Goal: Task Accomplishment & Management: Use online tool/utility

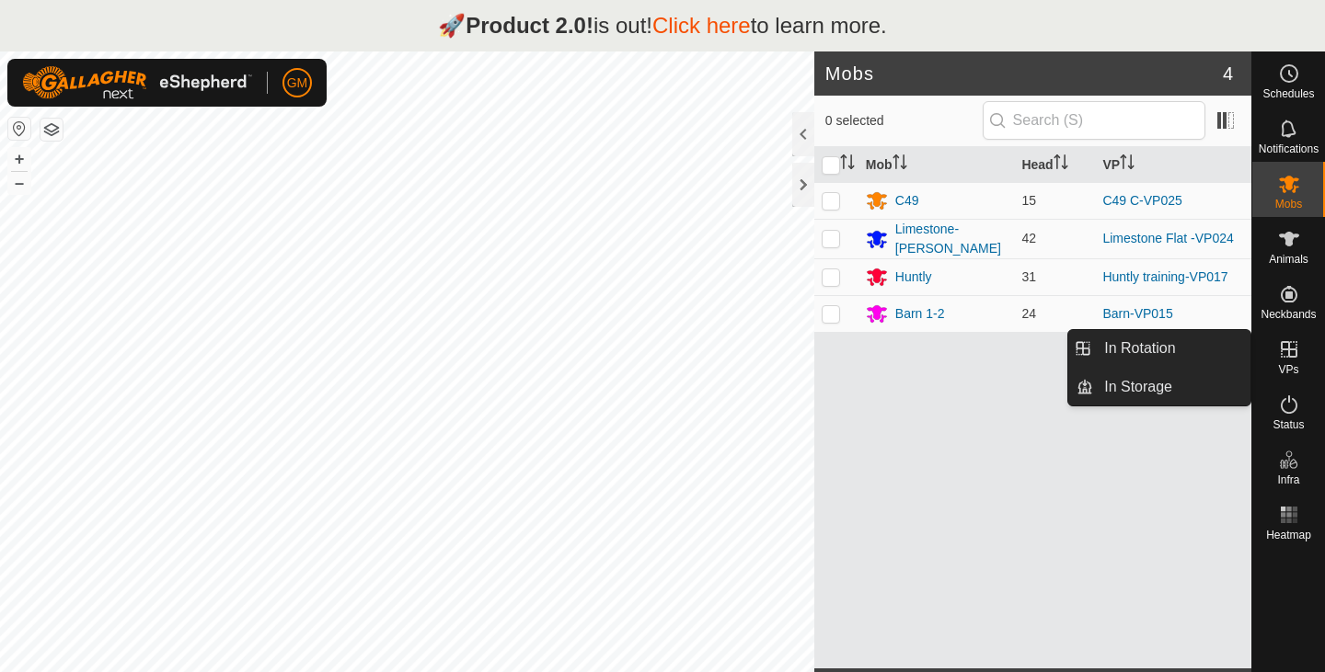
click at [1290, 350] on icon at bounding box center [1289, 349] width 17 height 17
click at [1170, 348] on link "In Rotation" at bounding box center [1171, 348] width 157 height 37
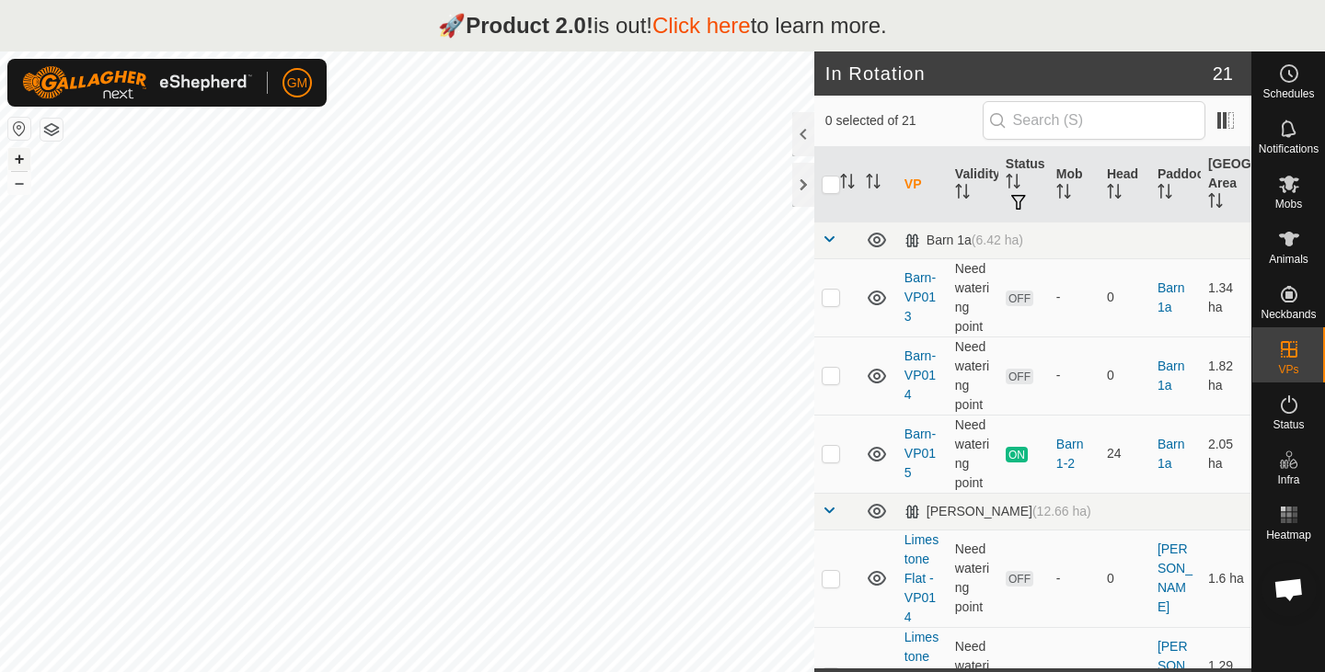
click at [17, 157] on button "+" at bounding box center [19, 159] width 22 height 22
checkbox input "true"
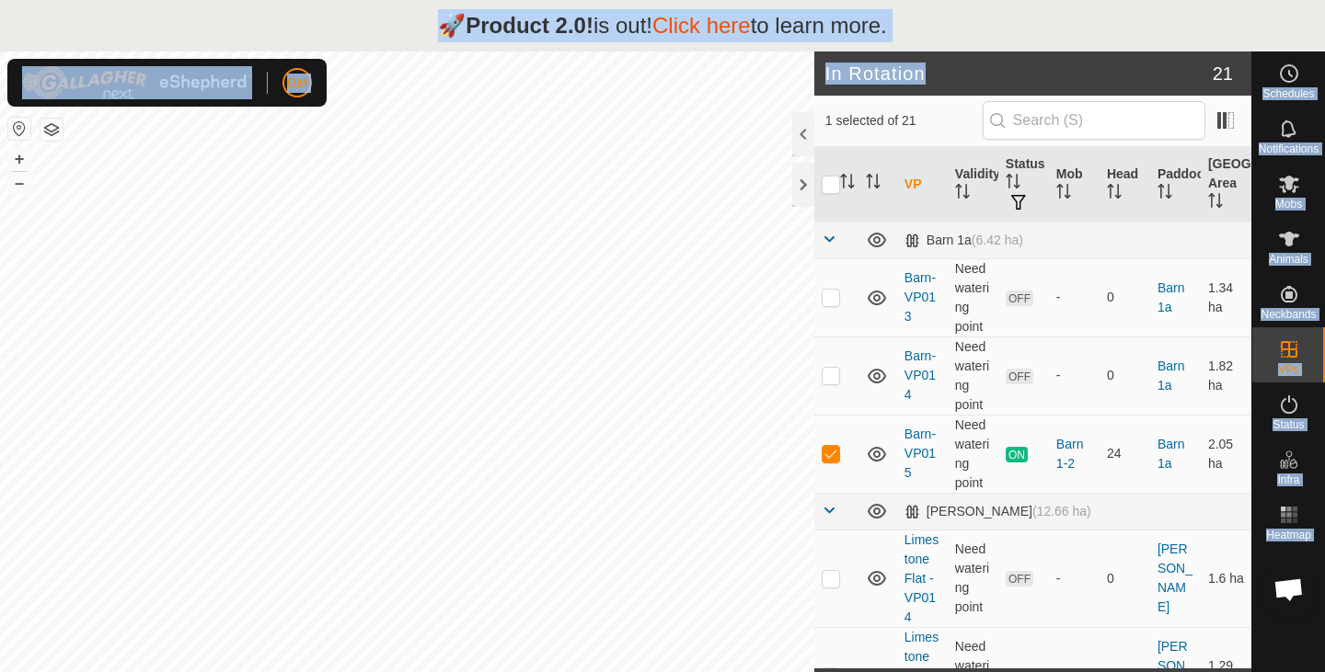
drag, startPoint x: 965, startPoint y: 52, endPoint x: 960, endPoint y: -3, distance: 54.5
click at [960, 0] on html "🚀 Product 2.0! is out! Click here to learn more. GM Schedules Notifications Mob…" at bounding box center [662, 336] width 1325 height 672
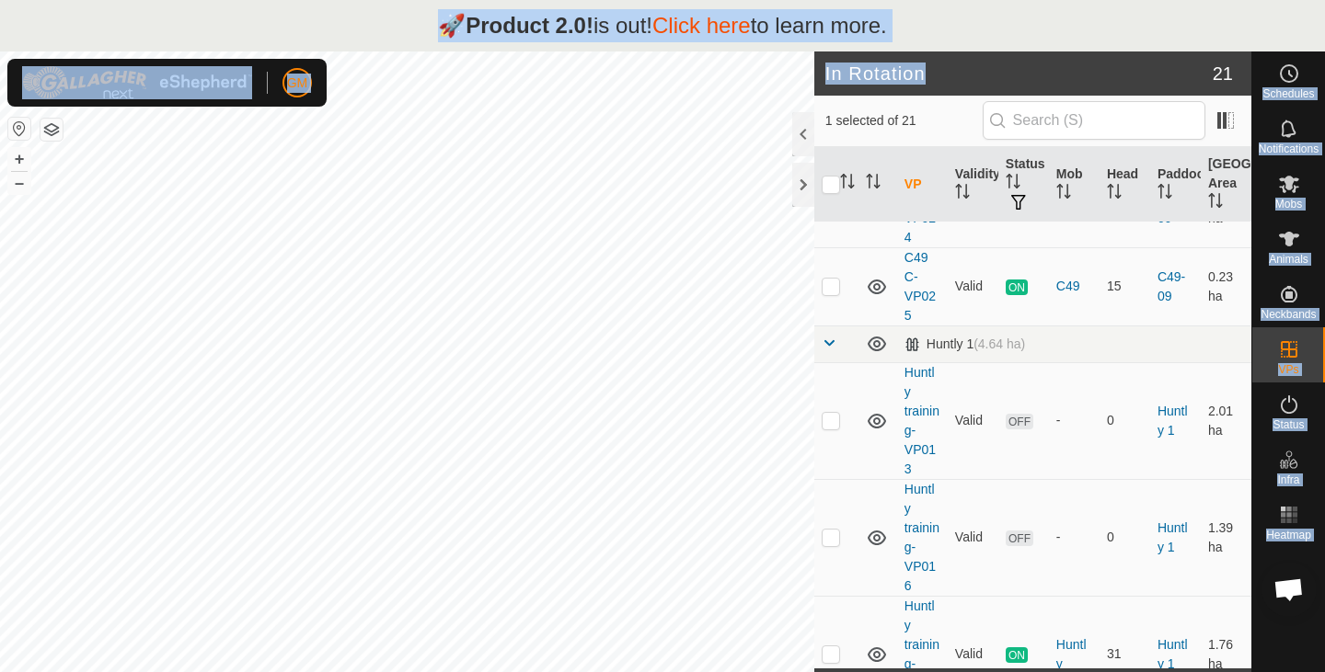
scroll to position [1782, 0]
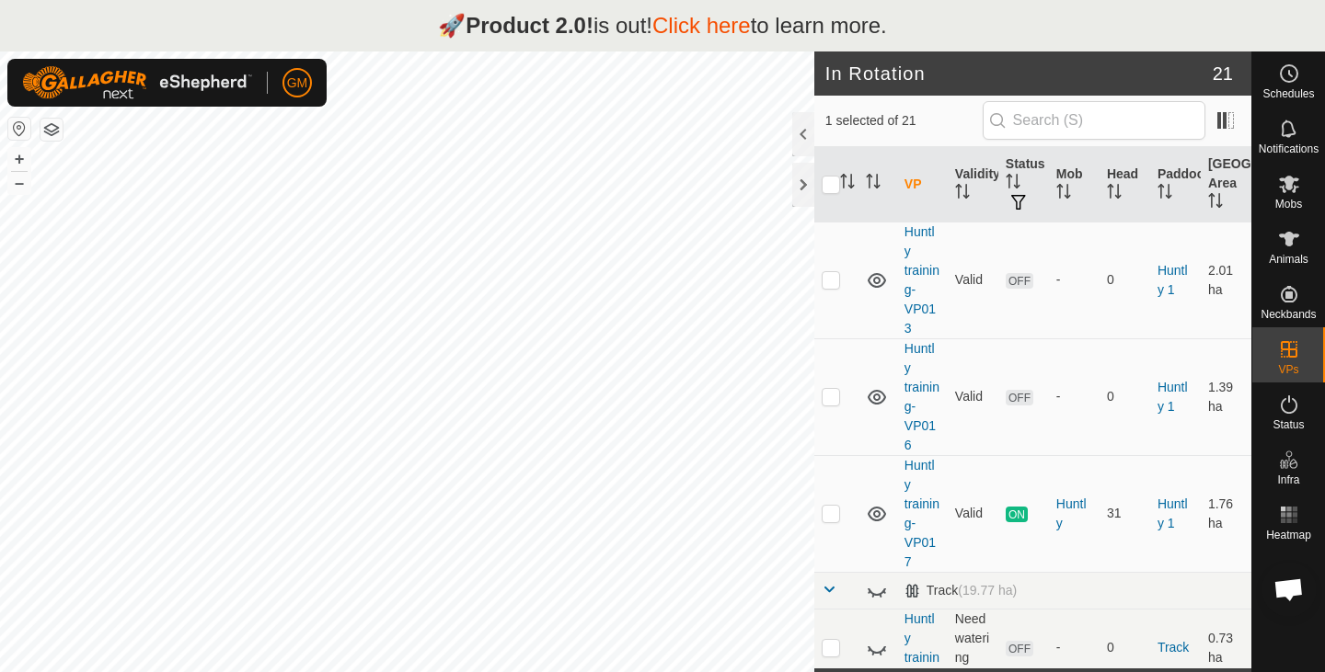
drag, startPoint x: 964, startPoint y: 133, endPoint x: 956, endPoint y: 127, distance: 10.5
click at [956, 127] on div "1 selected of 21" at bounding box center [1032, 120] width 415 height 39
click at [705, 14] on link "Click here" at bounding box center [701, 25] width 98 height 25
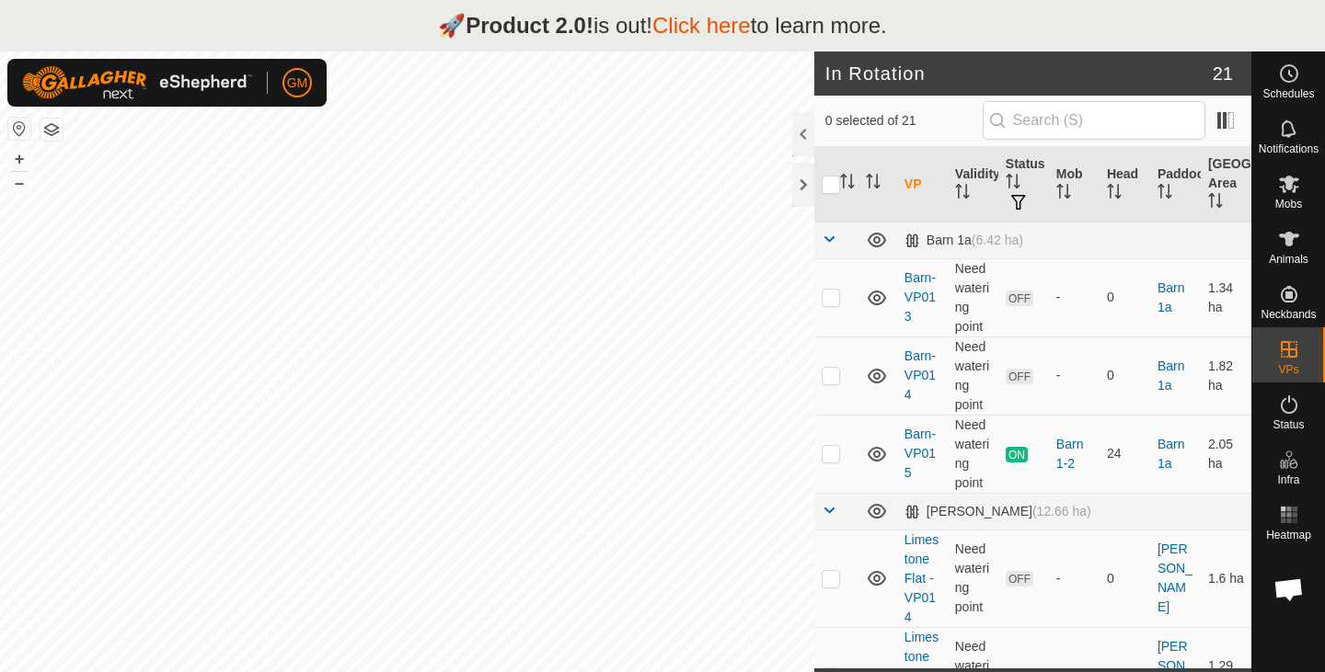
click at [1166, 26] on div "🚀 Product 2.0! is out! Click here to learn more." at bounding box center [662, 26] width 1325 height 52
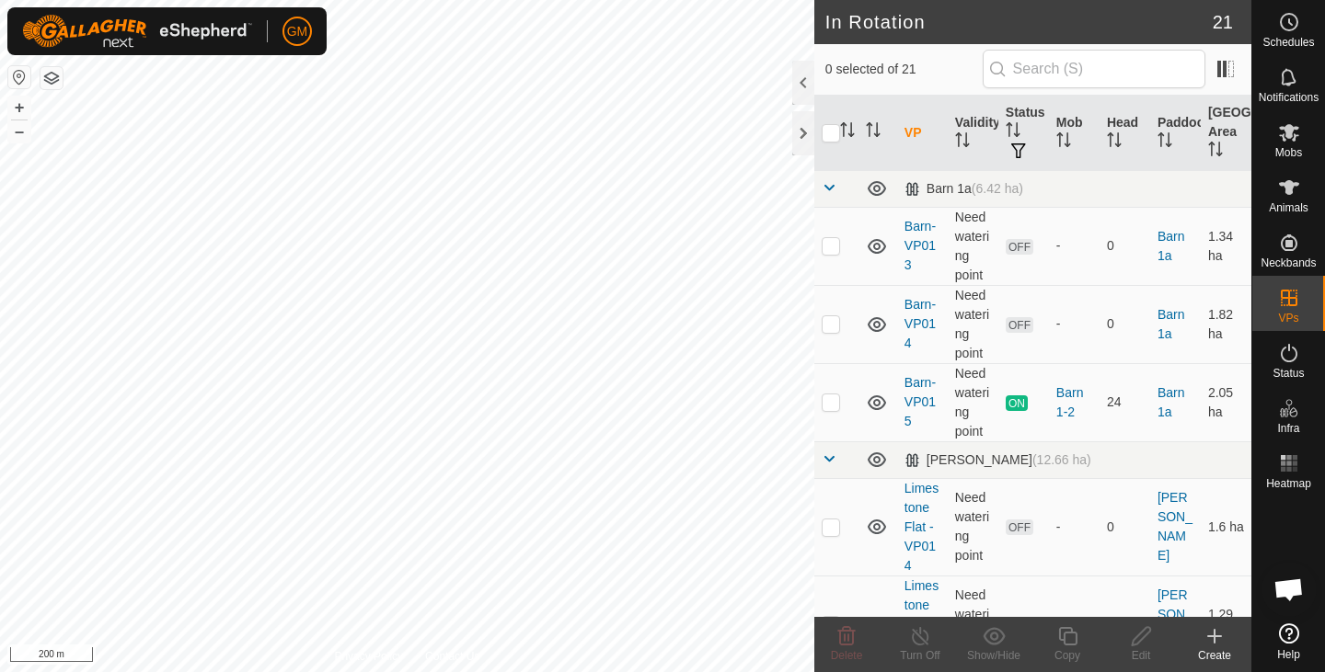
click at [1166, 26] on h2 "In Rotation" at bounding box center [1018, 22] width 387 height 22
checkbox input "true"
click at [1074, 649] on div "Copy" at bounding box center [1067, 656] width 74 height 17
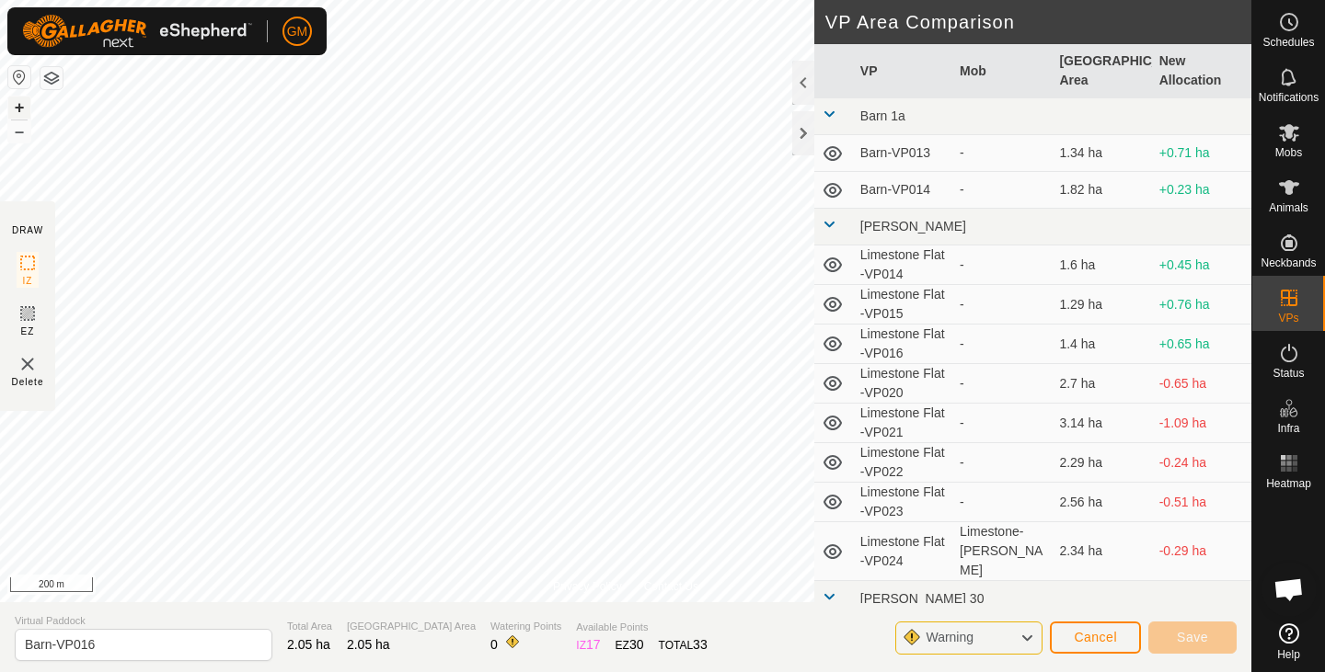
click at [21, 105] on button "+" at bounding box center [19, 108] width 22 height 22
click at [25, 105] on button "+" at bounding box center [19, 108] width 22 height 22
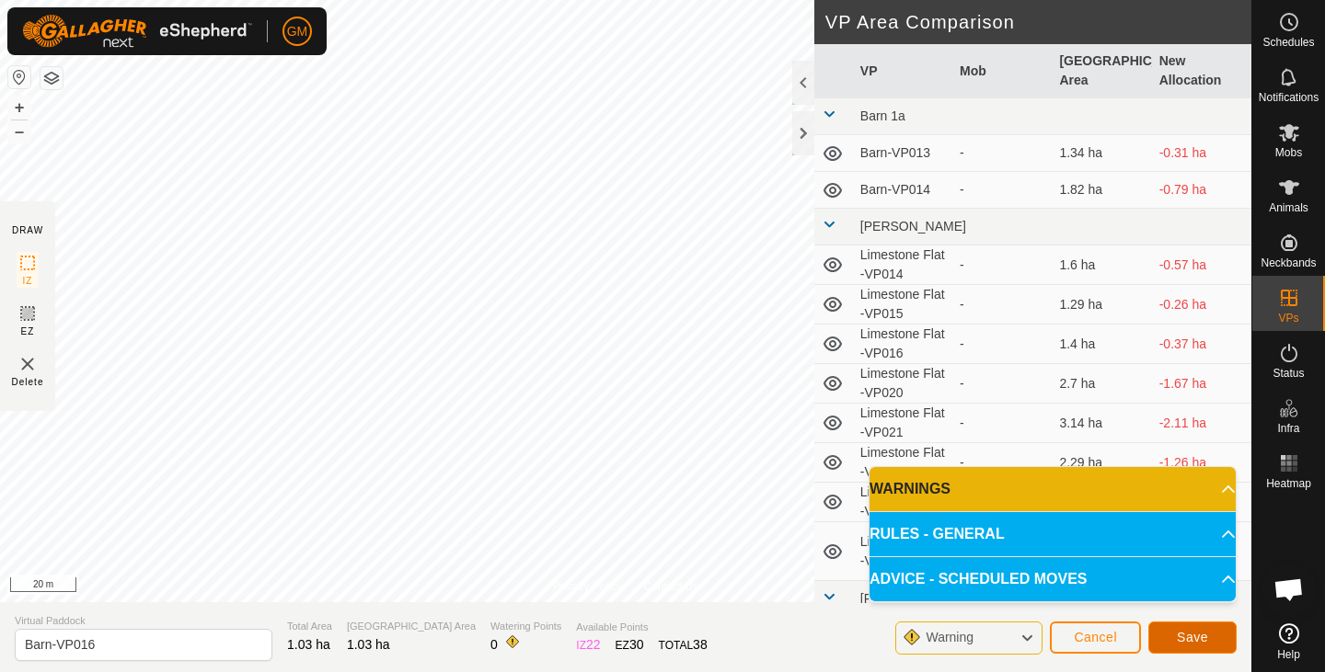
click at [1180, 637] on span "Save" at bounding box center [1192, 637] width 31 height 15
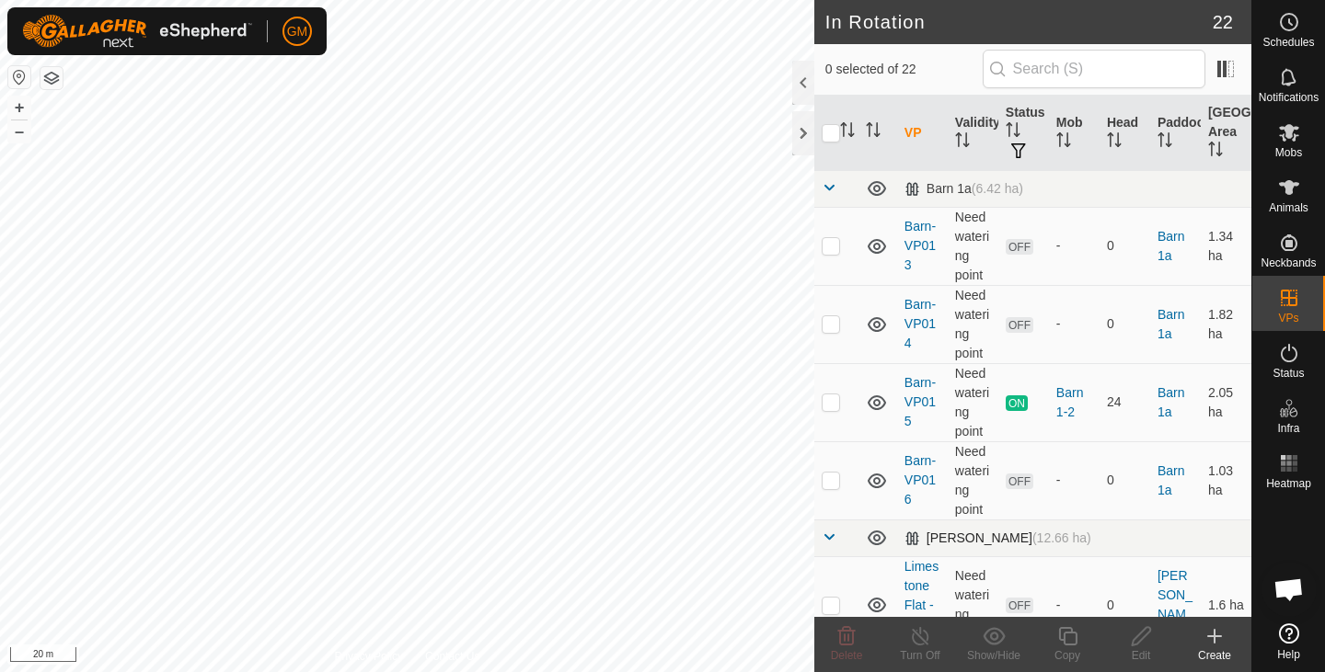
checkbox input "true"
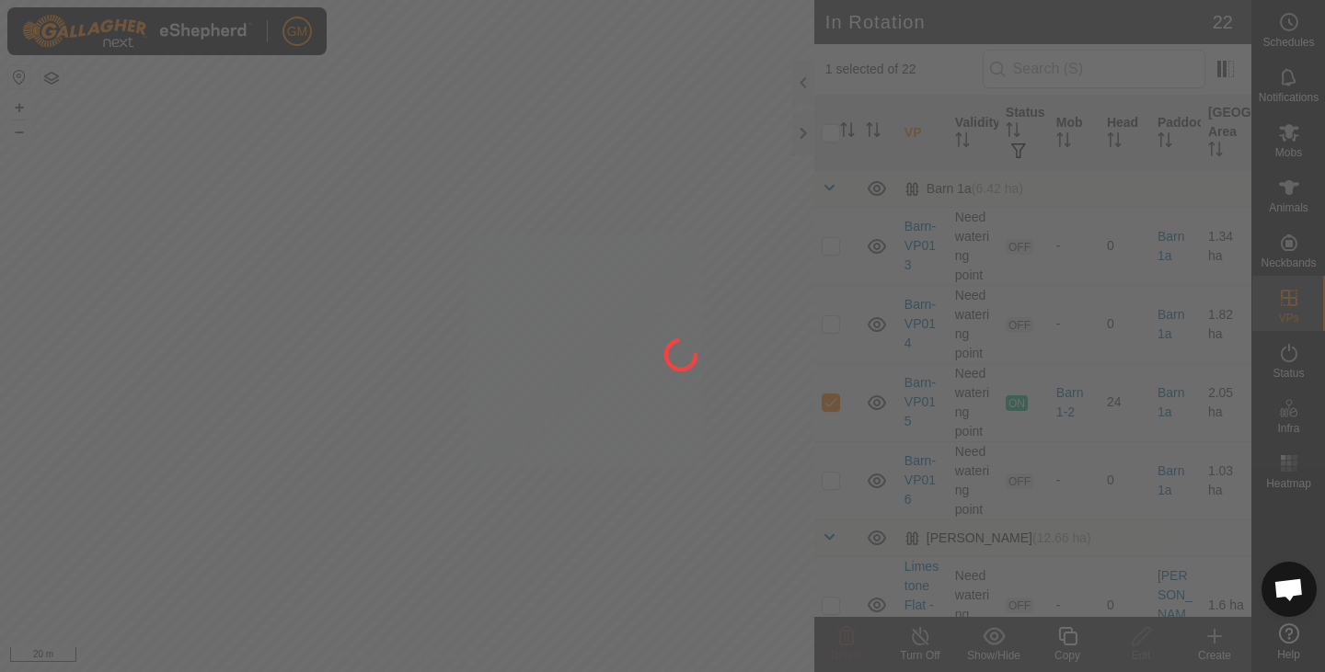
checkbox input "true"
checkbox input "false"
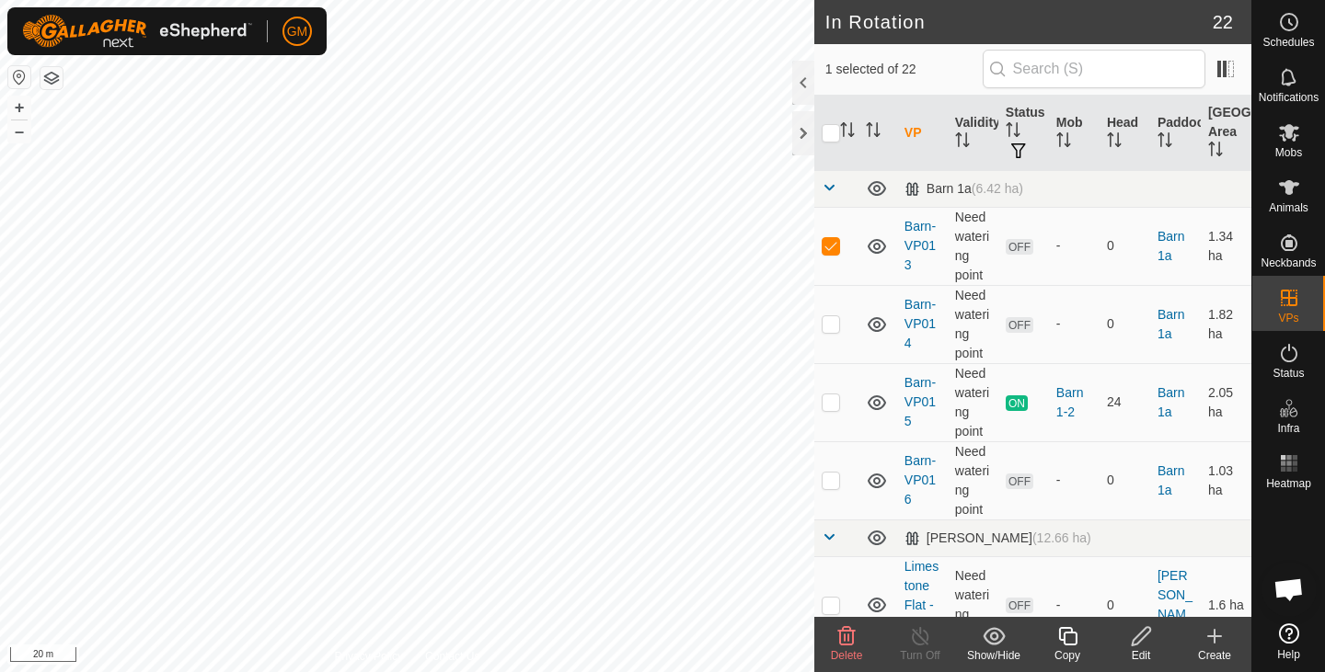
click at [848, 637] on icon at bounding box center [846, 636] width 17 height 18
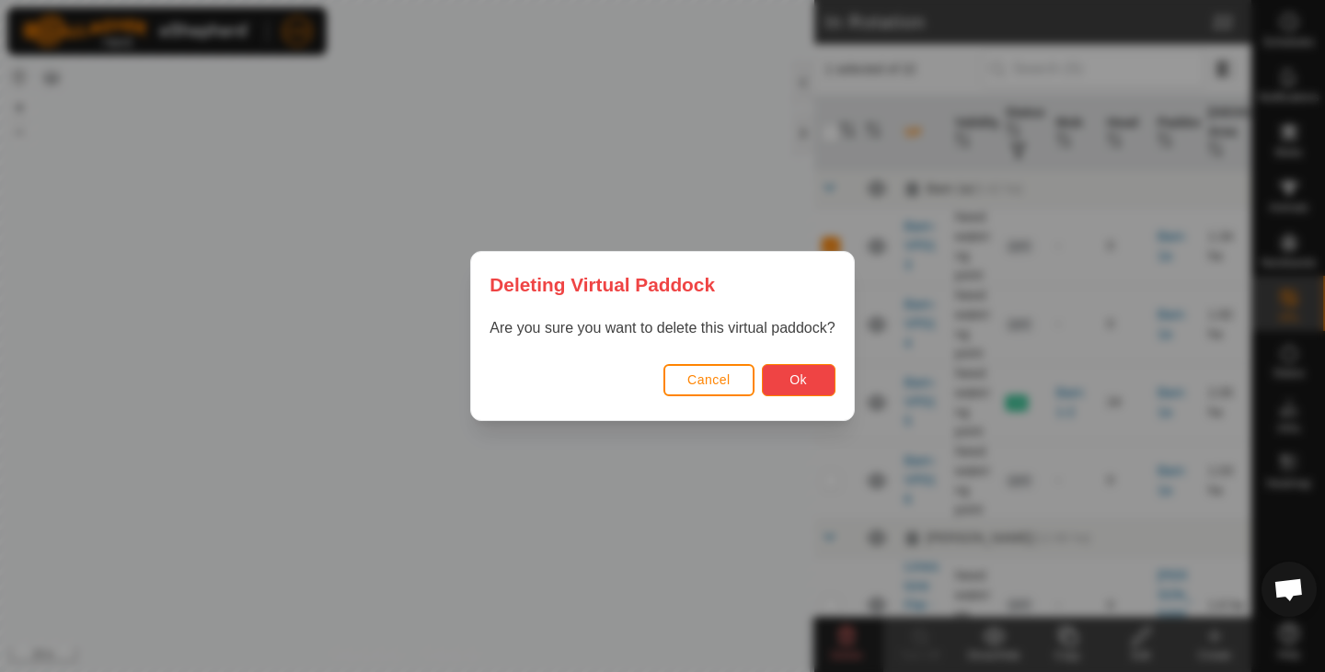
click at [797, 379] on span "Ok" at bounding box center [797, 380] width 17 height 15
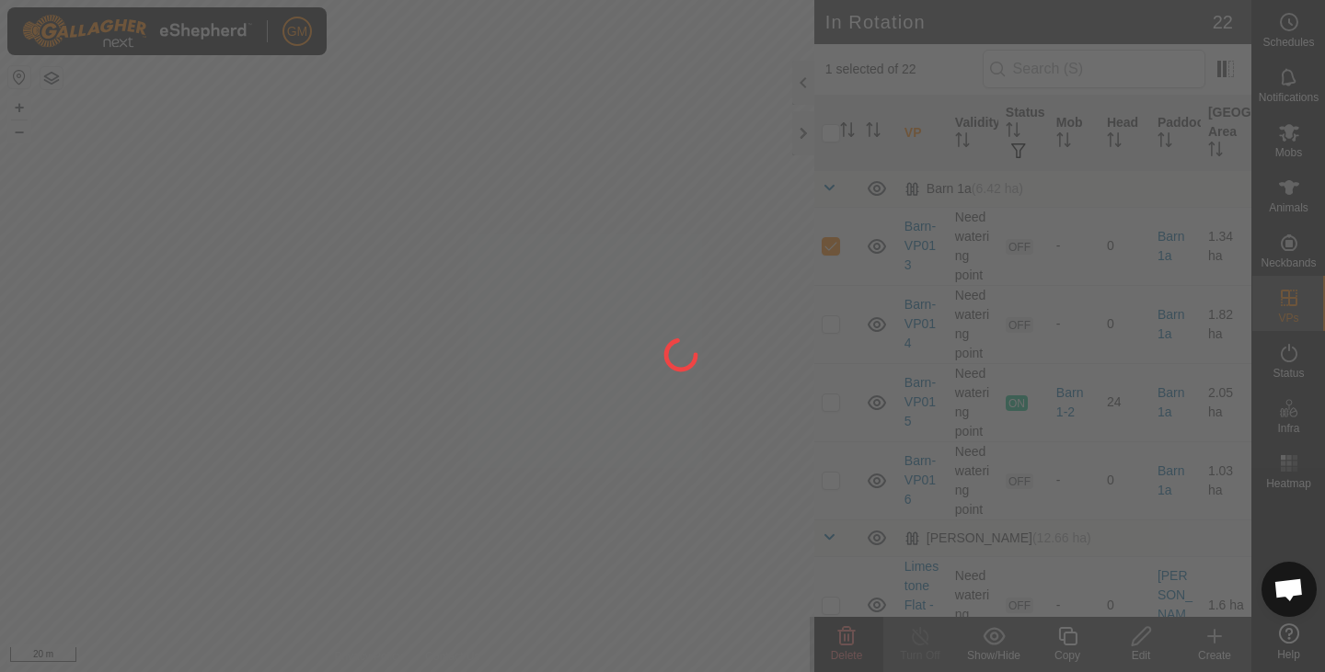
checkbox input "false"
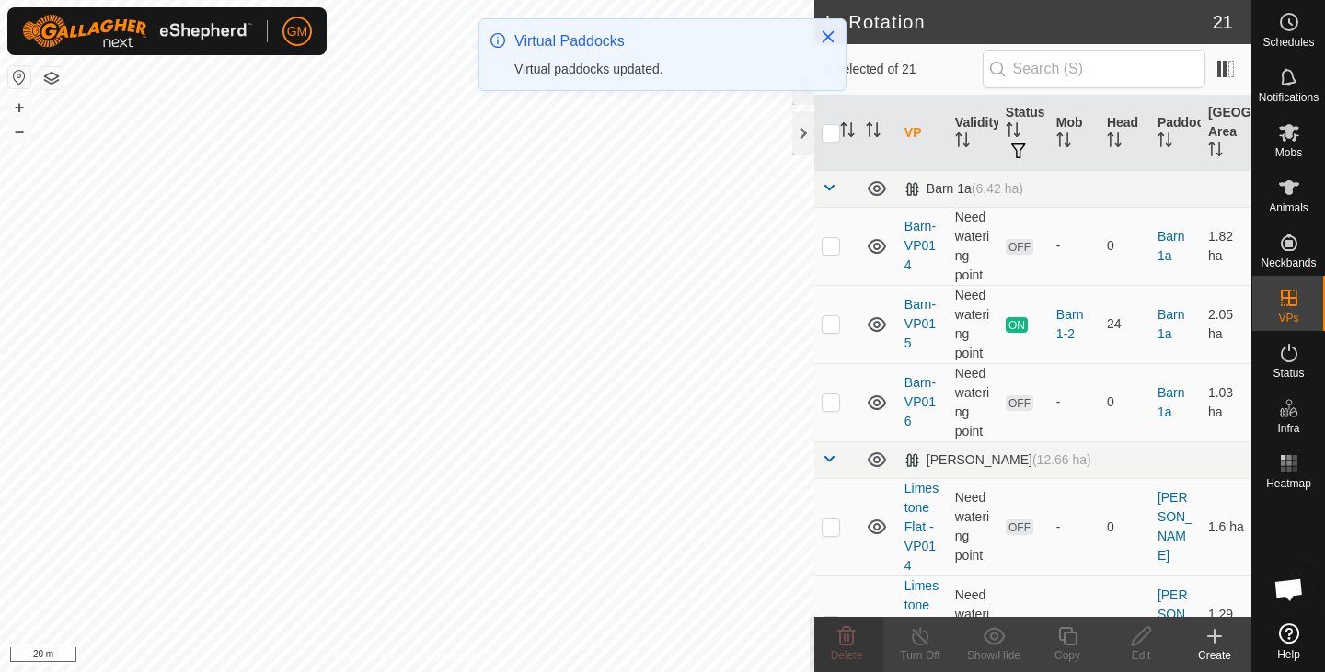
checkbox input "true"
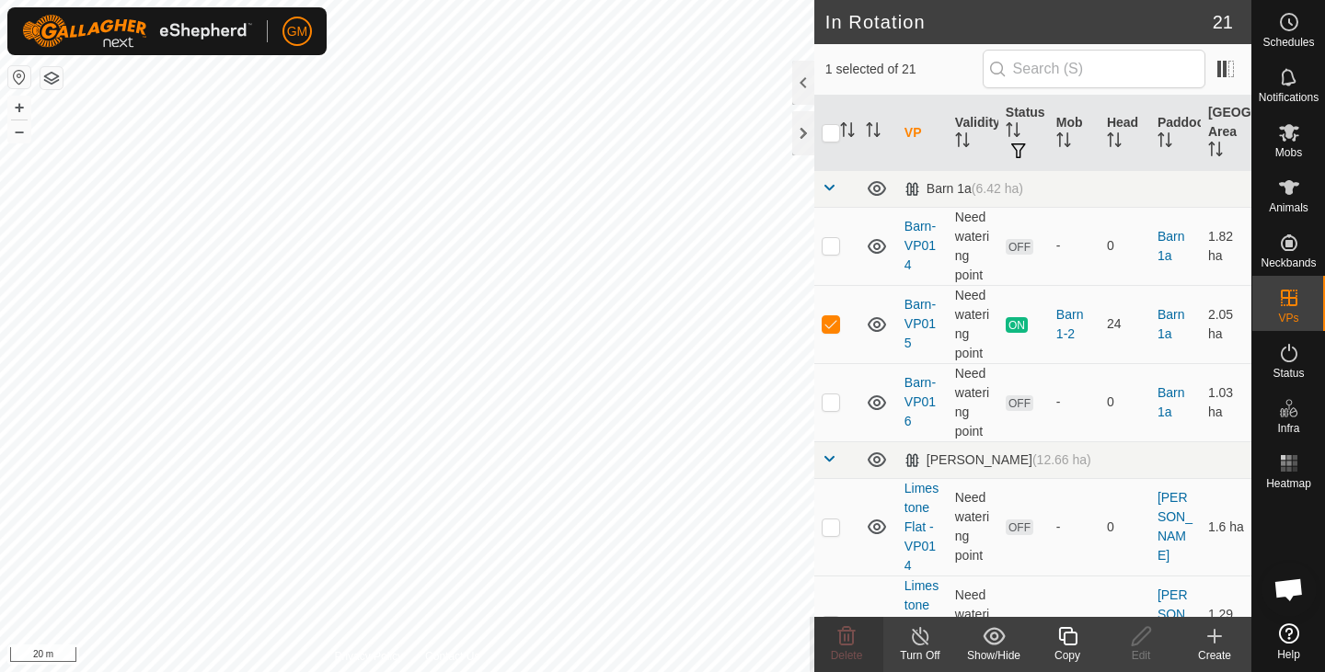
checkbox input "true"
checkbox input "false"
click at [838, 632] on icon at bounding box center [846, 636] width 17 height 18
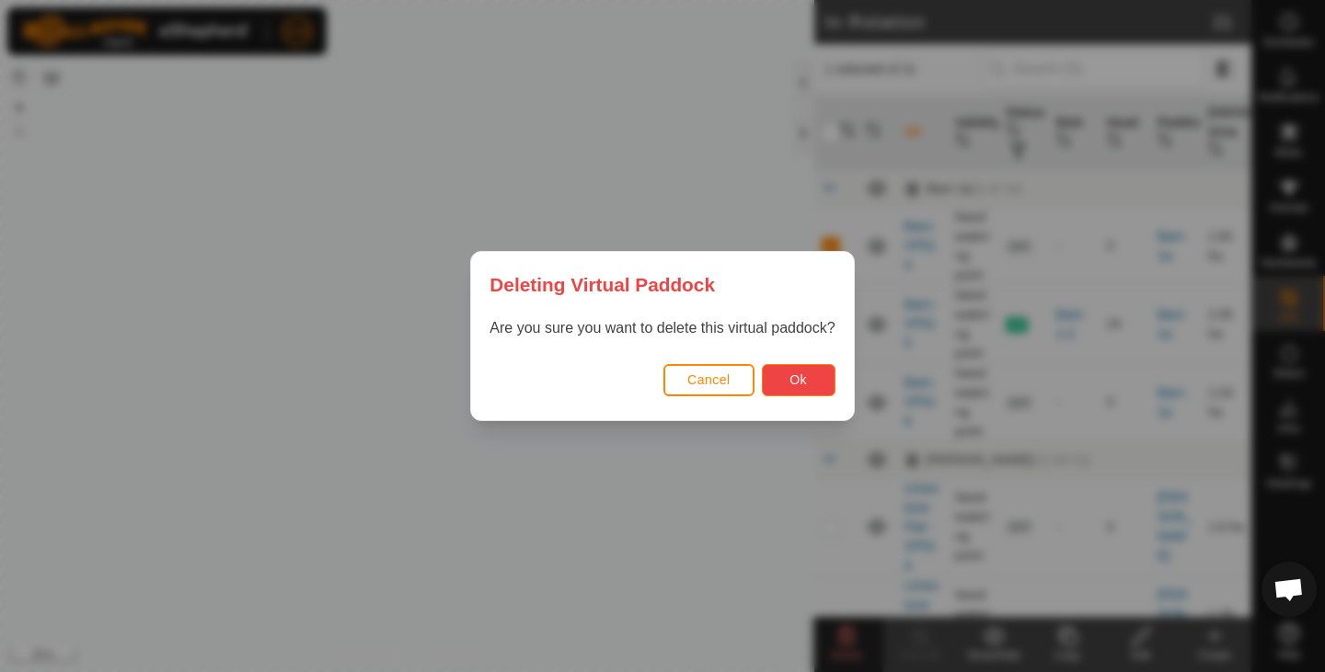
click at [793, 376] on span "Ok" at bounding box center [797, 380] width 17 height 15
checkbox input "false"
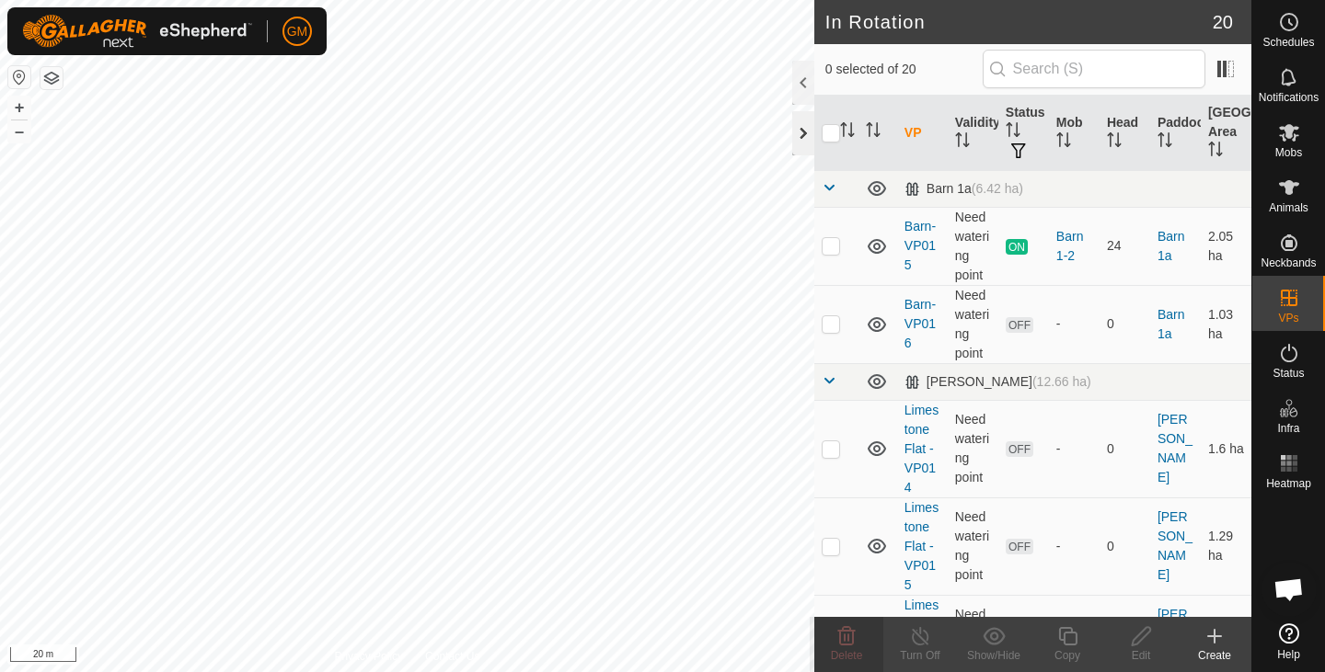
click at [804, 133] on div at bounding box center [803, 133] width 22 height 44
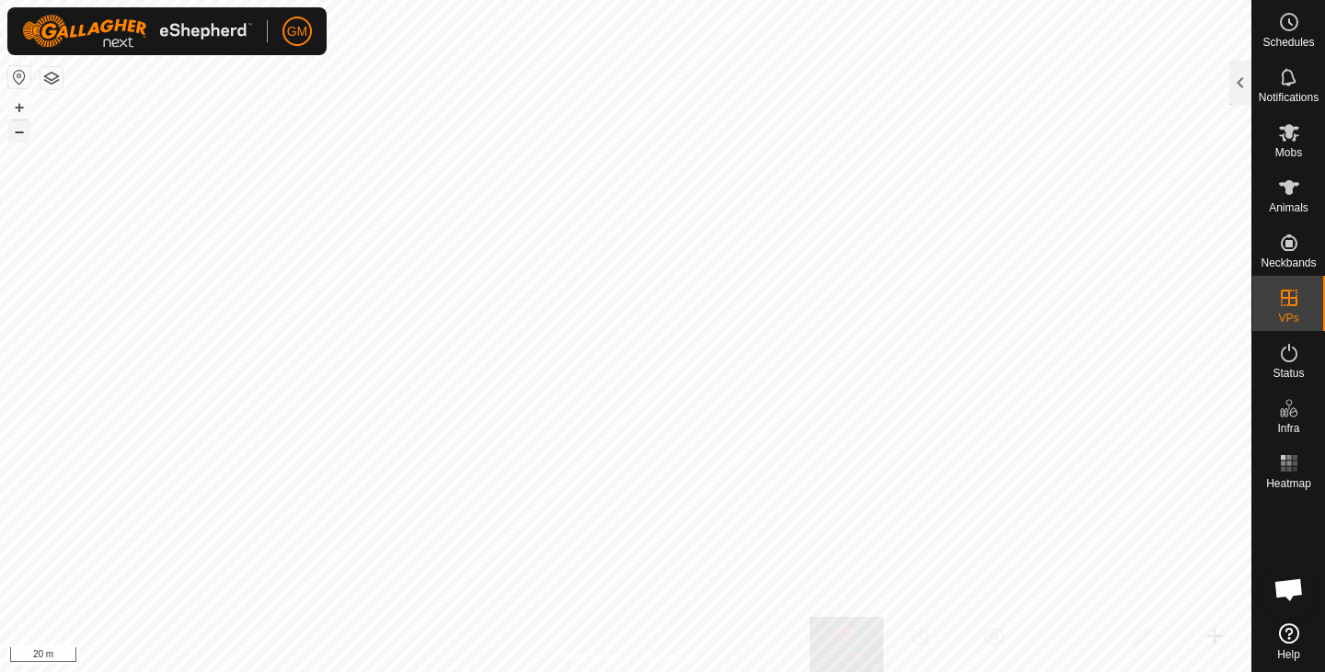
click at [19, 130] on button "–" at bounding box center [19, 132] width 22 height 22
click at [55, 80] on button "button" at bounding box center [51, 78] width 22 height 22
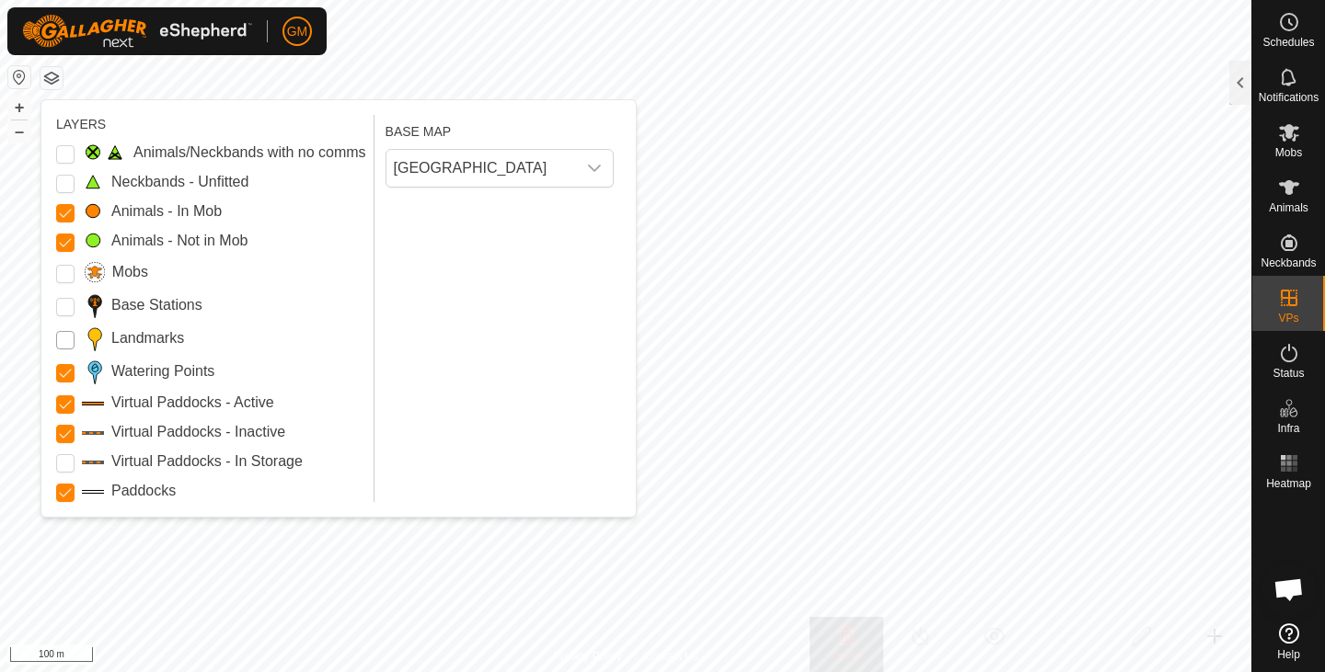
click at [67, 340] on input "Landmarks" at bounding box center [65, 340] width 18 height 18
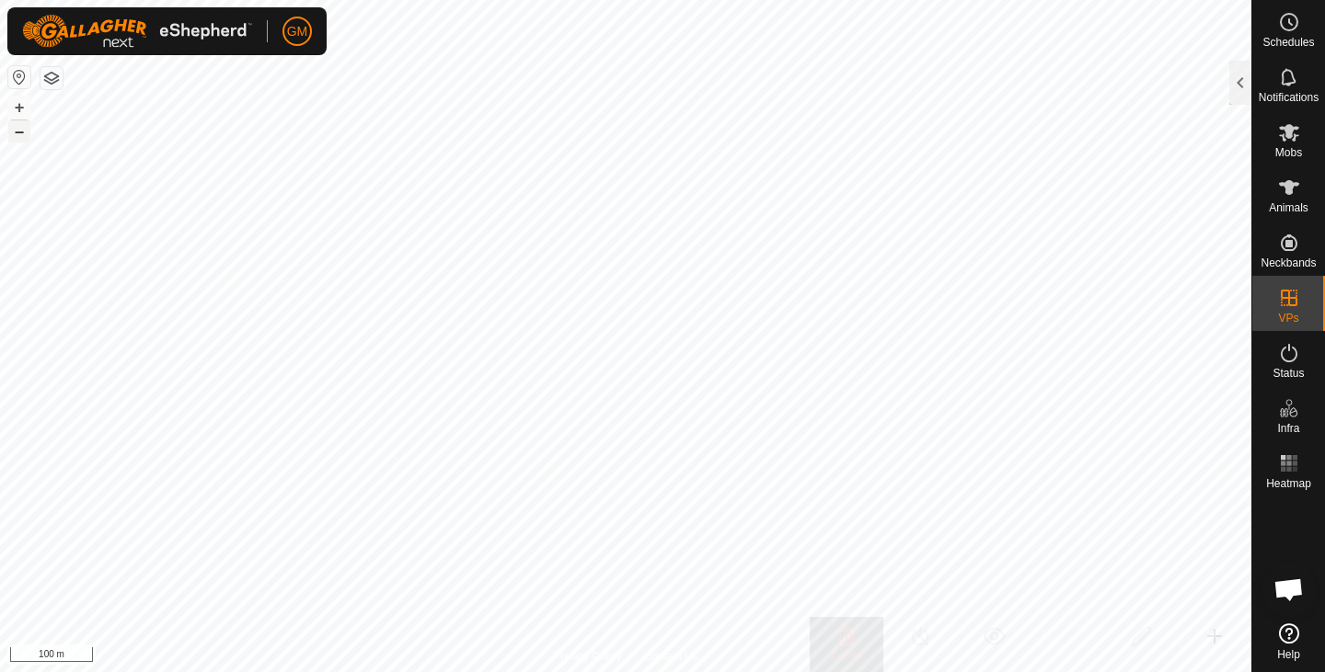
click at [20, 130] on button "–" at bounding box center [19, 132] width 22 height 22
checkbox input "true"
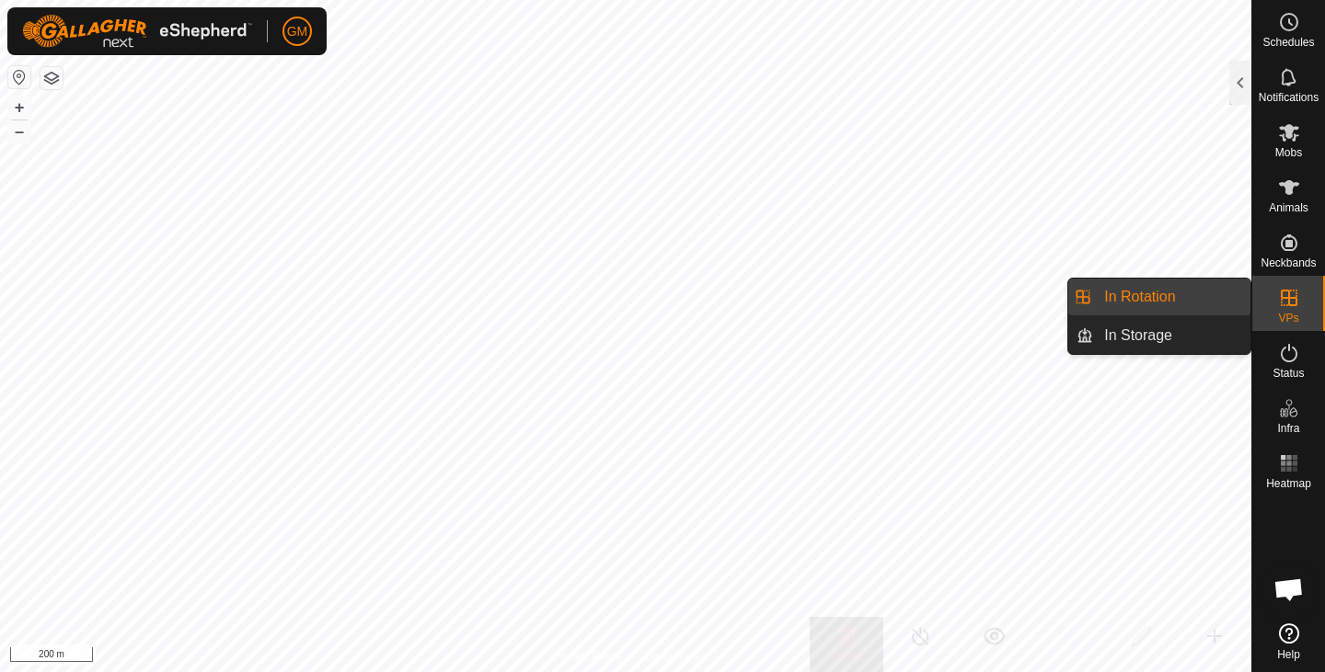
click at [1169, 303] on link "In Rotation" at bounding box center [1171, 297] width 157 height 37
click at [1149, 293] on link "In Rotation" at bounding box center [1171, 297] width 157 height 37
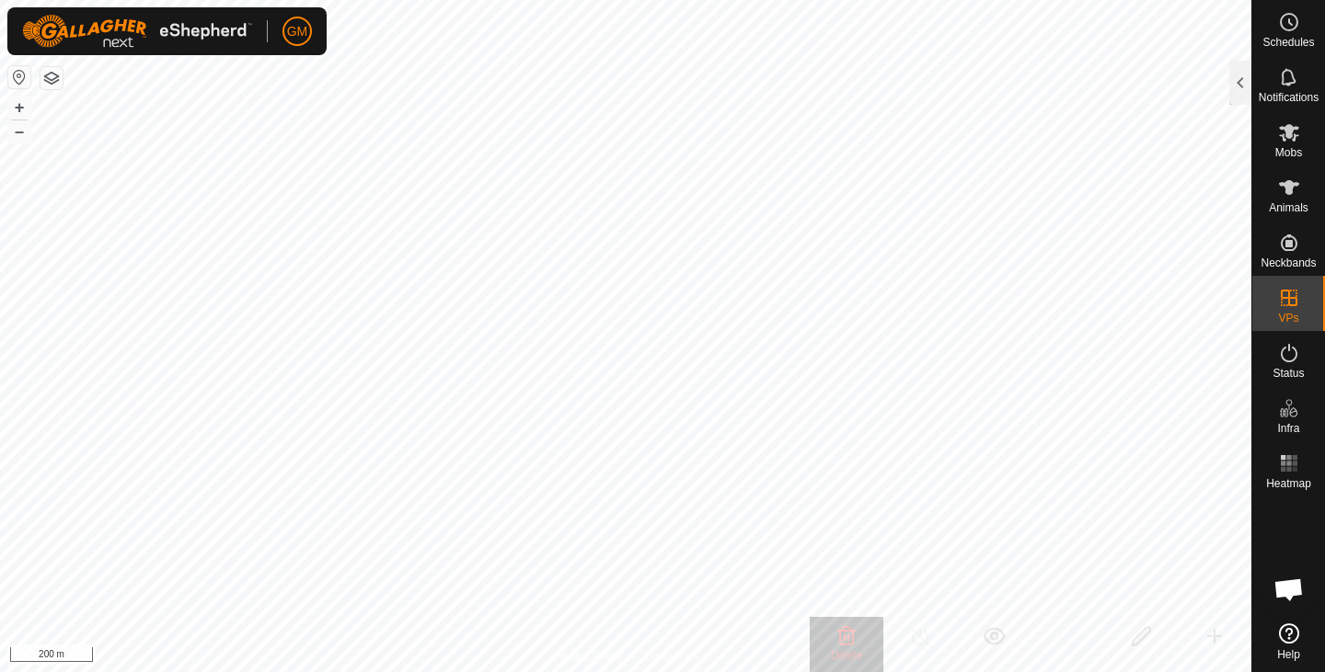
checkbox input "true"
checkbox input "false"
click at [1235, 81] on div at bounding box center [1240, 83] width 22 height 44
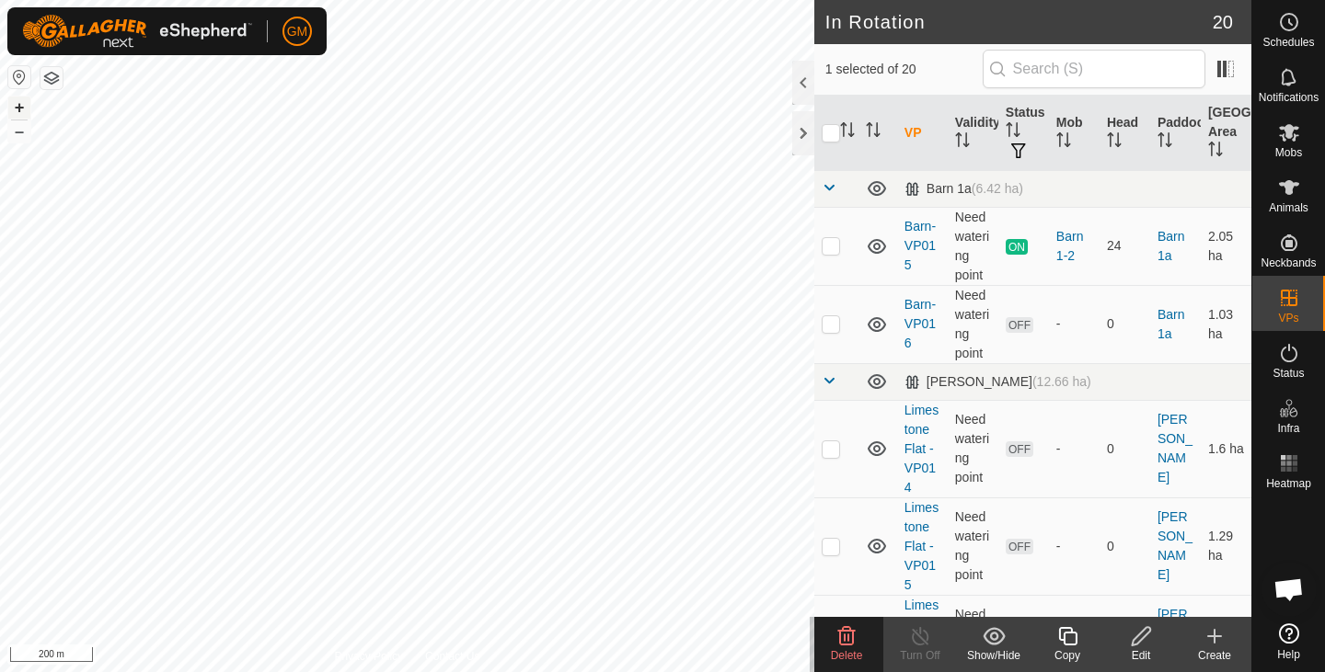
click at [20, 108] on button "+" at bounding box center [19, 108] width 22 height 22
checkbox input "false"
checkbox input "true"
click at [1073, 634] on icon at bounding box center [1067, 637] width 23 height 22
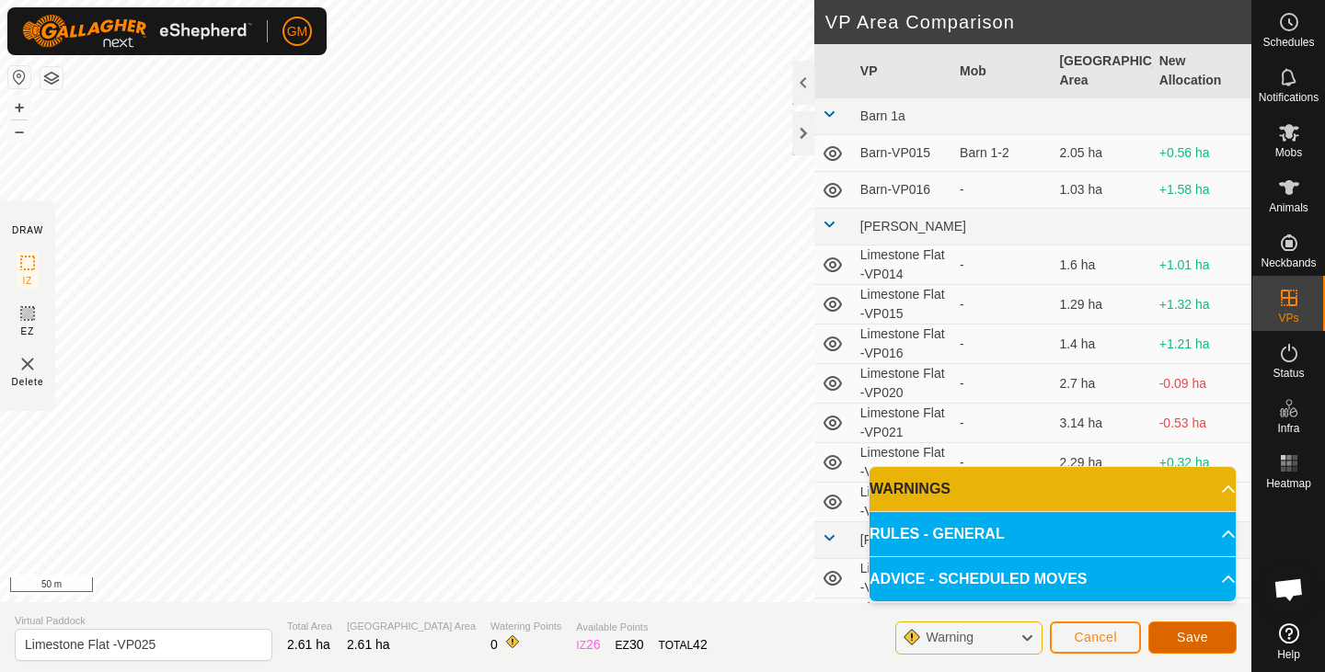
click at [1180, 635] on span "Save" at bounding box center [1192, 637] width 31 height 15
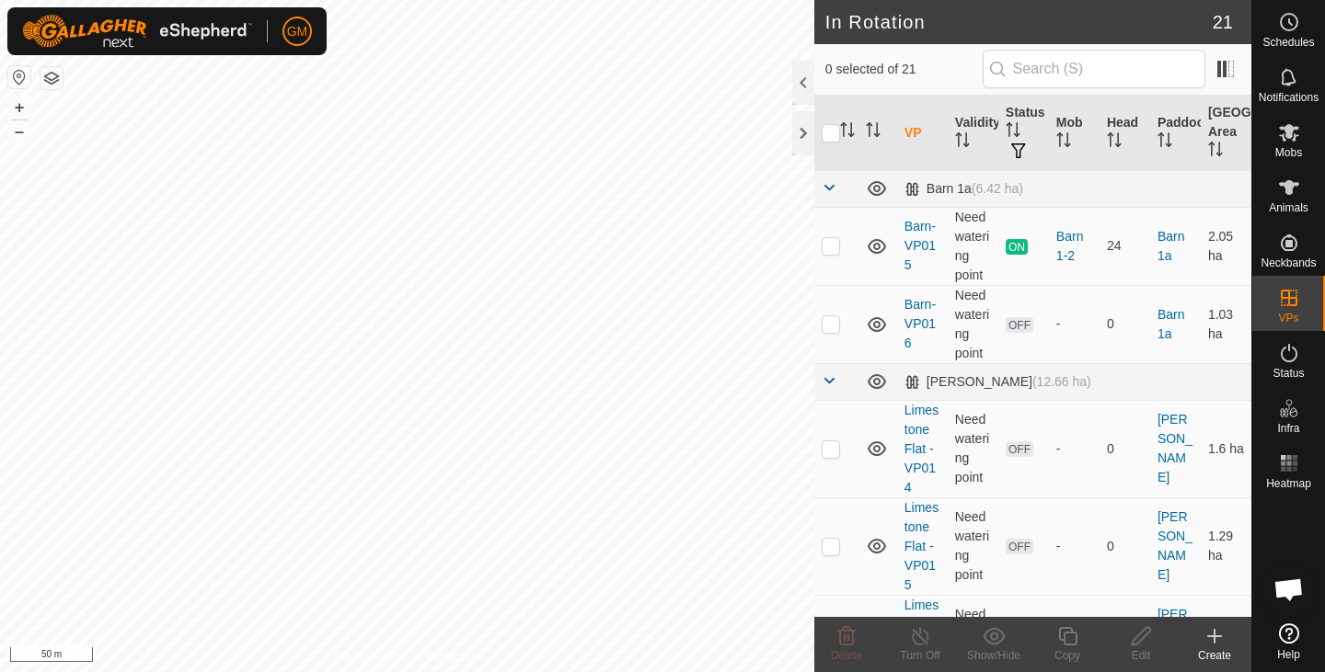
checkbox input "true"
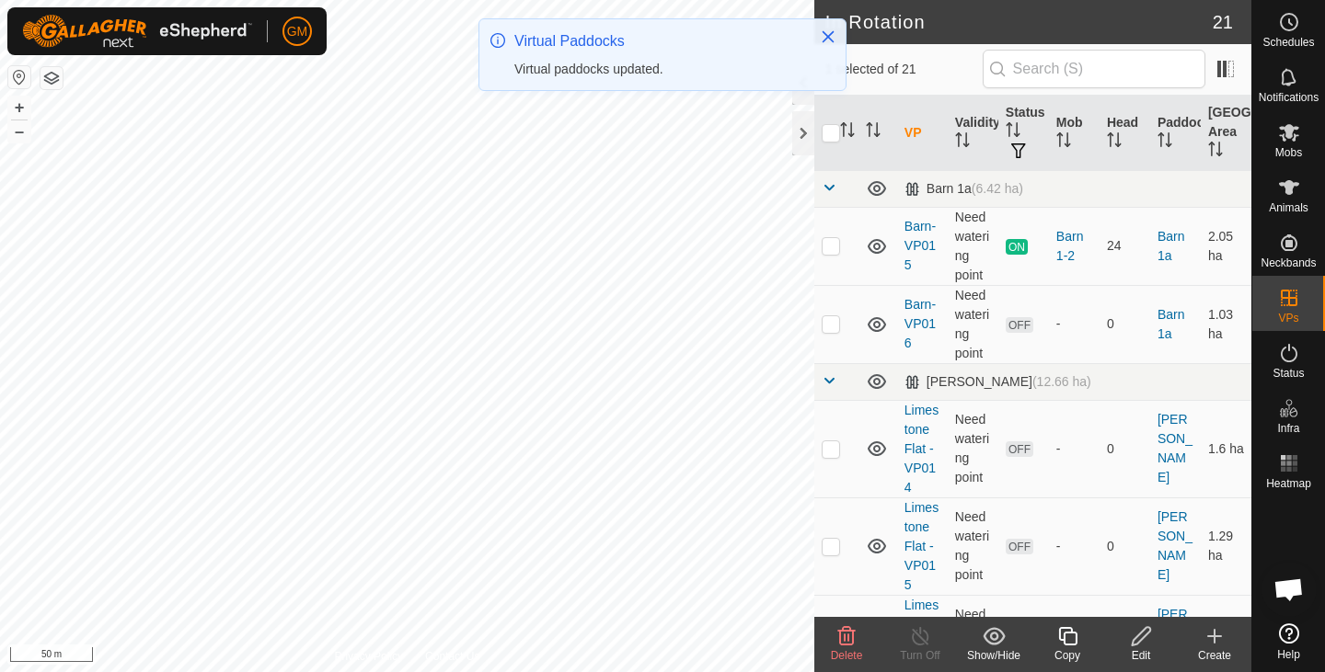
click at [845, 637] on icon at bounding box center [846, 636] width 17 height 18
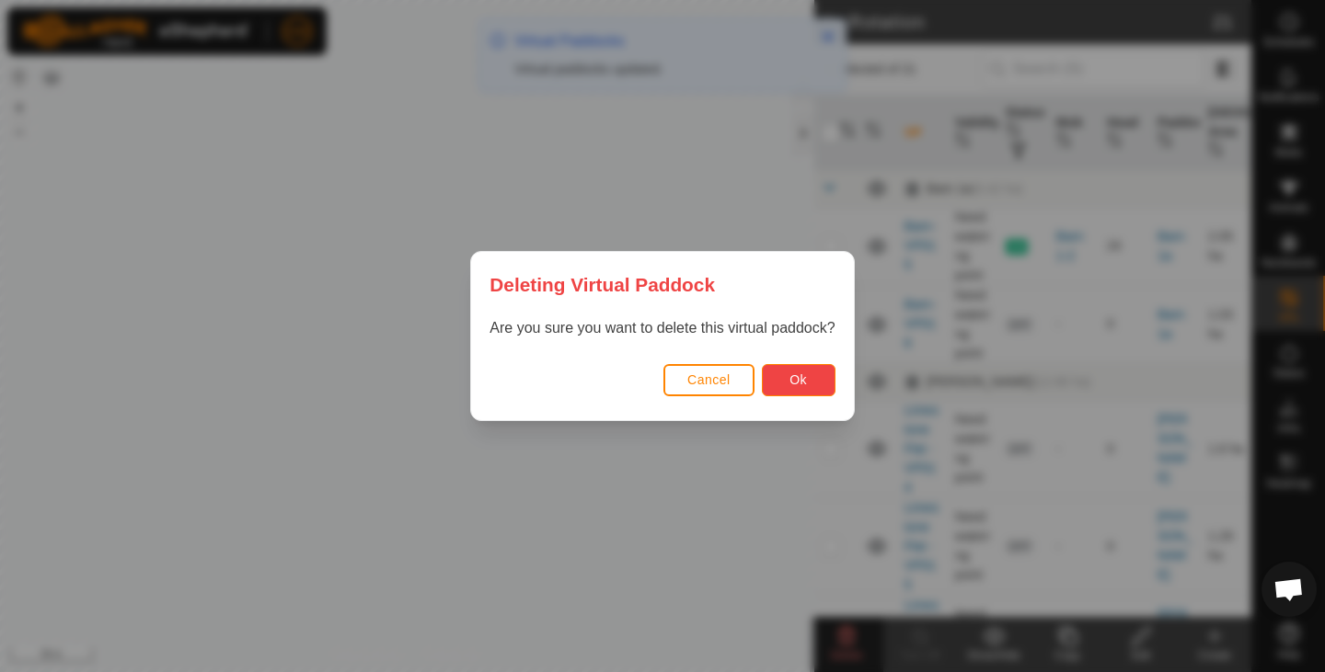
click at [797, 373] on span "Ok" at bounding box center [797, 380] width 17 height 15
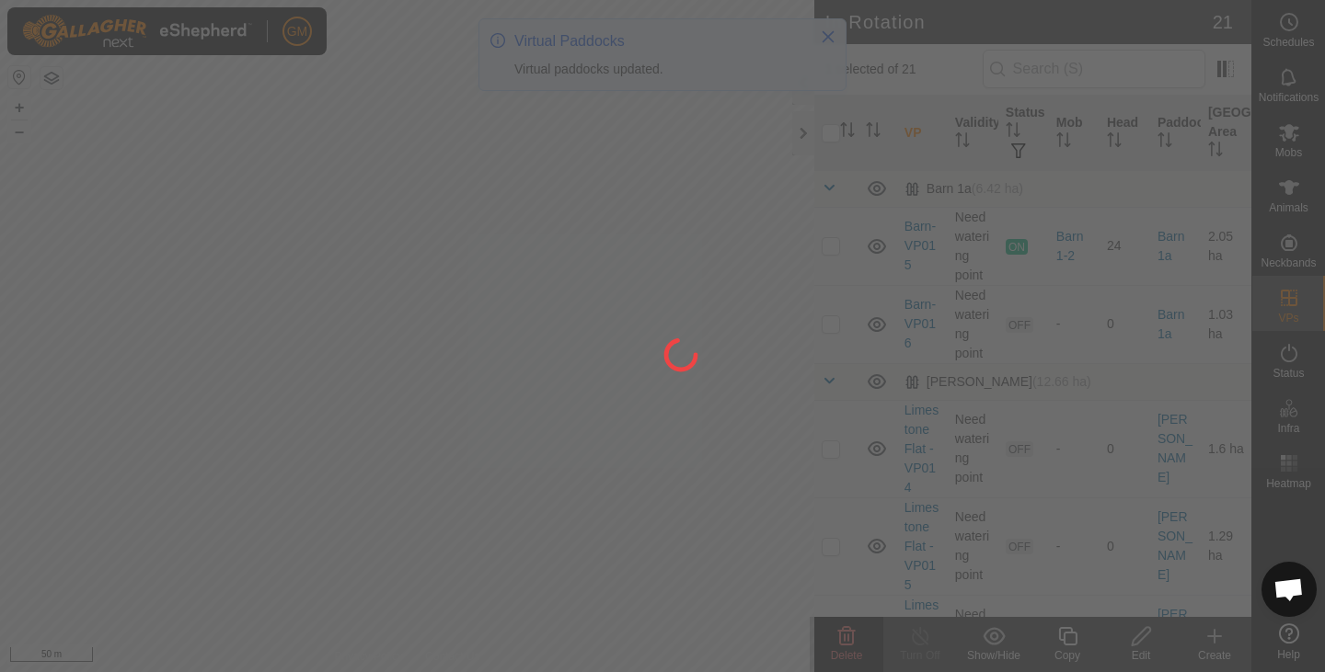
checkbox input "false"
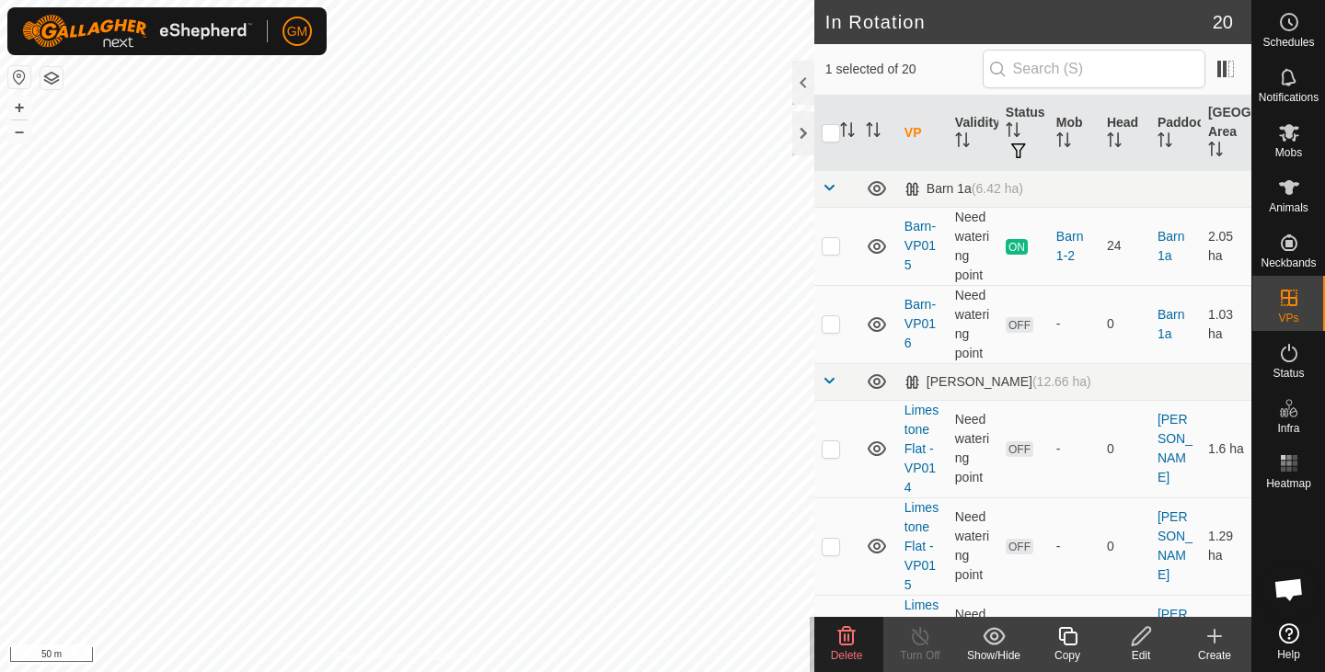
click at [849, 643] on icon at bounding box center [846, 637] width 22 height 22
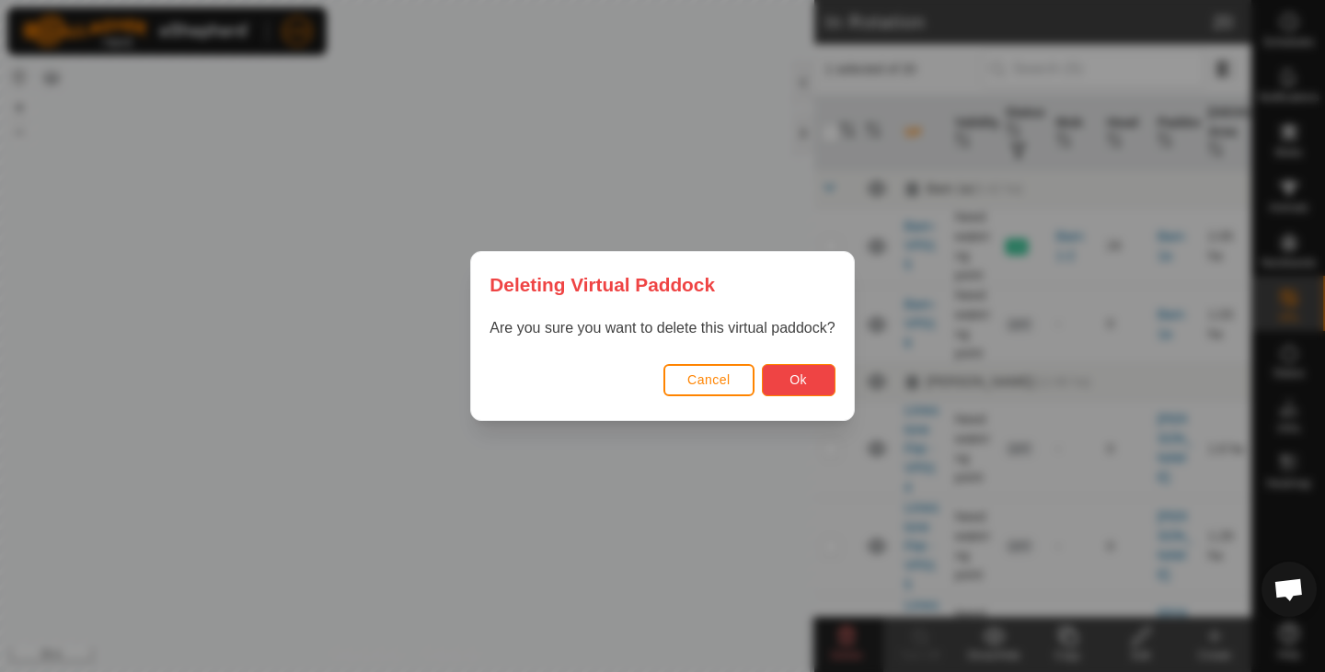
click at [788, 373] on button "Ok" at bounding box center [799, 380] width 74 height 32
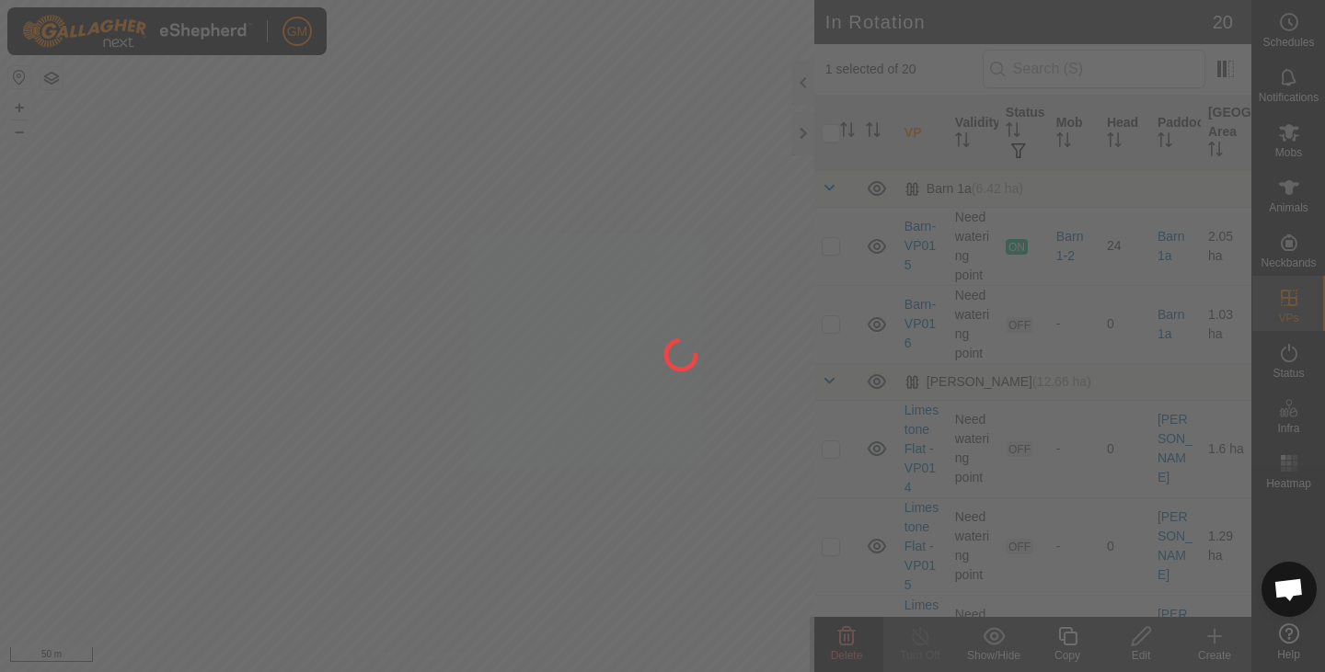
checkbox input "false"
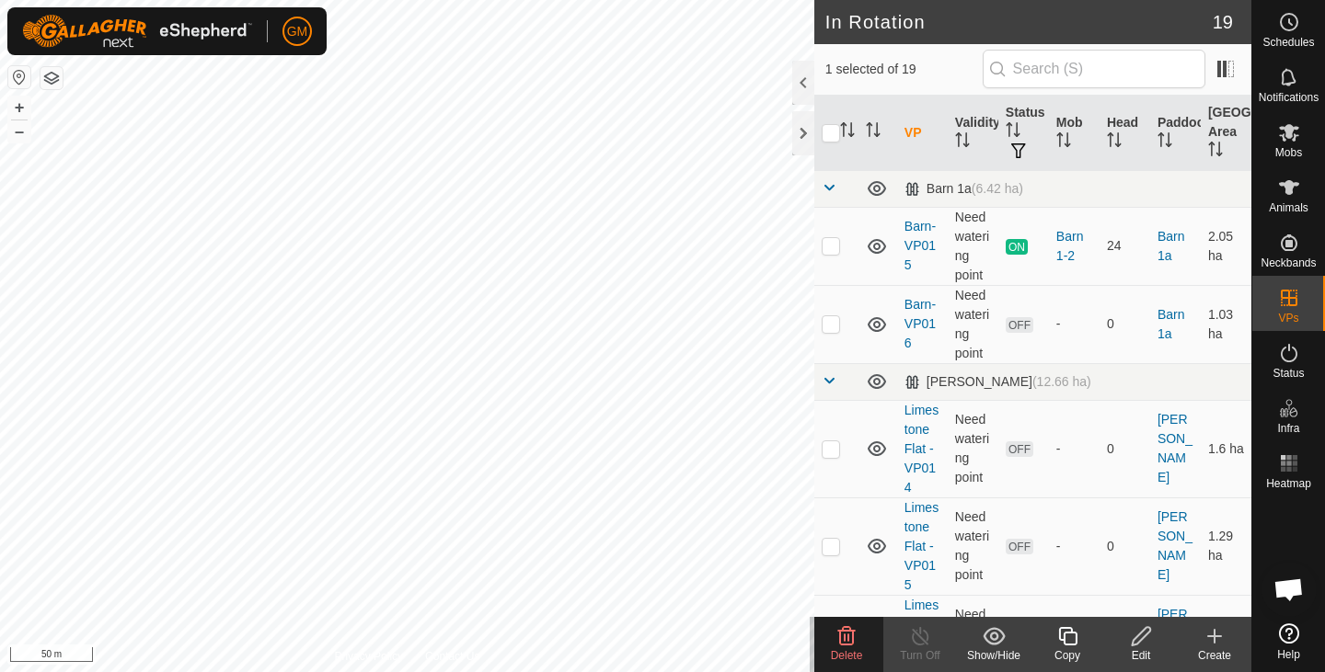
click at [845, 633] on icon at bounding box center [846, 637] width 22 height 22
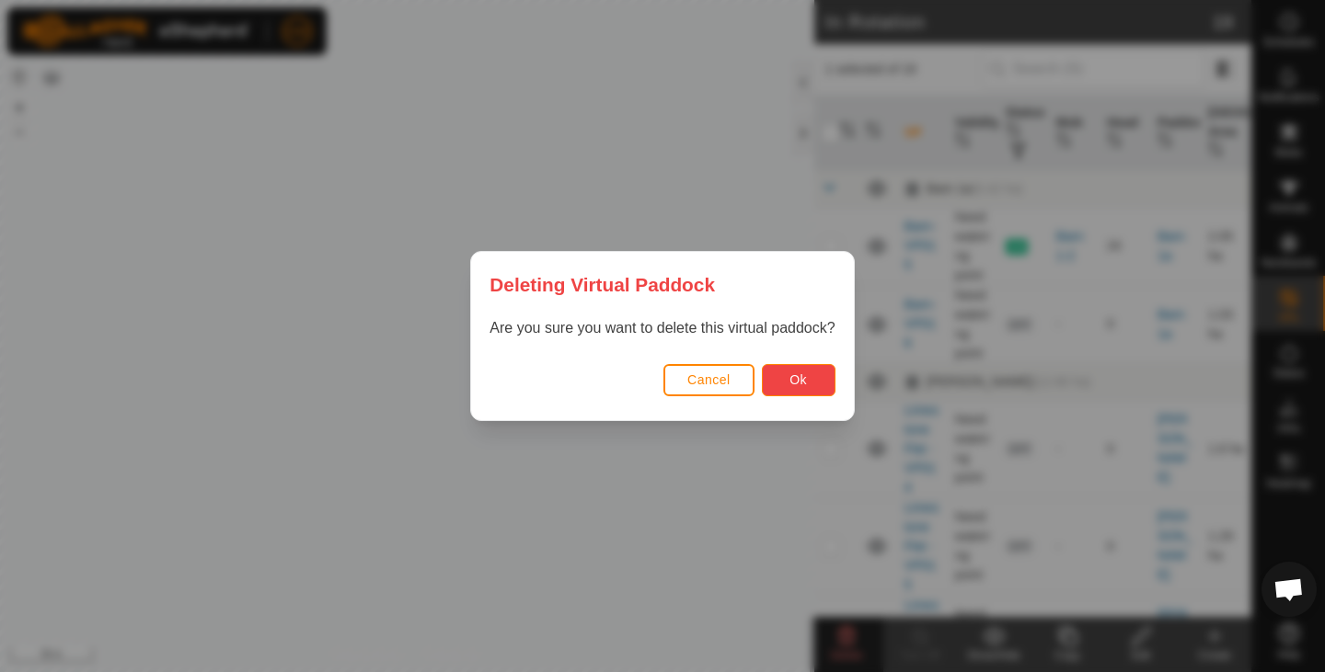
click at [794, 378] on span "Ok" at bounding box center [797, 380] width 17 height 15
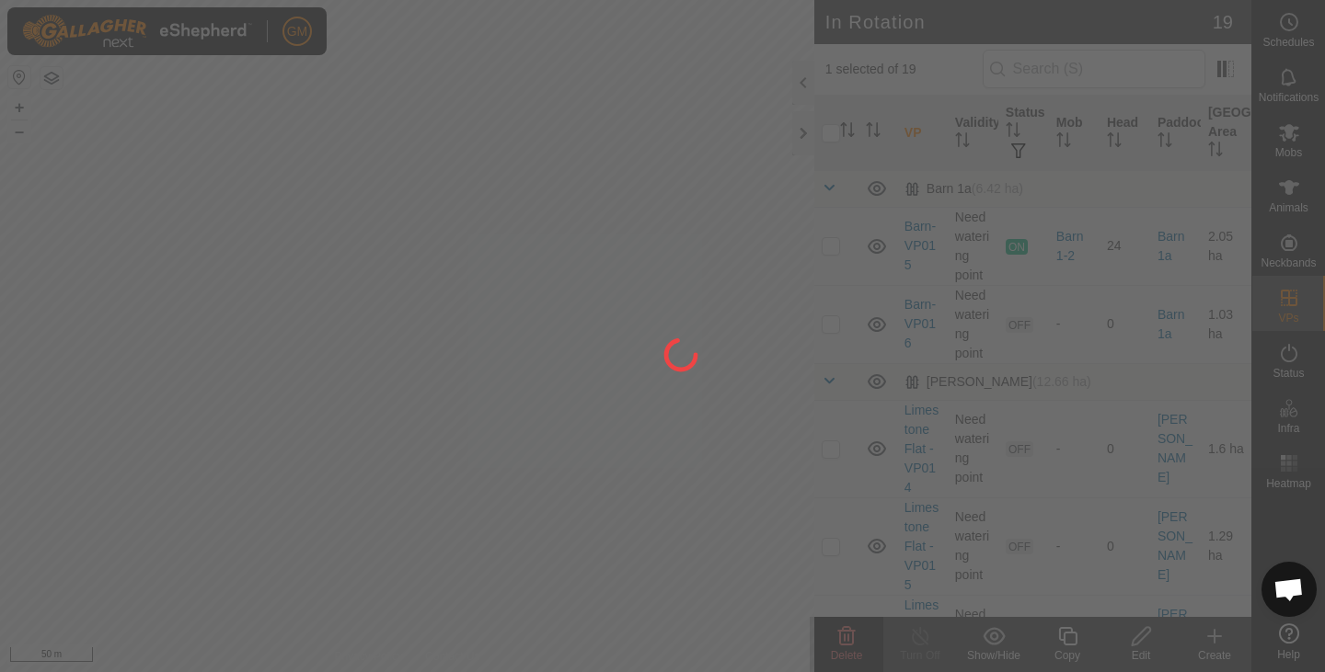
checkbox input "false"
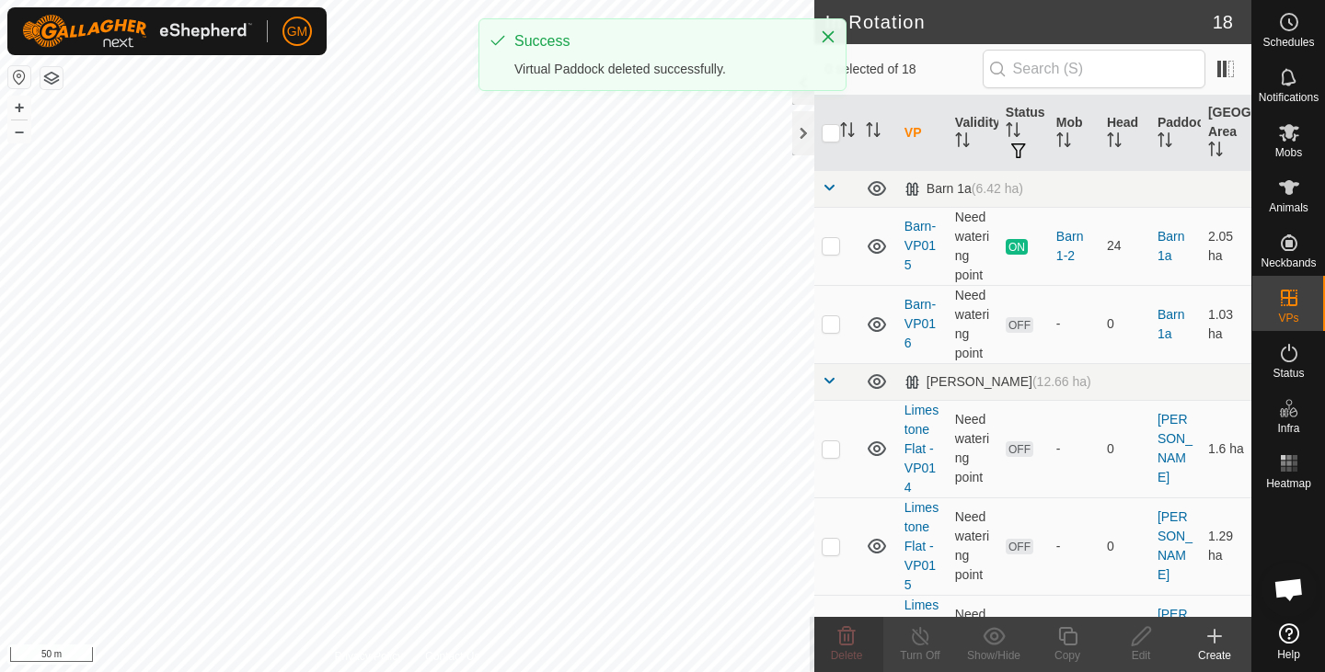
checkbox input "true"
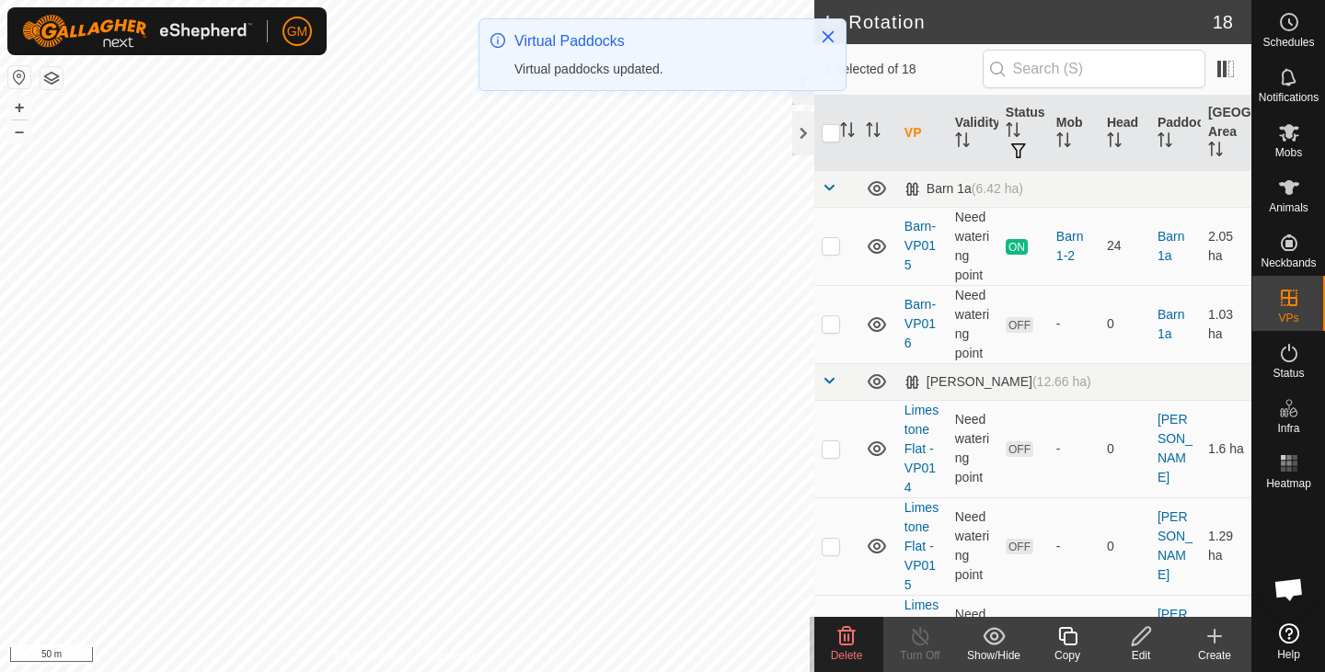
click at [842, 639] on icon at bounding box center [846, 637] width 22 height 22
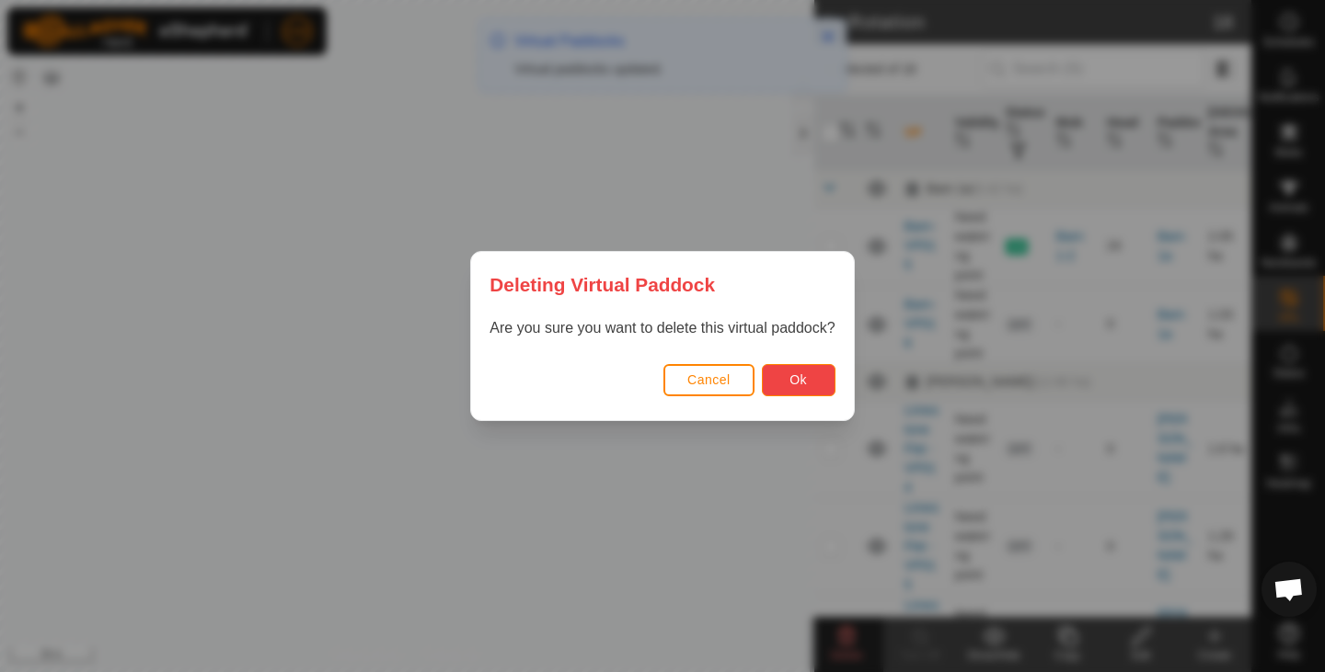
click at [807, 375] on button "Ok" at bounding box center [799, 380] width 74 height 32
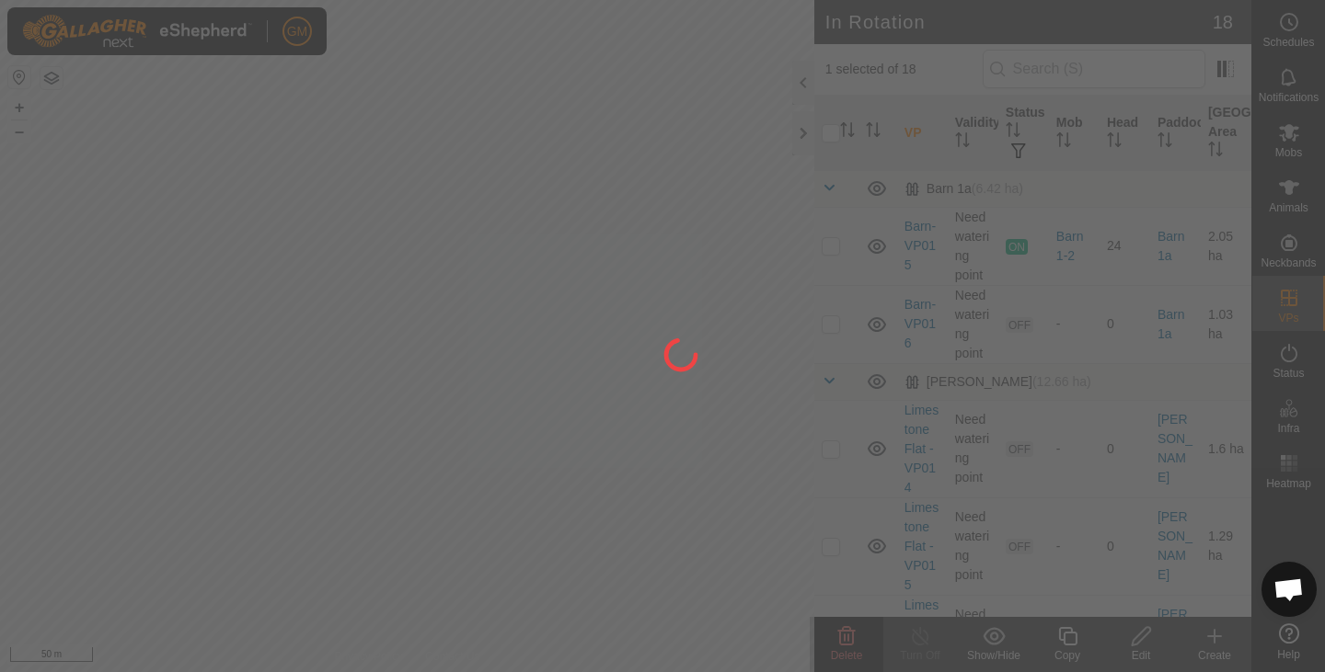
checkbox input "false"
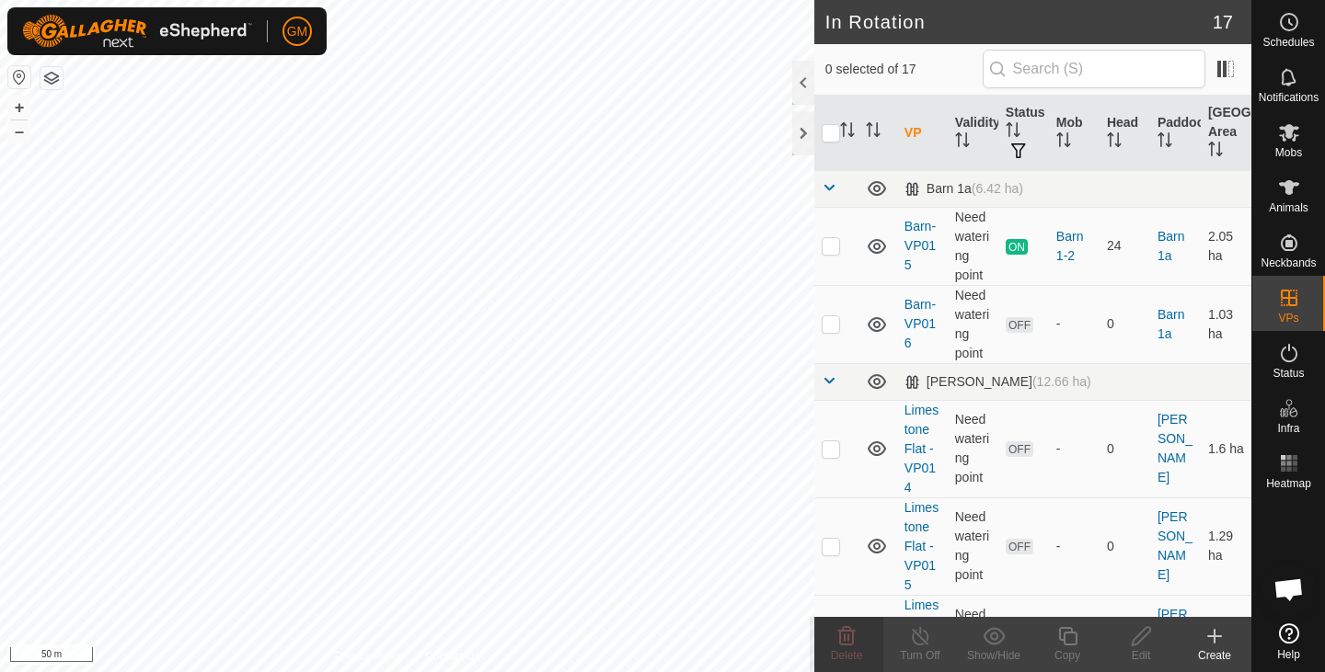
checkbox input "true"
click at [843, 636] on icon at bounding box center [846, 637] width 22 height 22
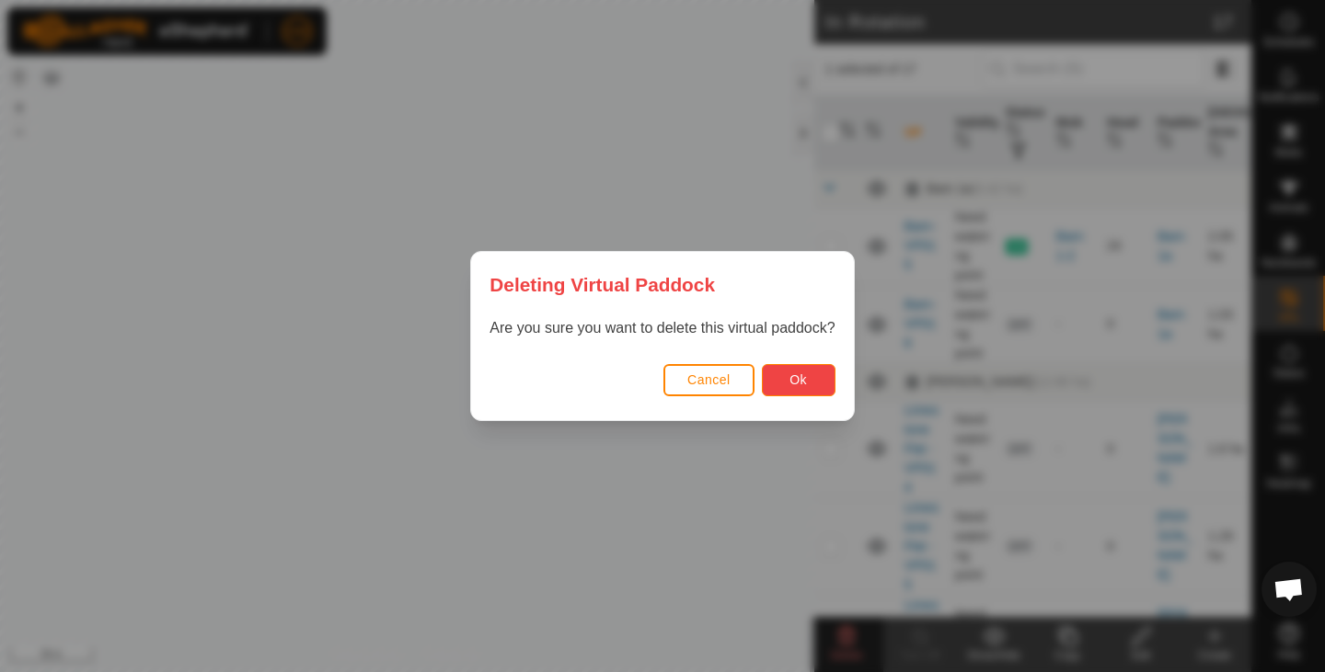
click at [793, 372] on button "Ok" at bounding box center [799, 380] width 74 height 32
checkbox input "false"
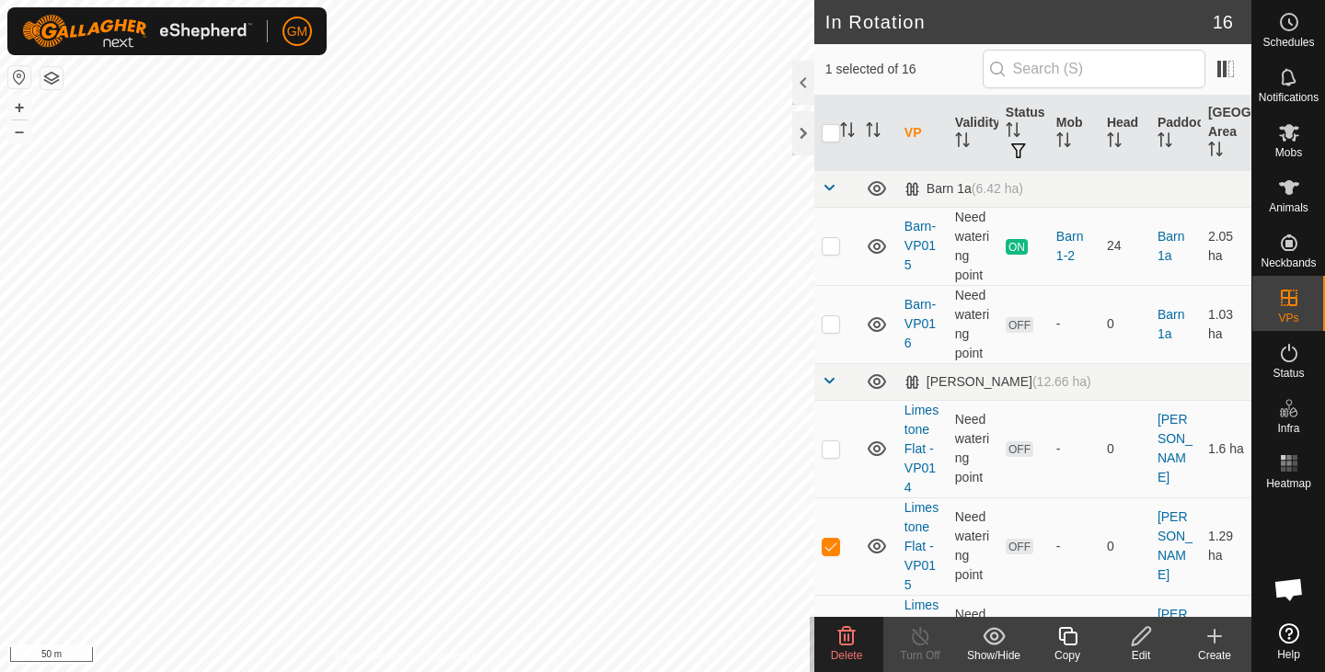
click at [842, 631] on icon at bounding box center [846, 636] width 17 height 18
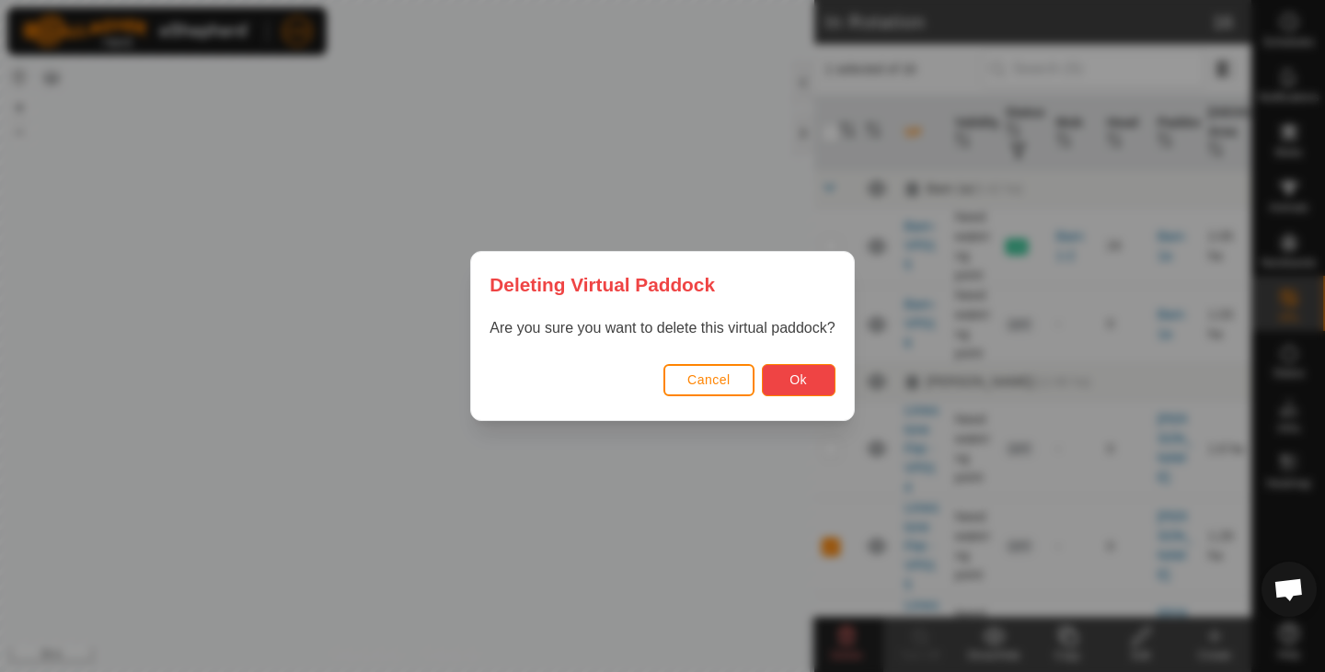
click at [791, 380] on span "Ok" at bounding box center [797, 380] width 17 height 15
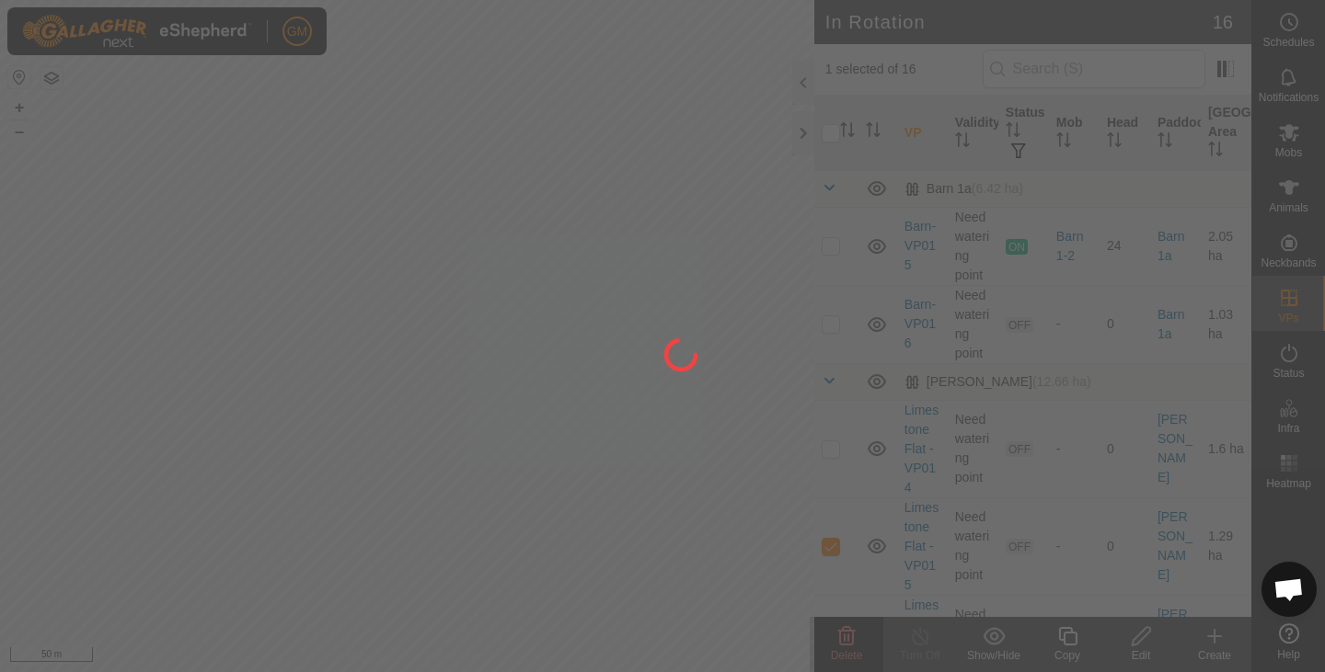
checkbox input "false"
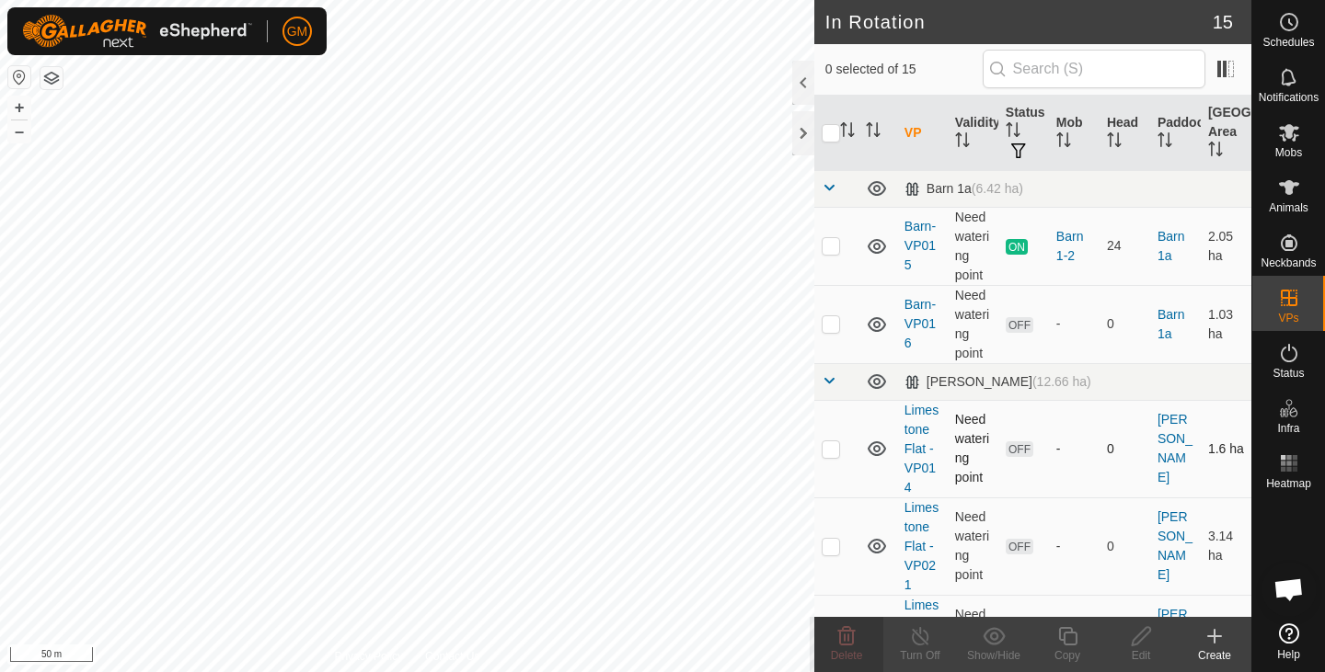
click at [839, 449] on p-checkbox at bounding box center [831, 449] width 18 height 15
checkbox input "false"
click at [835, 550] on p-checkbox at bounding box center [831, 546] width 18 height 15
checkbox input "true"
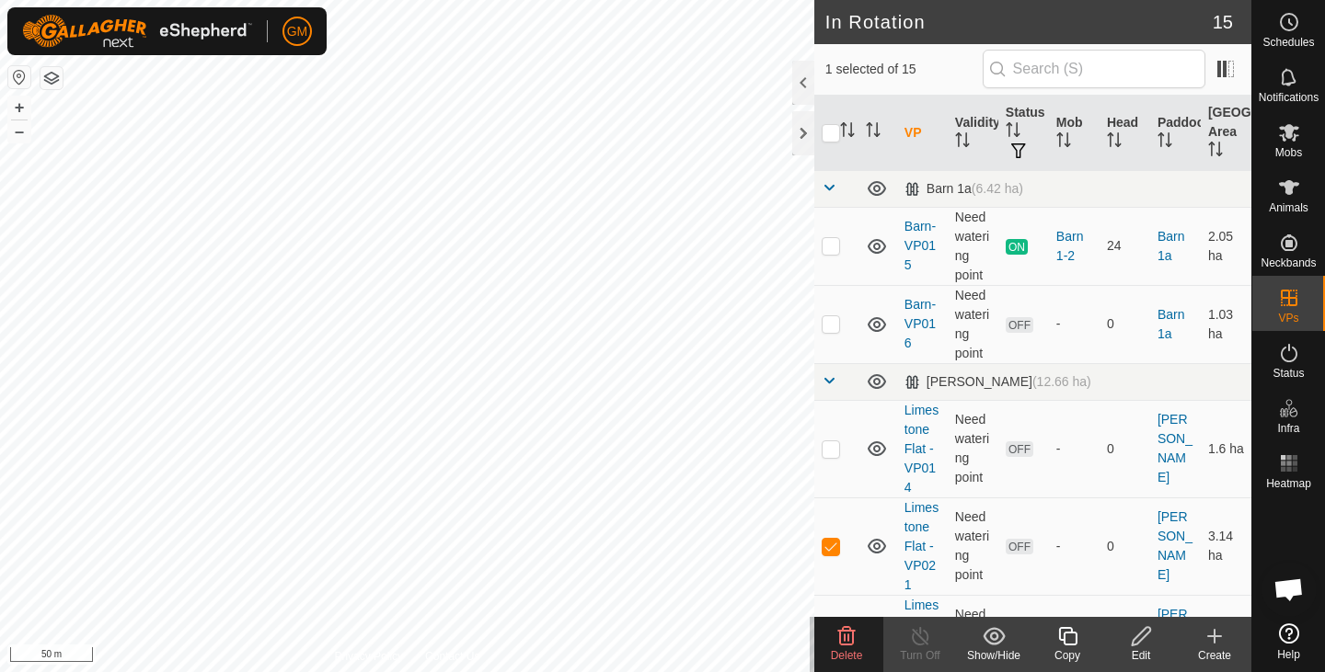
click at [848, 640] on icon at bounding box center [846, 636] width 17 height 18
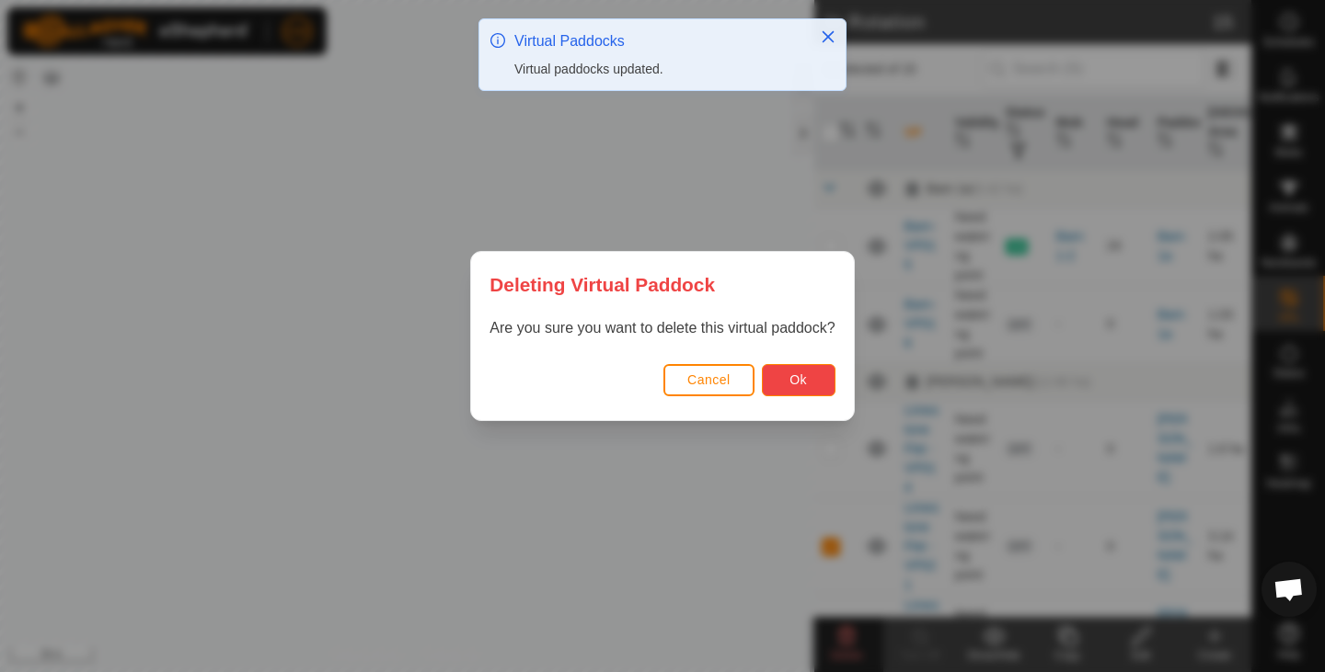
click at [799, 380] on span "Ok" at bounding box center [797, 380] width 17 height 15
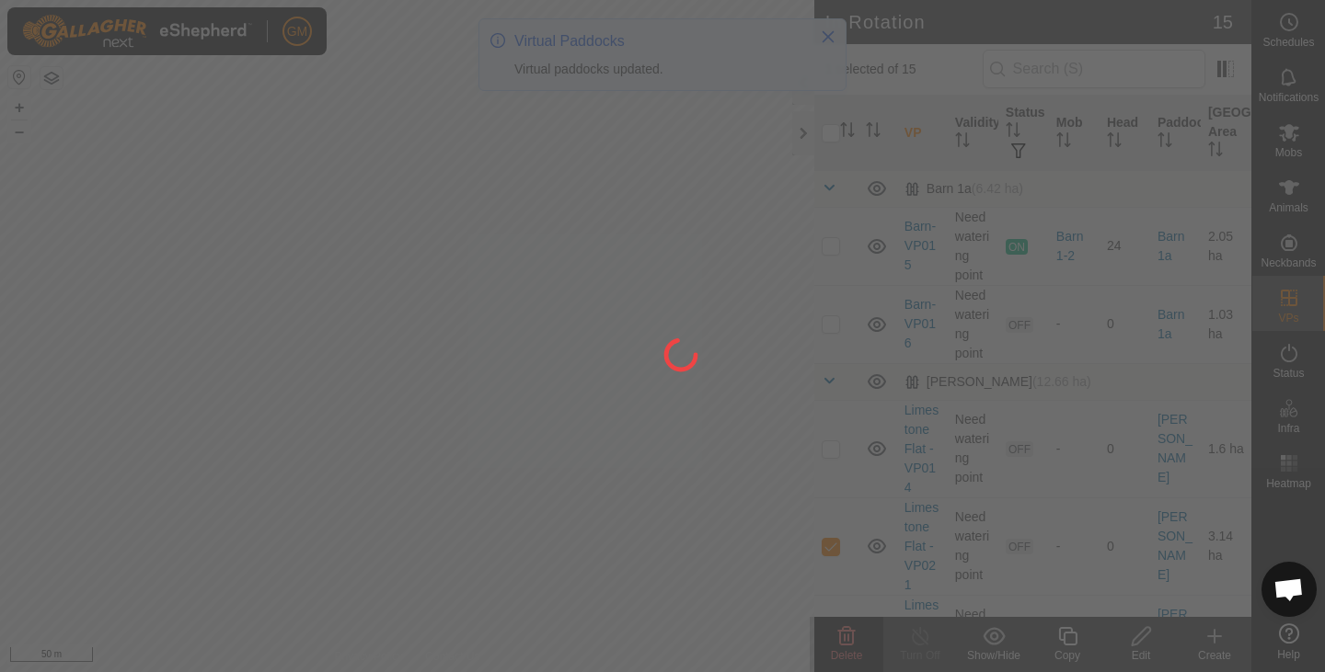
checkbox input "false"
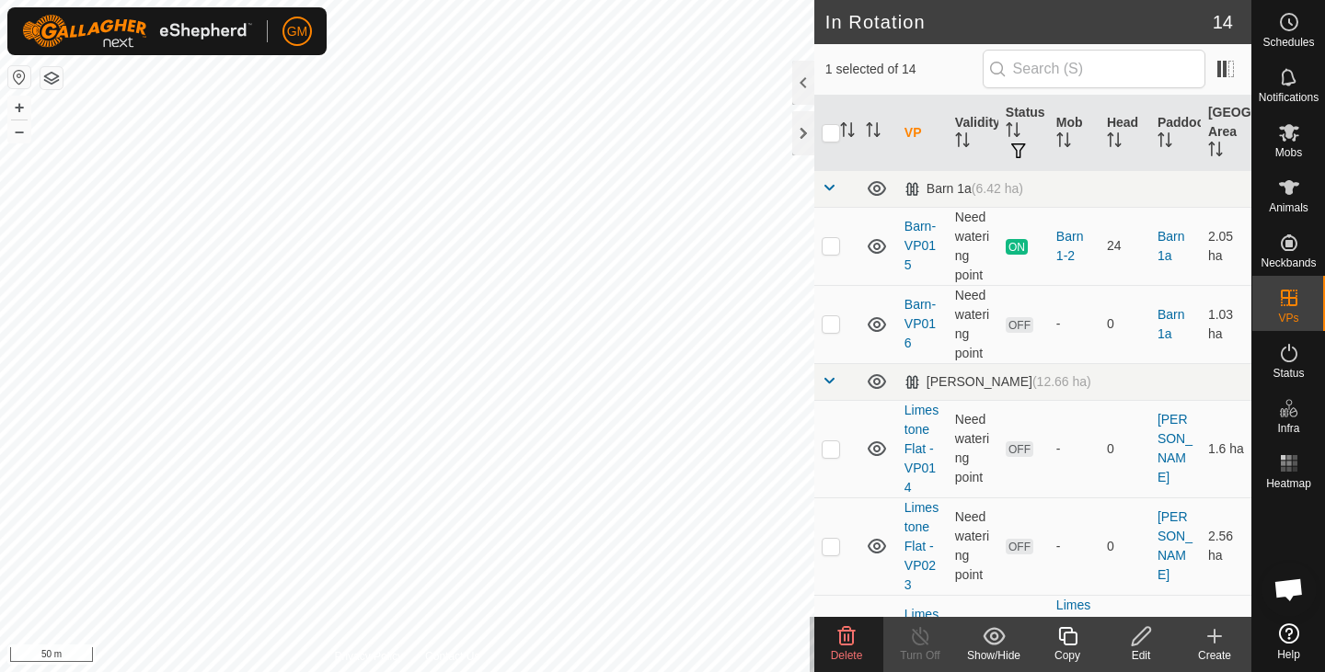
click at [849, 639] on icon at bounding box center [846, 636] width 17 height 18
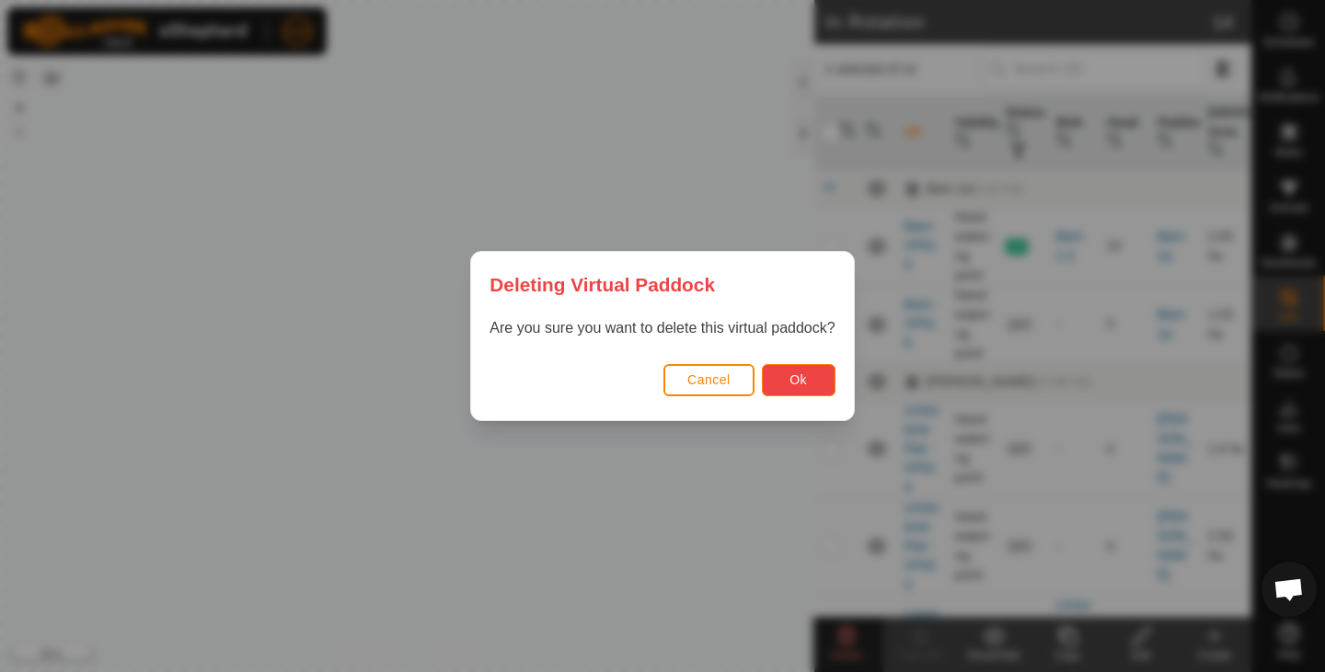
click at [797, 374] on span "Ok" at bounding box center [797, 380] width 17 height 15
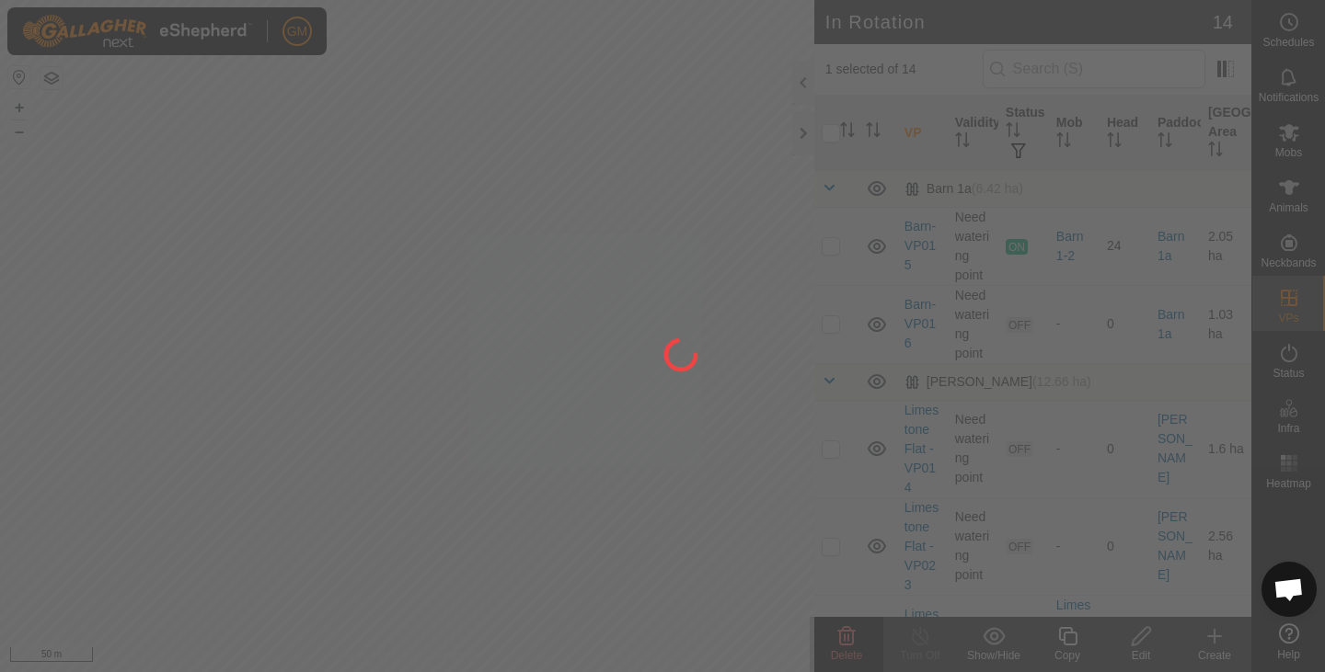
checkbox input "false"
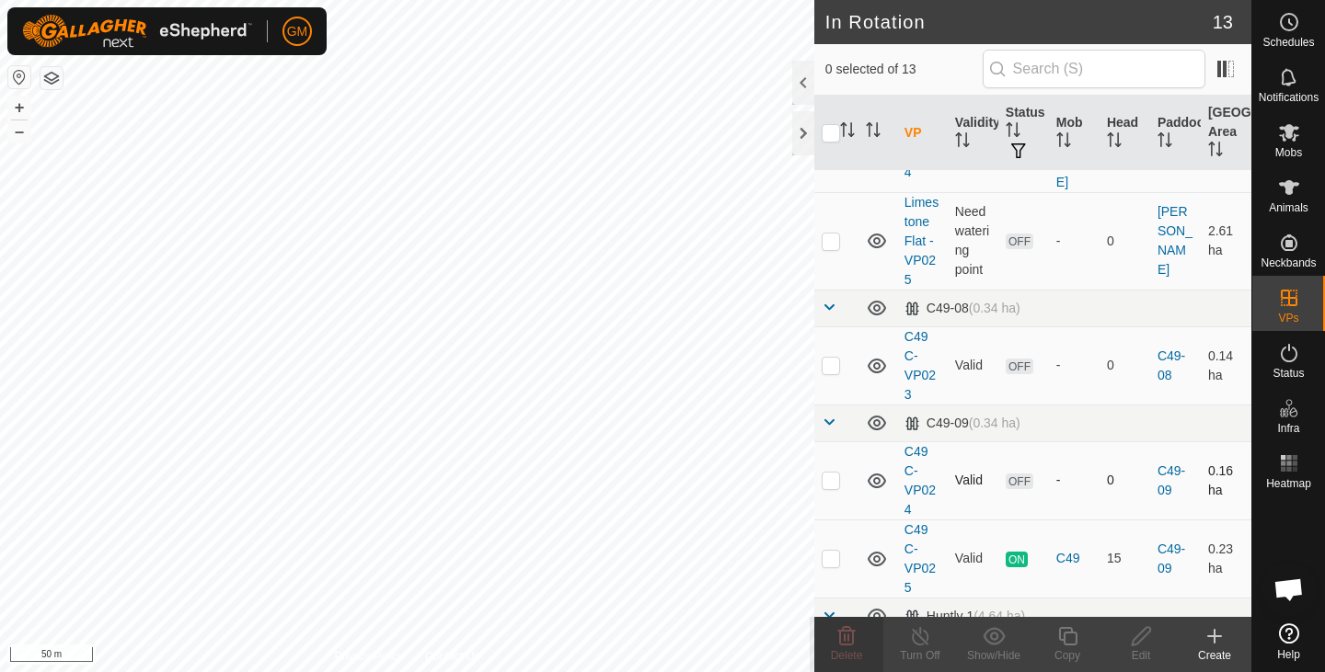
scroll to position [516, 0]
click at [833, 546] on div "GM Schedules Notifications Mobs Animals Neckbands VPs Status Infra Heatmap Help…" at bounding box center [662, 336] width 1325 height 672
click at [833, 555] on p-checkbox at bounding box center [831, 562] width 18 height 15
checkbox input "true"
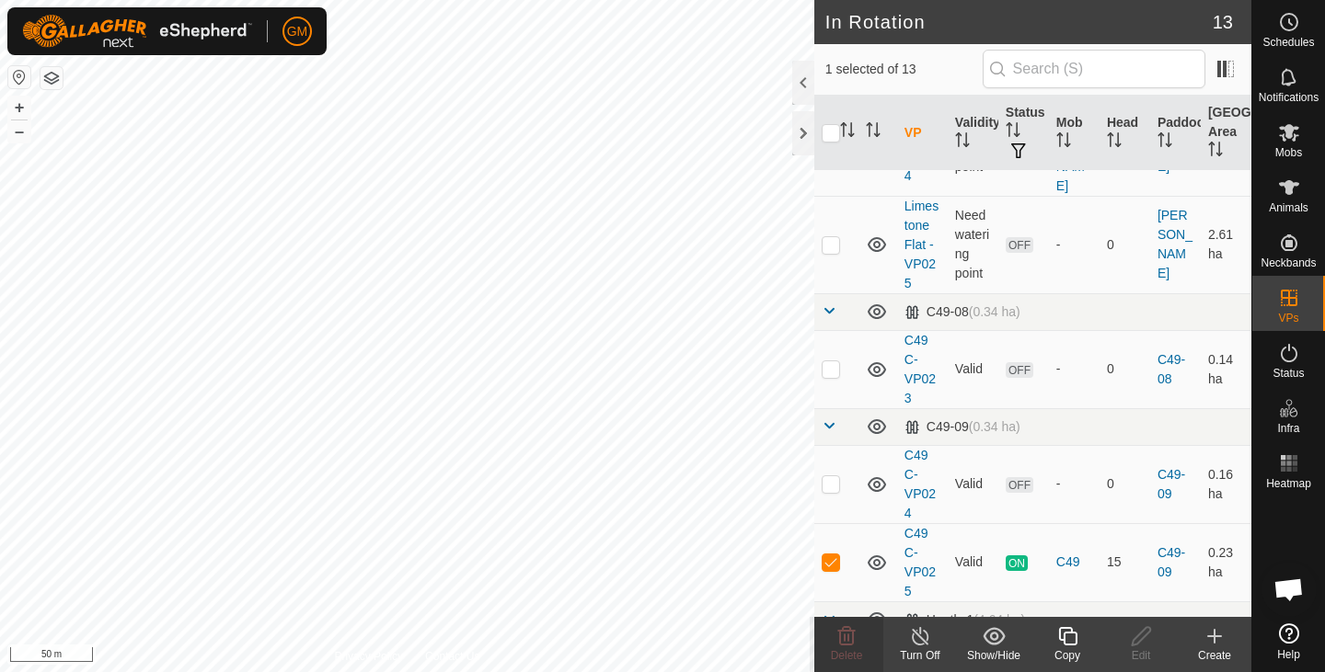
click at [1072, 637] on icon at bounding box center [1067, 637] width 23 height 22
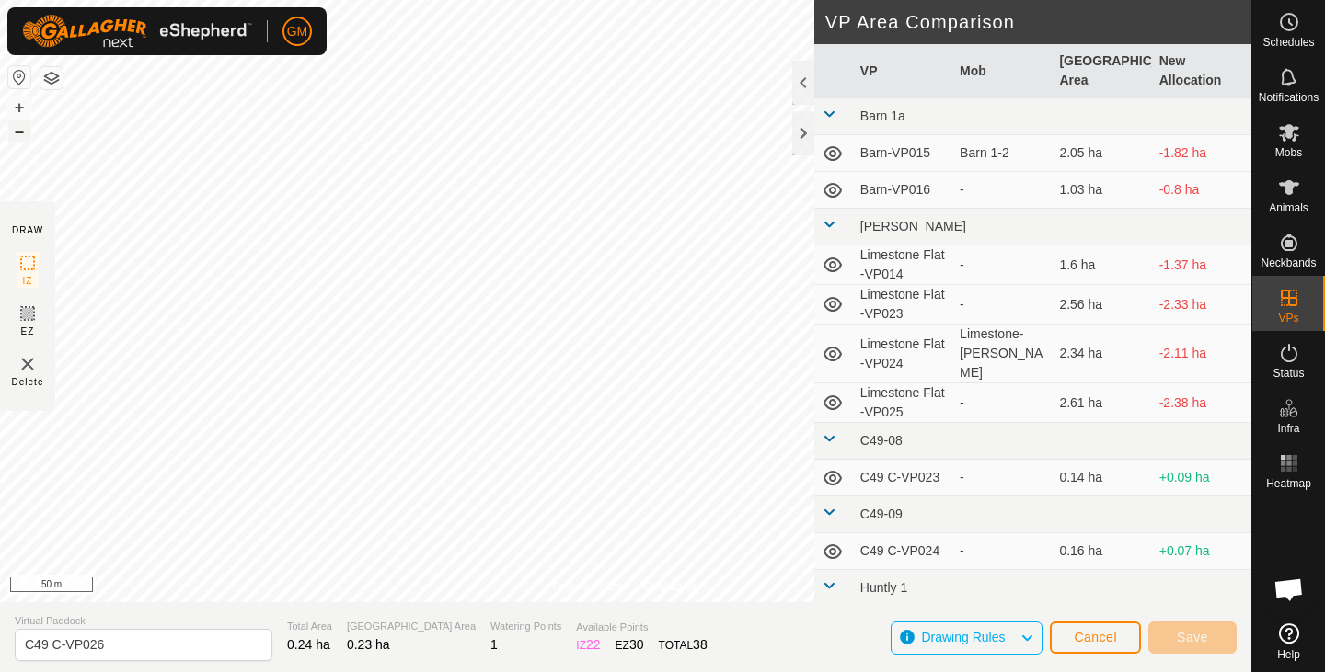
click at [19, 128] on button "–" at bounding box center [19, 132] width 22 height 22
click at [23, 107] on button "+" at bounding box center [19, 108] width 22 height 22
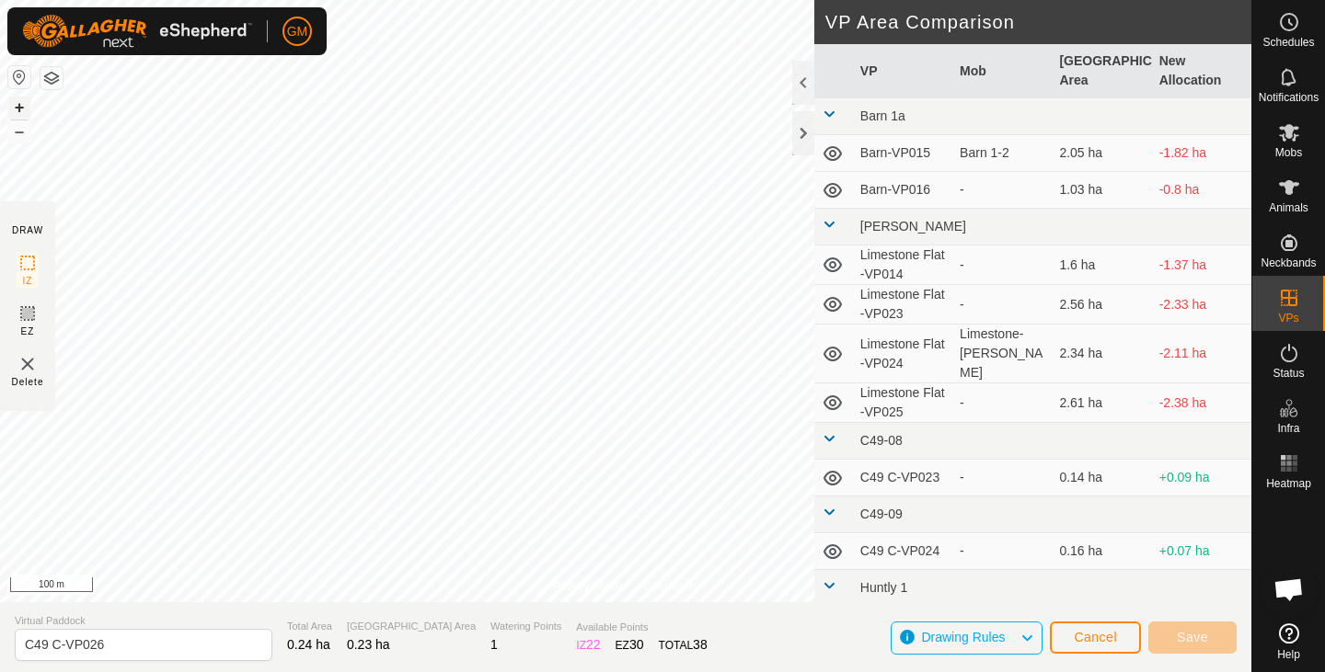
click at [23, 109] on button "+" at bounding box center [19, 108] width 22 height 22
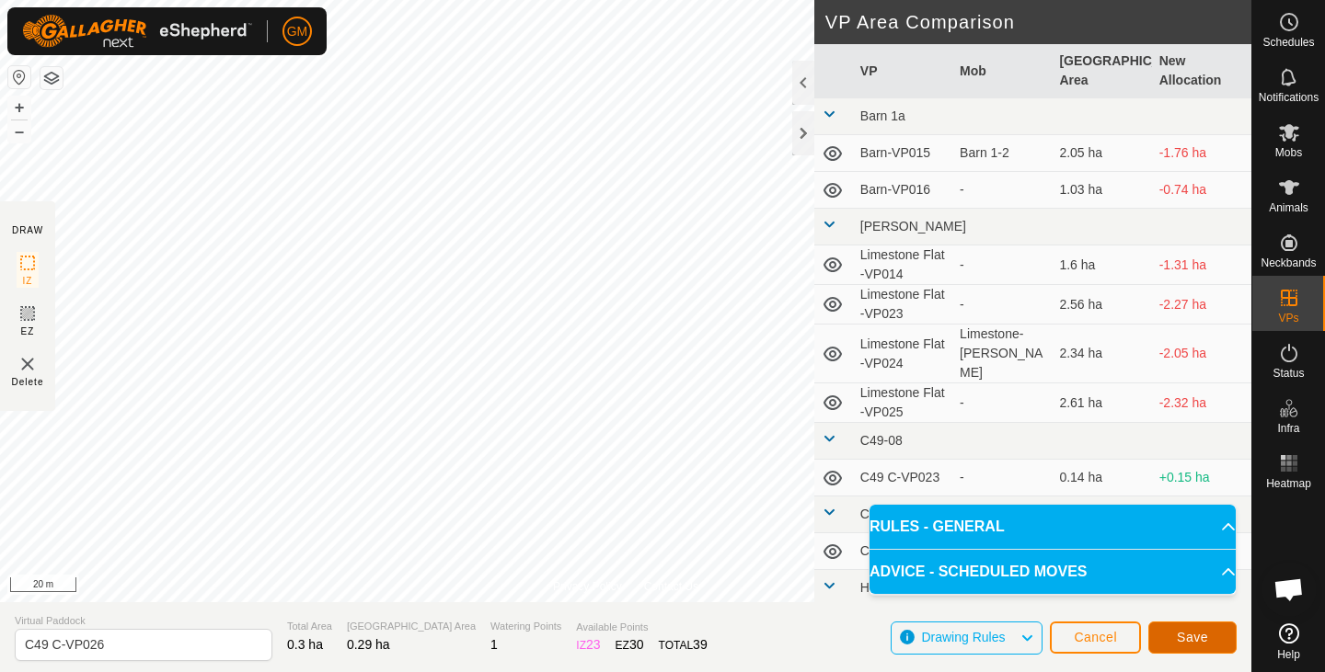
click at [1175, 642] on button "Save" at bounding box center [1192, 638] width 88 height 32
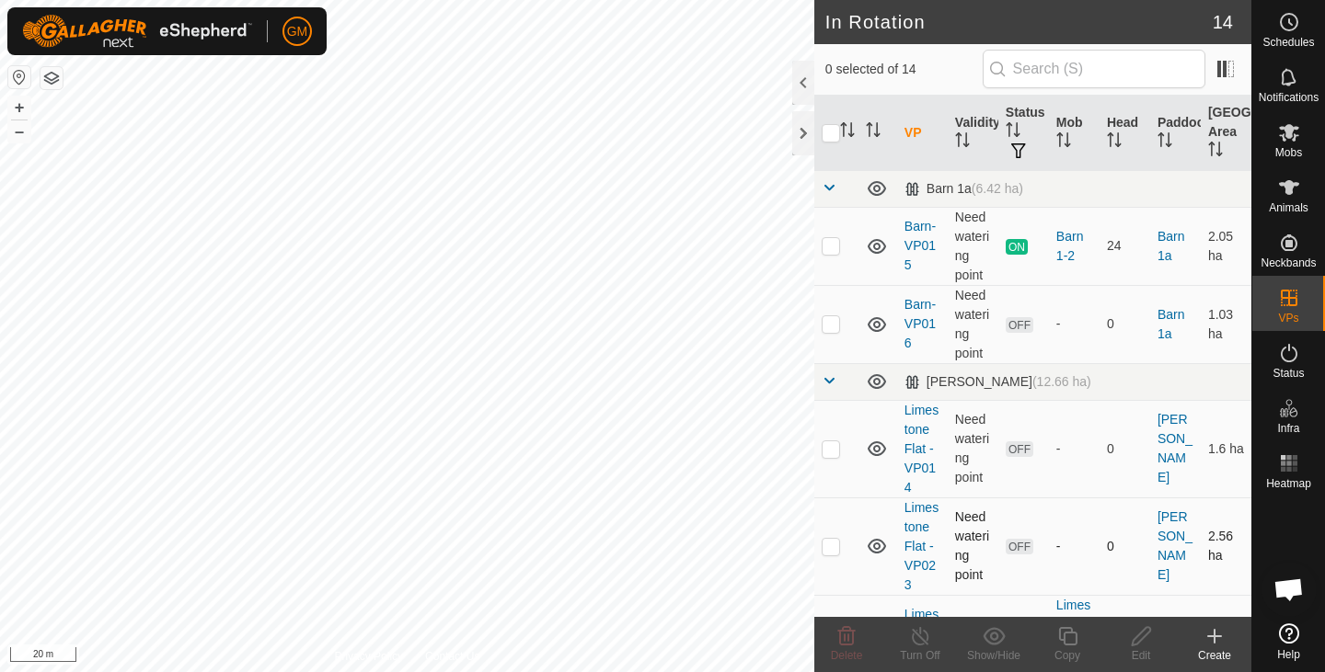
checkbox input "true"
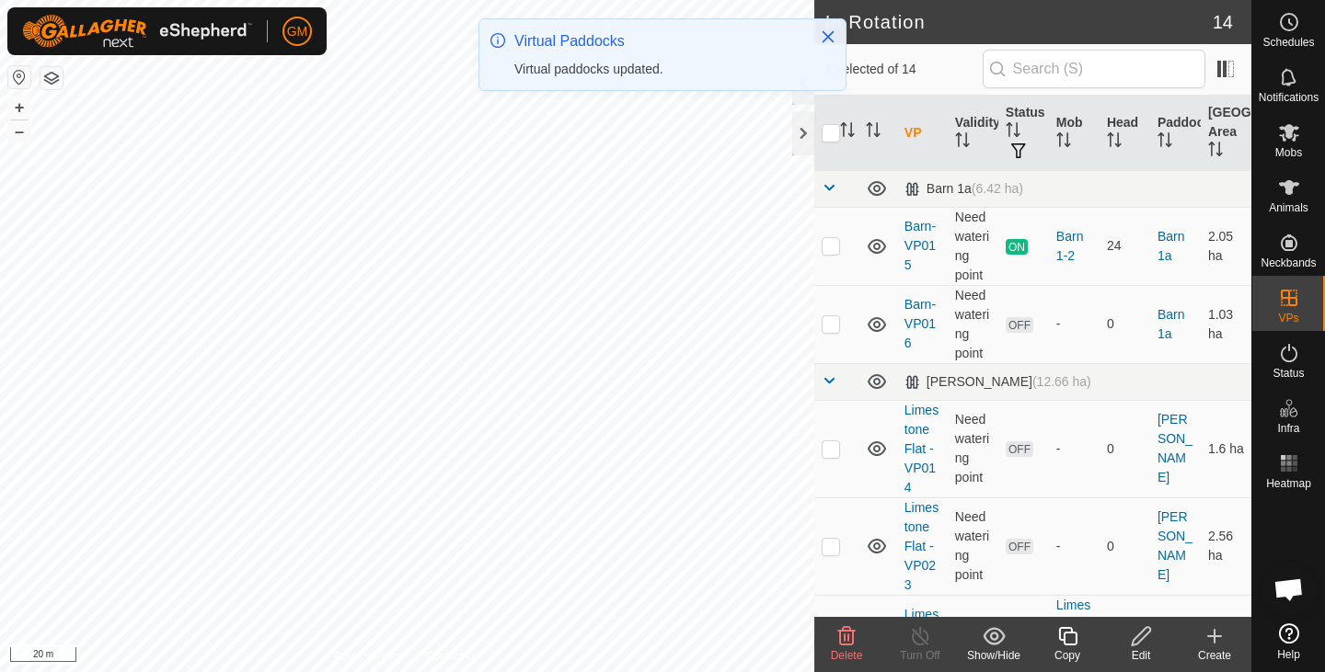
click at [844, 636] on icon at bounding box center [846, 636] width 17 height 18
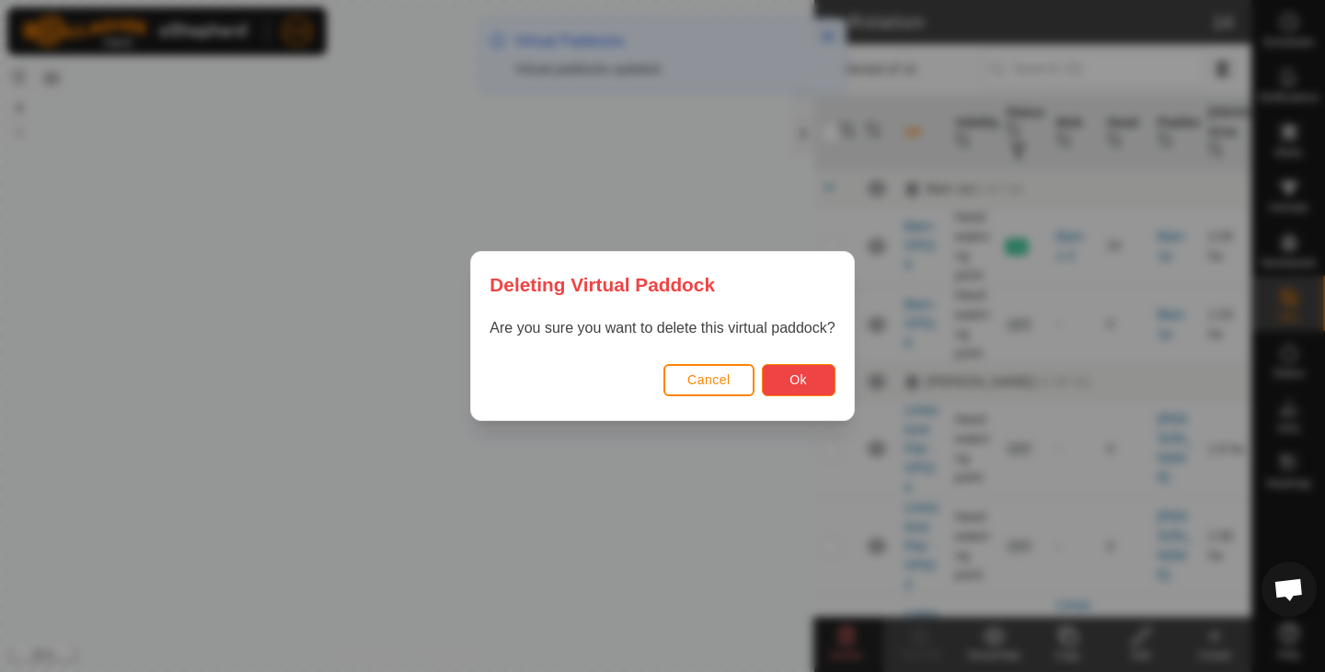
click at [791, 380] on span "Ok" at bounding box center [797, 380] width 17 height 15
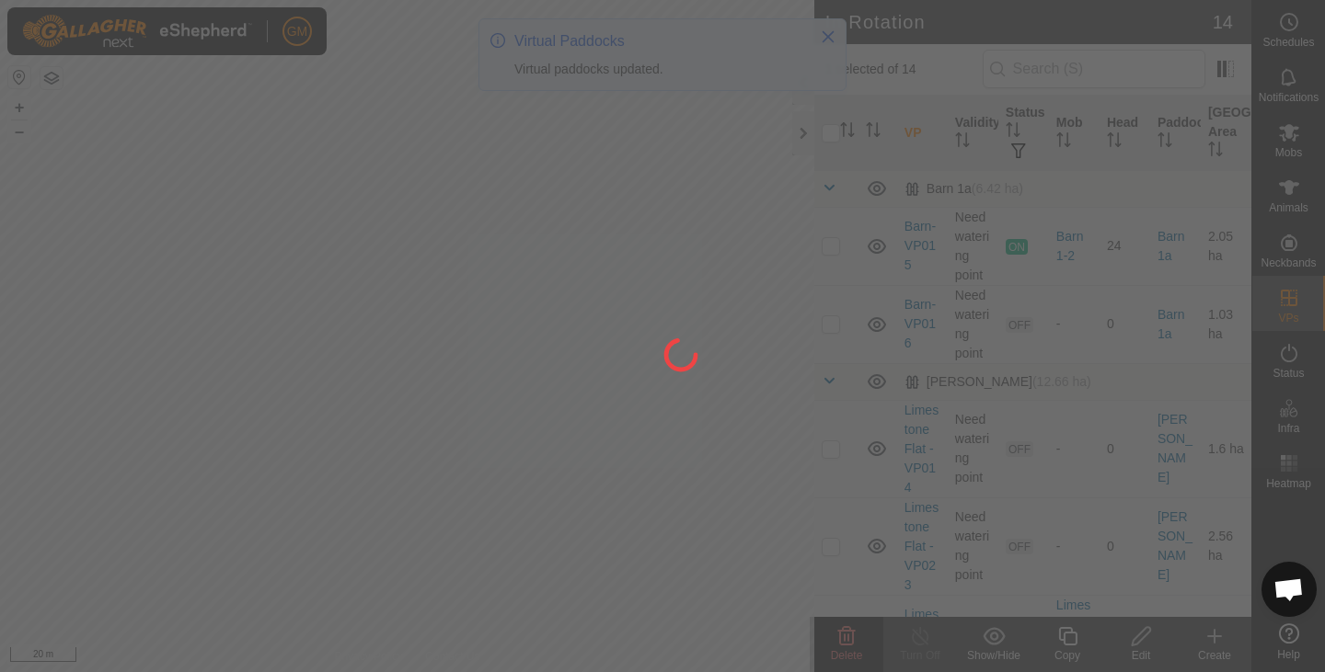
checkbox input "false"
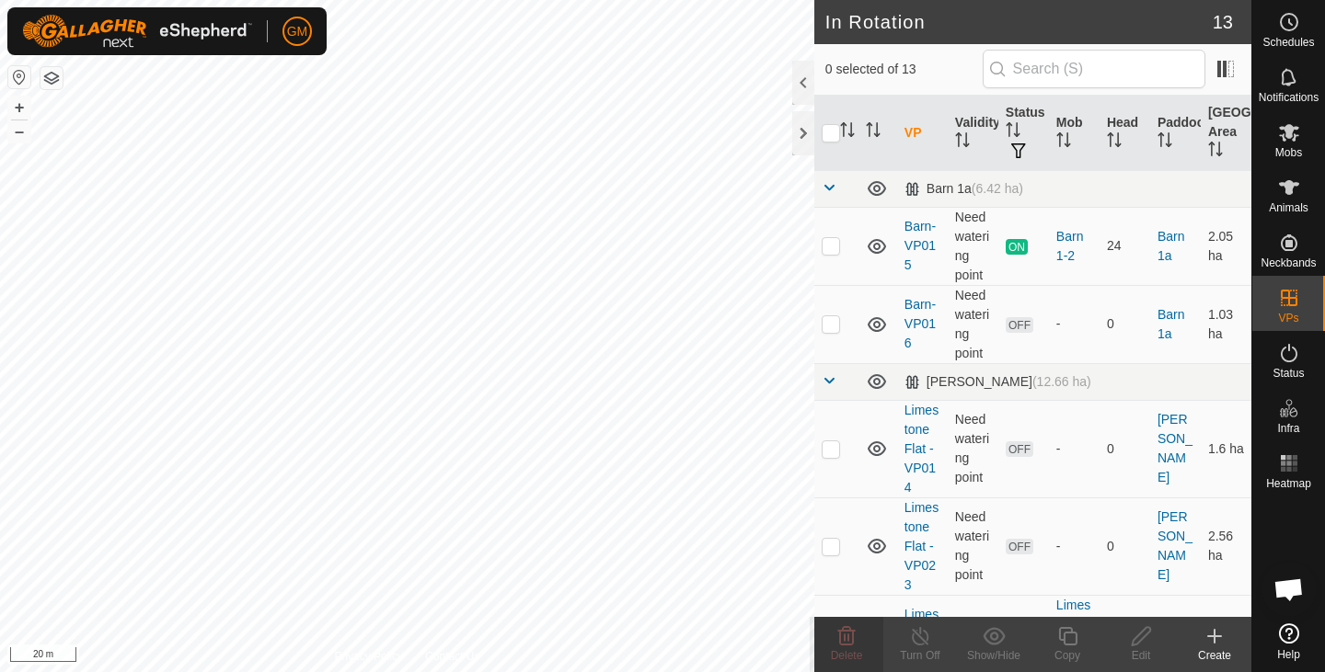
checkbox input "true"
click at [846, 639] on icon at bounding box center [846, 637] width 22 height 22
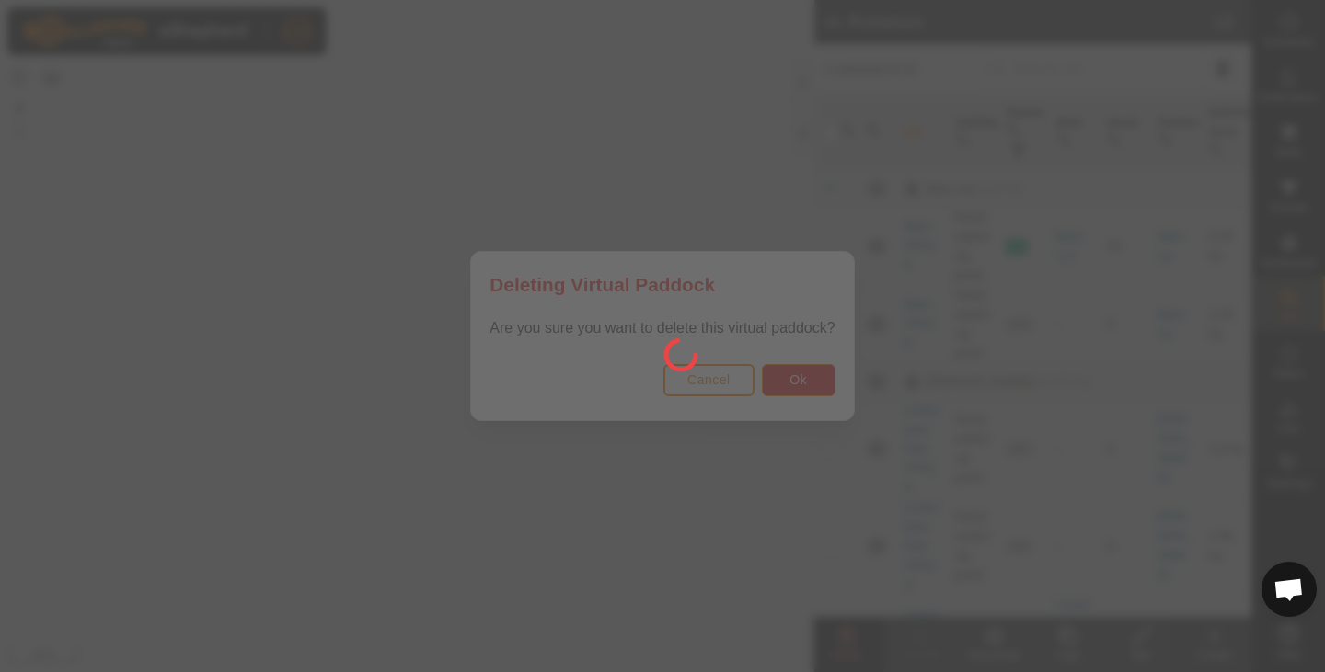
click at [787, 375] on div at bounding box center [662, 336] width 1325 height 672
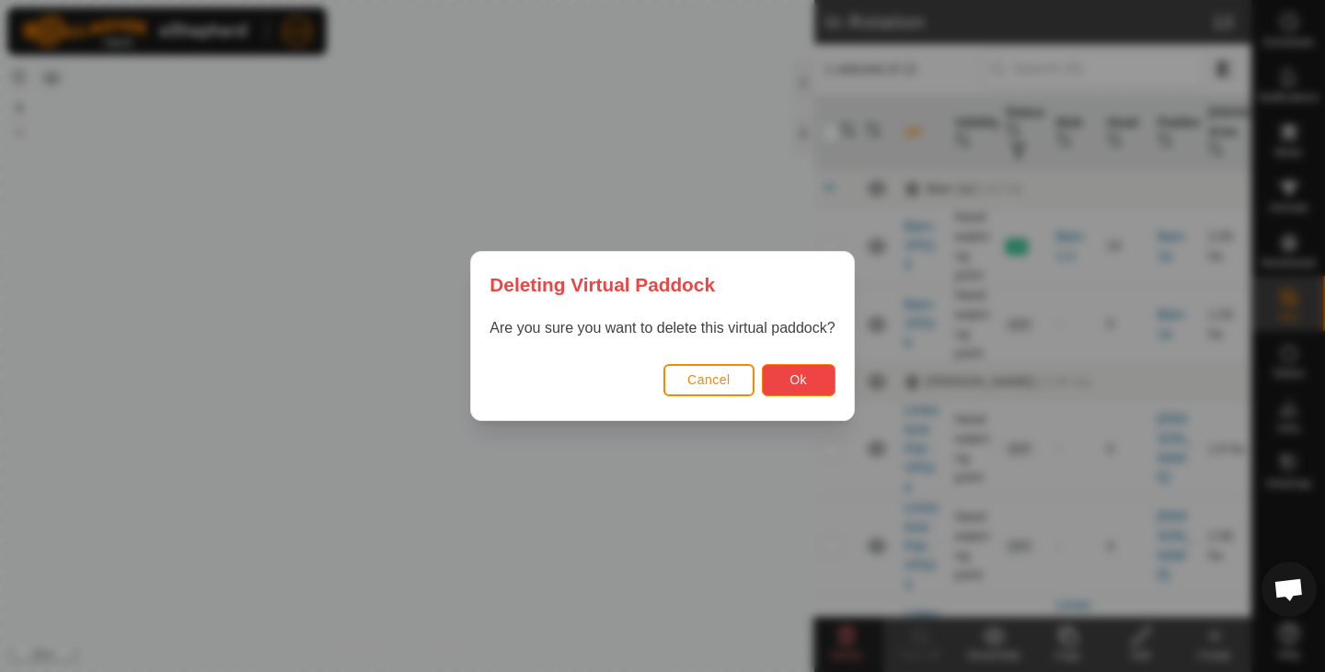
click at [788, 374] on button "Ok" at bounding box center [799, 380] width 74 height 32
checkbox input "false"
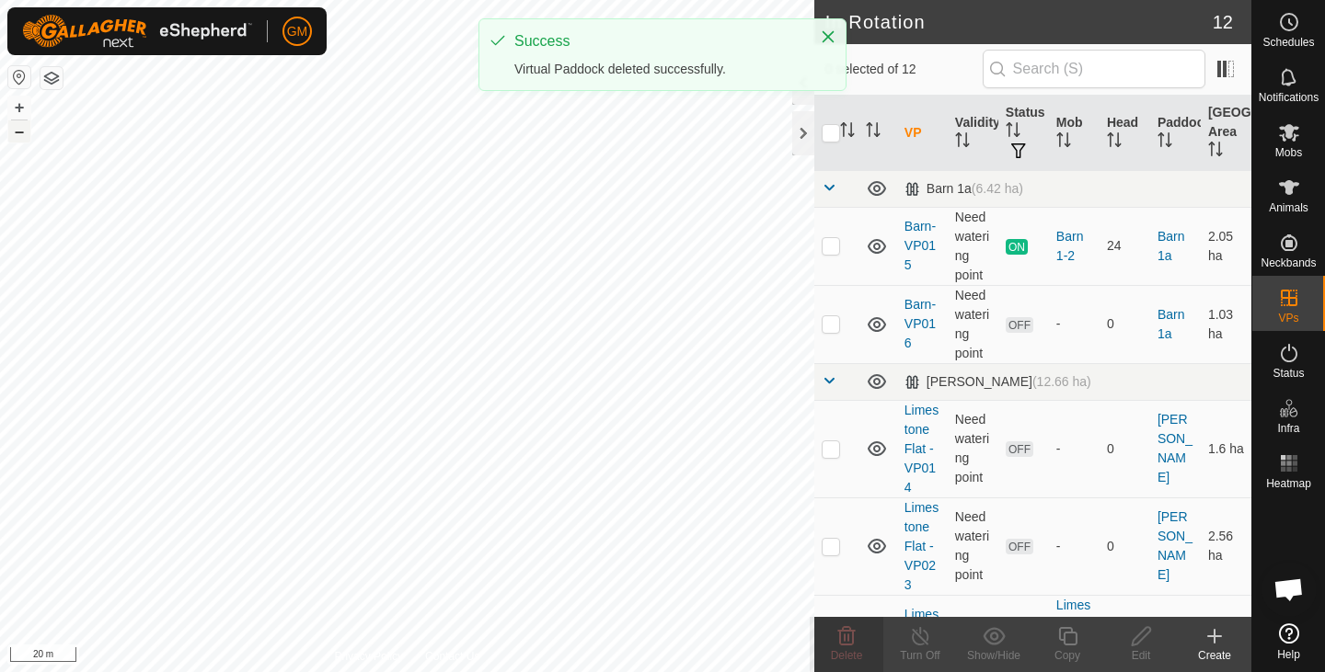
click at [23, 137] on button "–" at bounding box center [19, 132] width 22 height 22
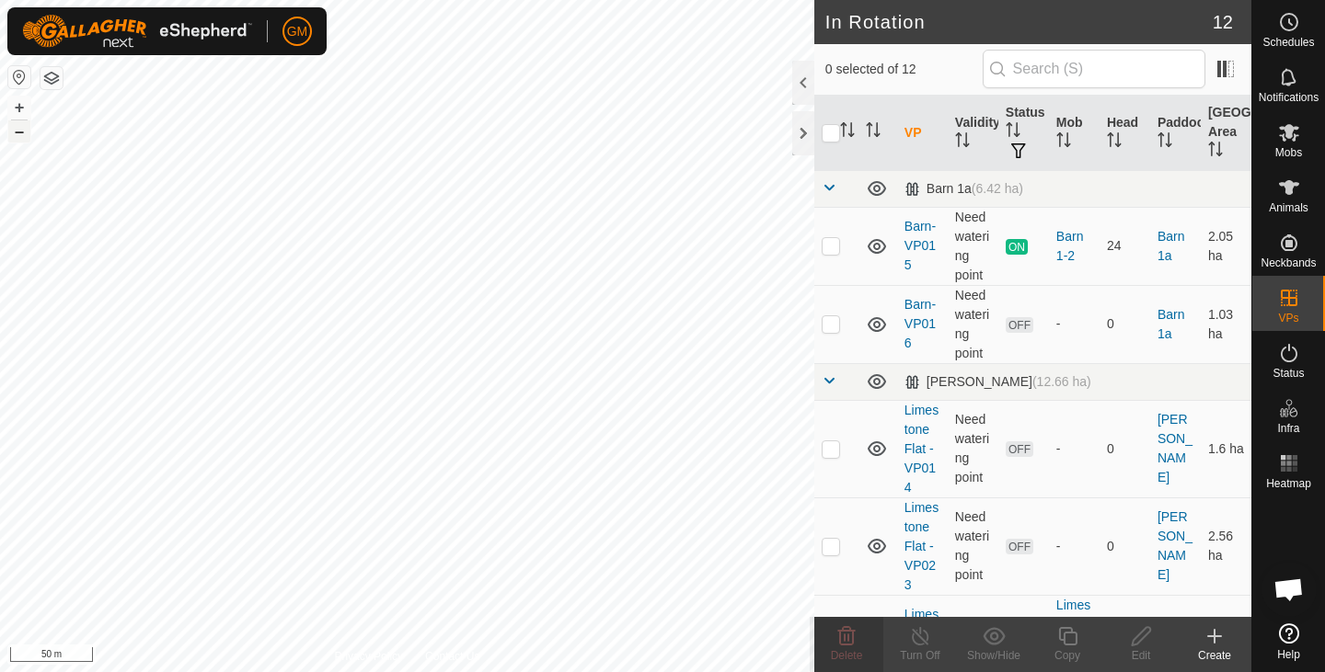
click at [23, 137] on button "–" at bounding box center [19, 132] width 22 height 22
click at [844, 636] on icon at bounding box center [846, 636] width 17 height 18
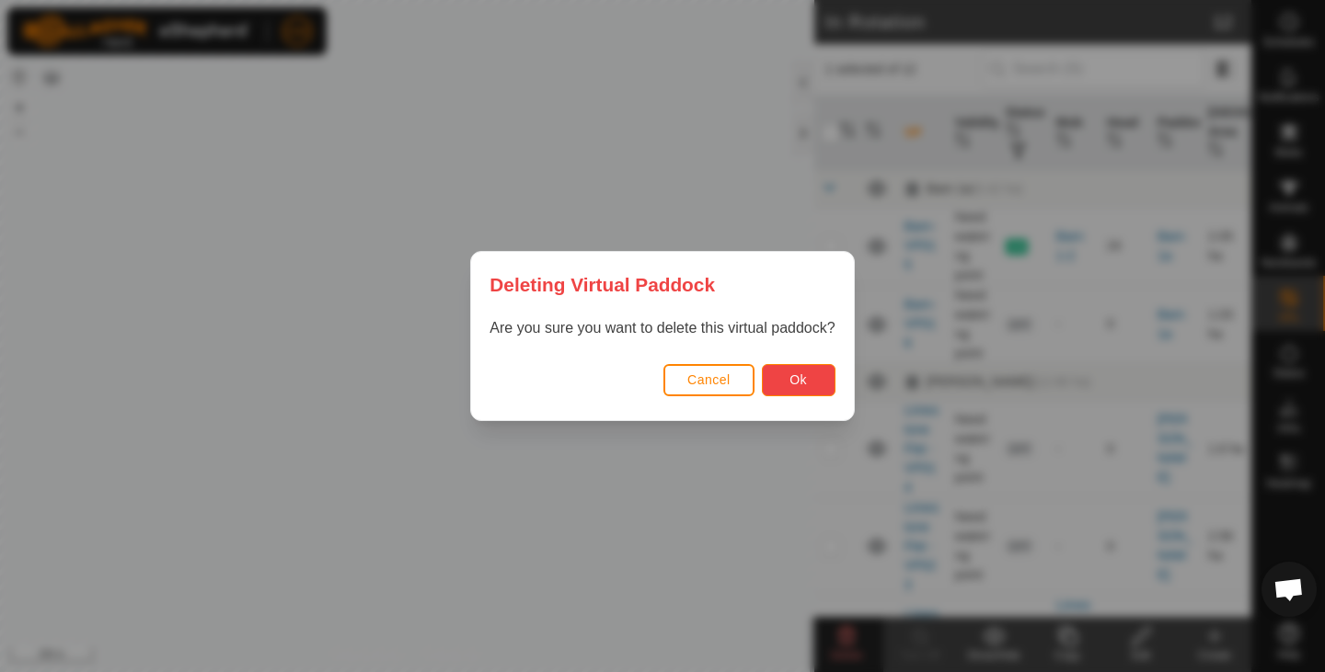
click at [792, 384] on span "Ok" at bounding box center [797, 380] width 17 height 15
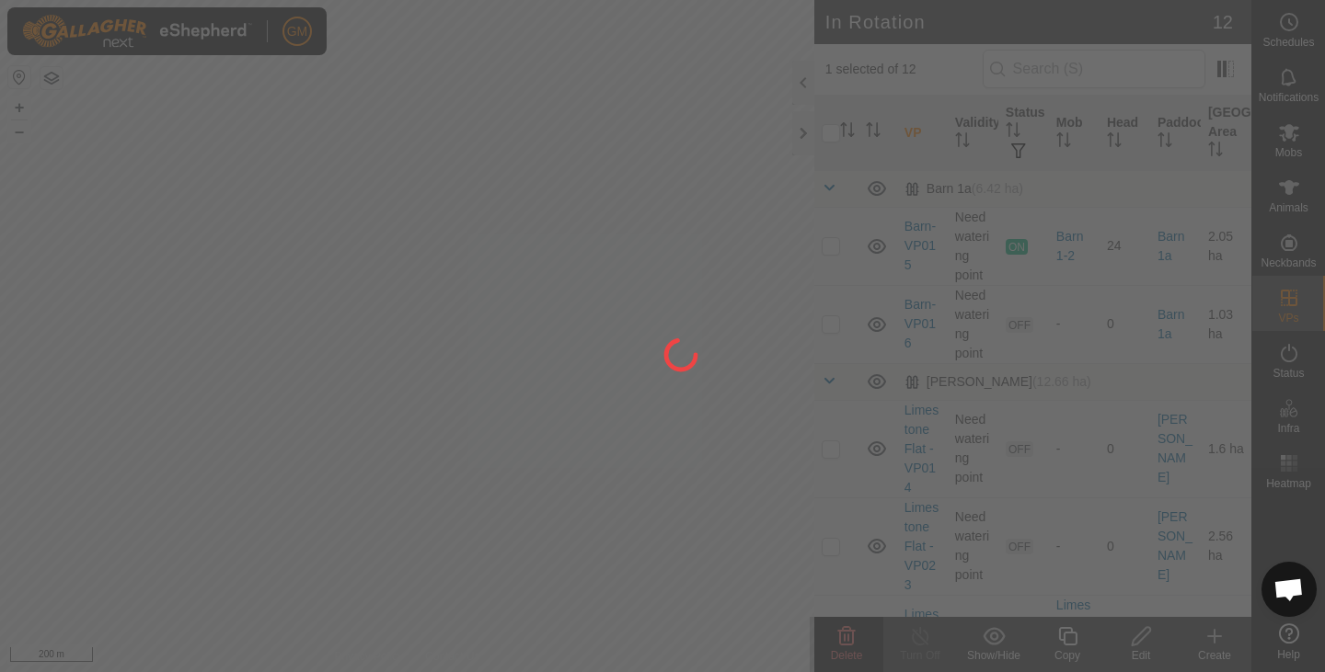
checkbox input "false"
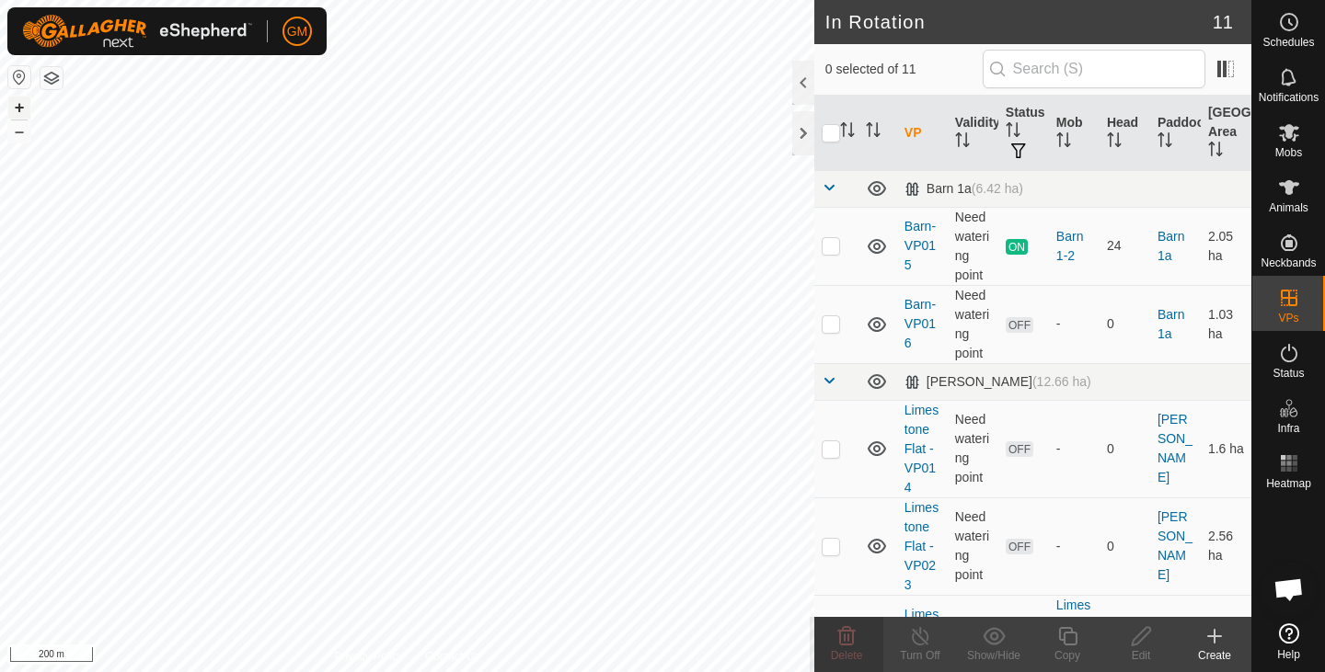
click at [17, 105] on button "+" at bounding box center [19, 108] width 22 height 22
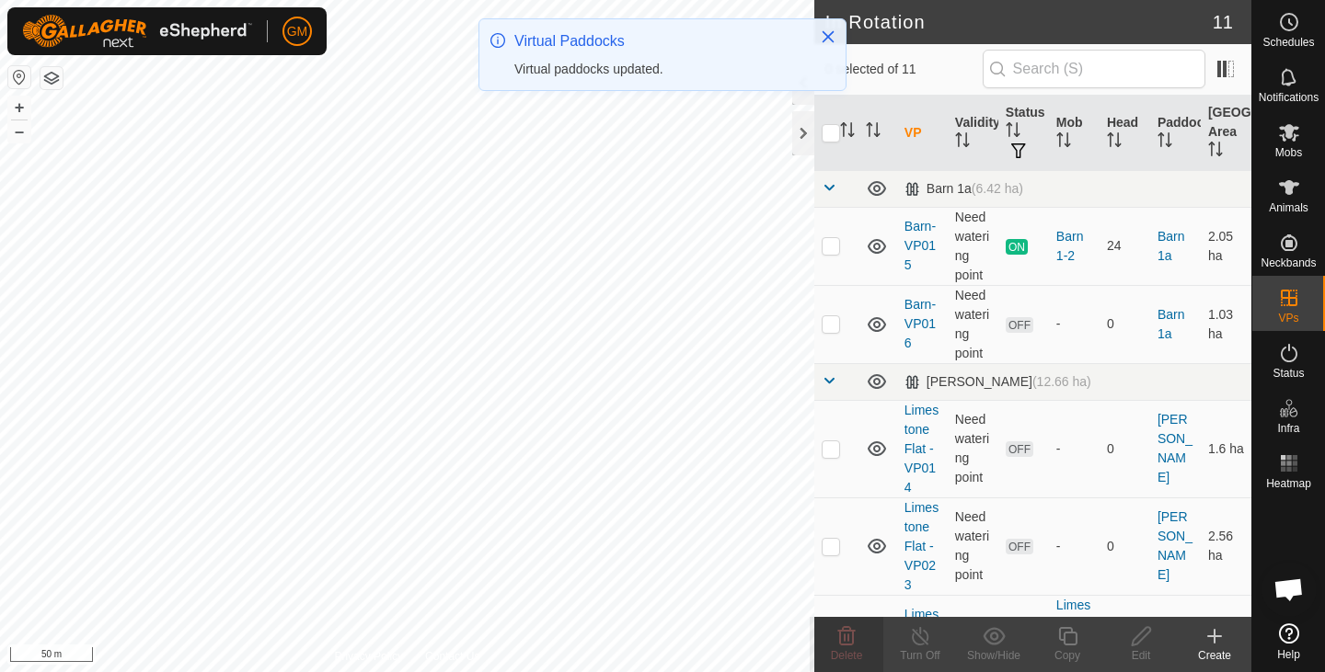
checkbox input "true"
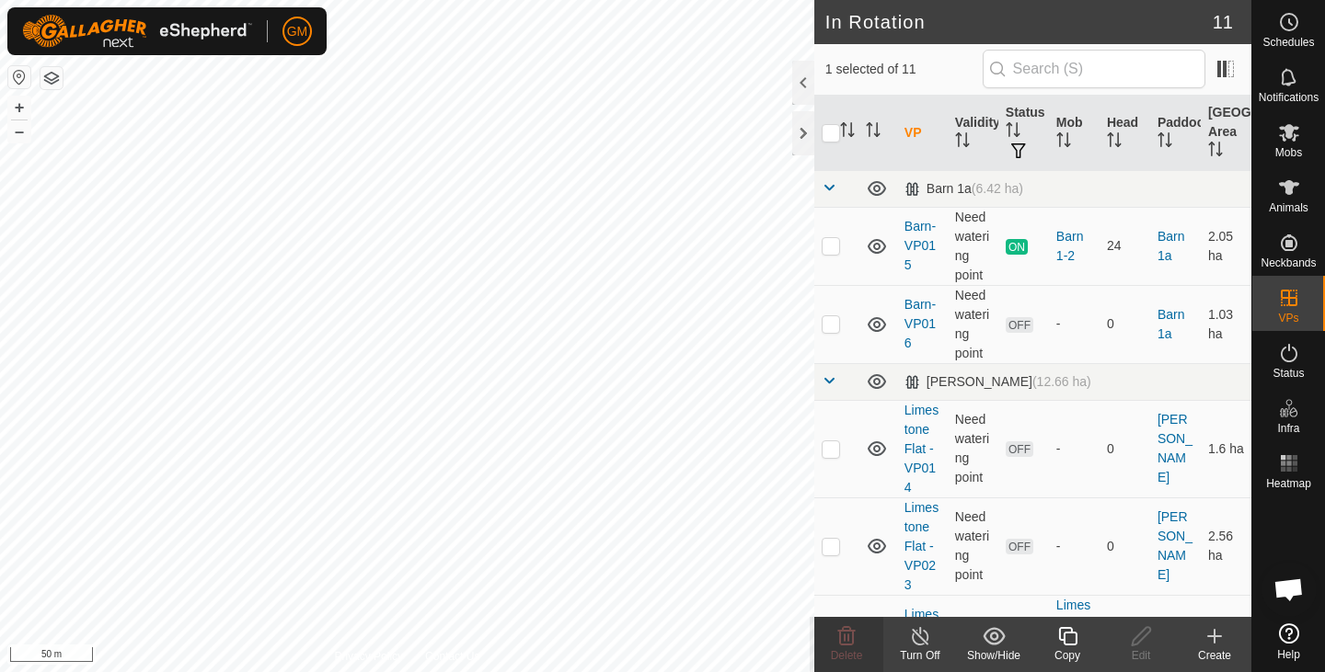
click at [1066, 641] on icon at bounding box center [1067, 637] width 23 height 22
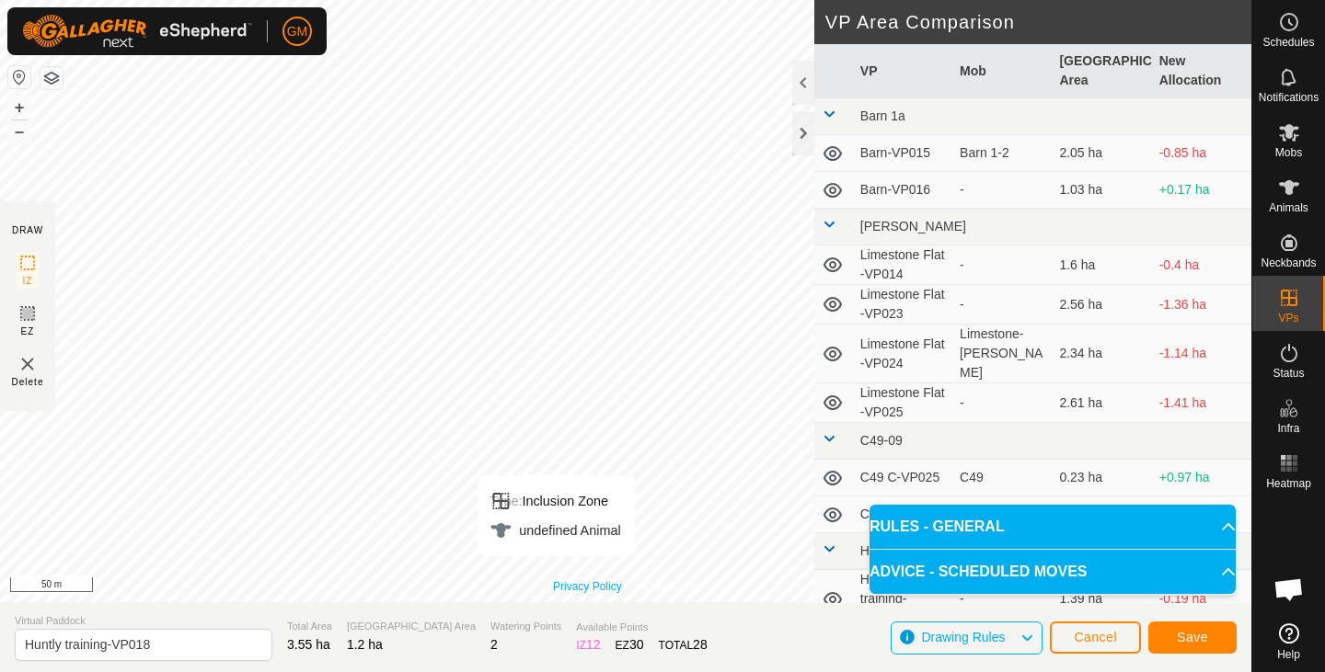
click at [557, 580] on link "Privacy Policy" at bounding box center [587, 587] width 69 height 17
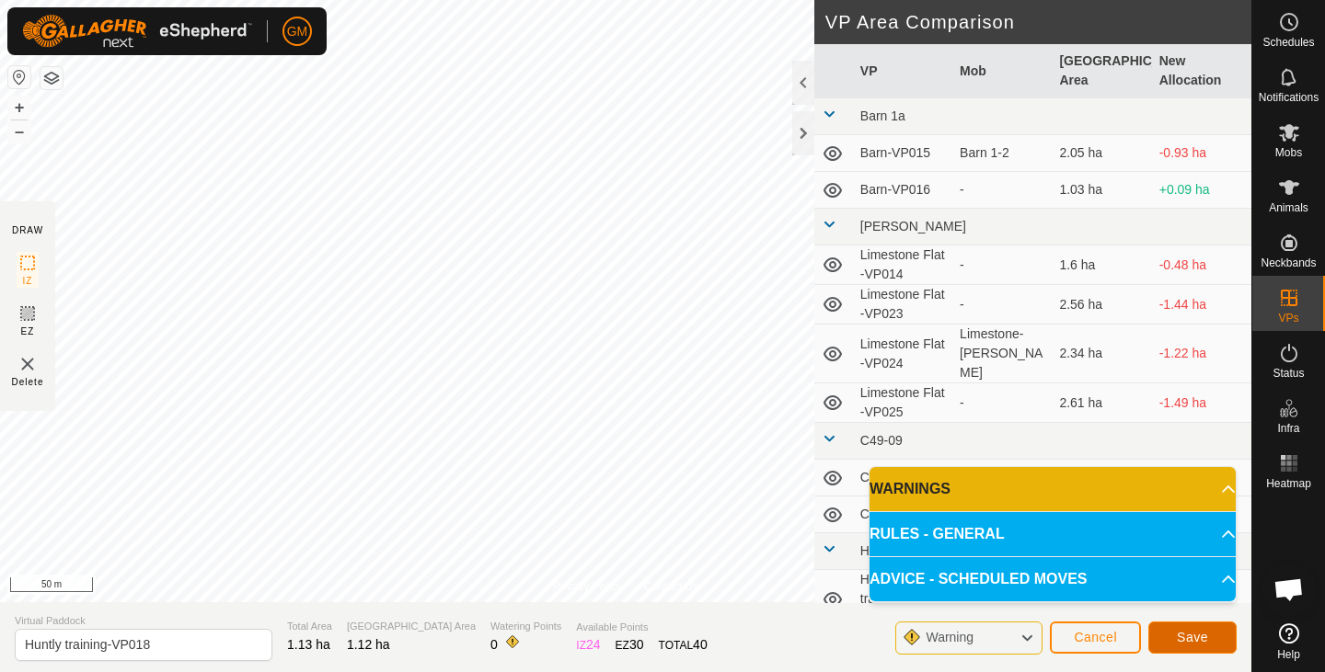
click at [1177, 639] on span "Save" at bounding box center [1192, 637] width 31 height 15
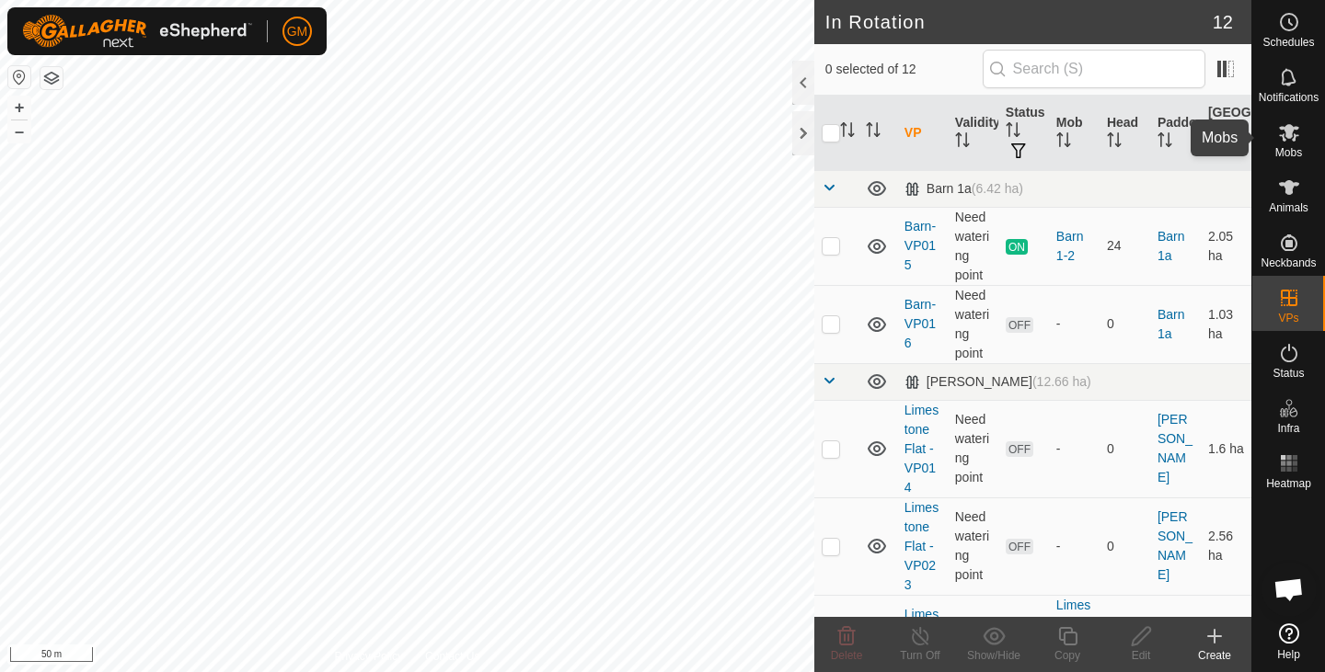
click at [1285, 143] on icon at bounding box center [1289, 132] width 22 height 22
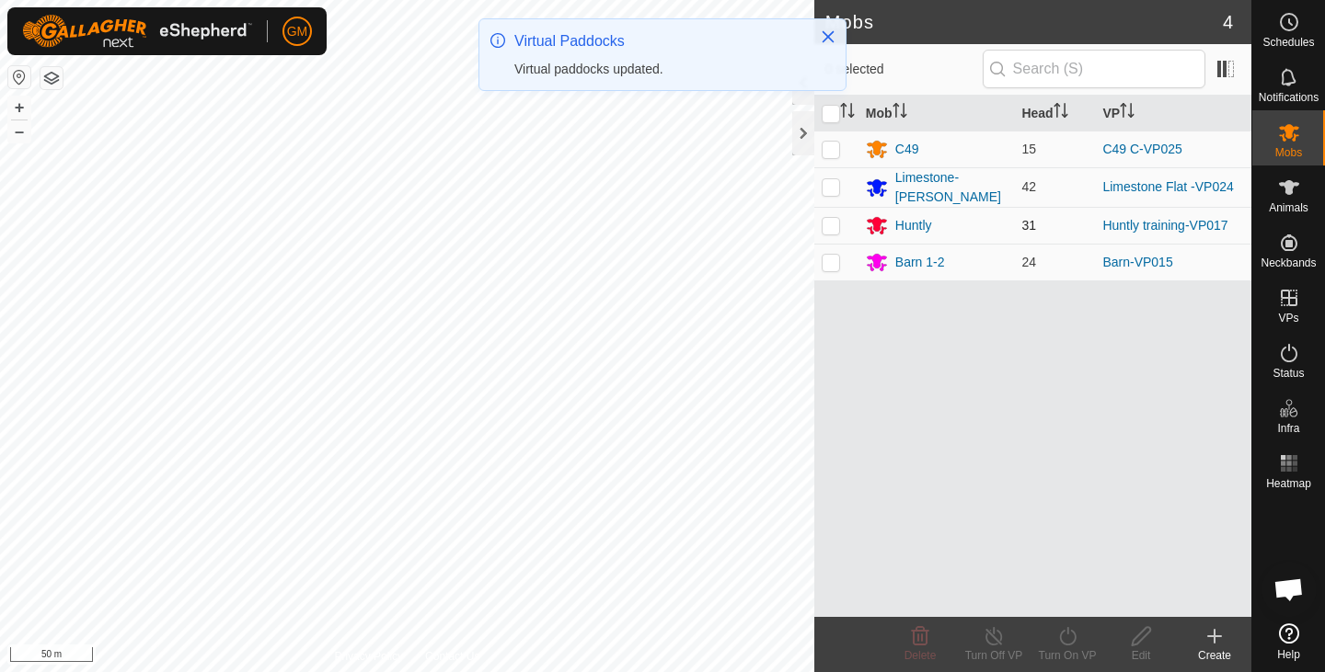
click at [827, 218] on p-checkbox at bounding box center [831, 225] width 18 height 15
checkbox input "true"
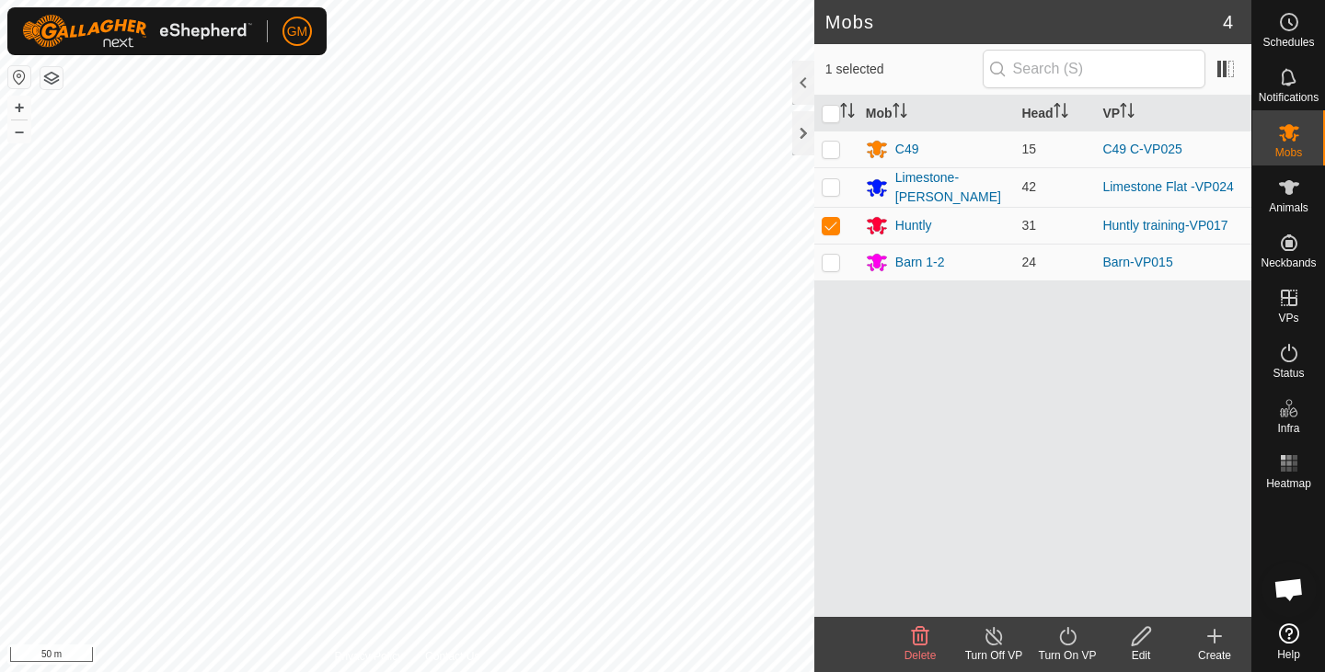
click at [1072, 640] on icon at bounding box center [1067, 637] width 23 height 22
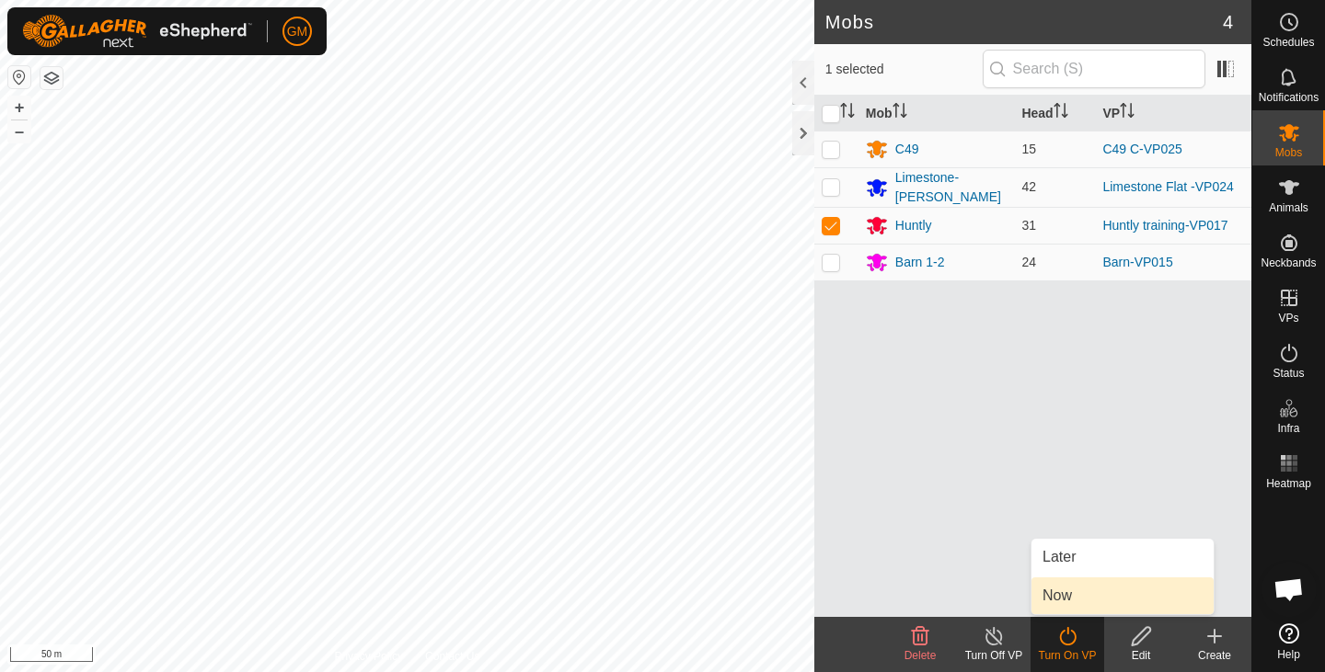
click at [1076, 585] on link "Now" at bounding box center [1122, 596] width 182 height 37
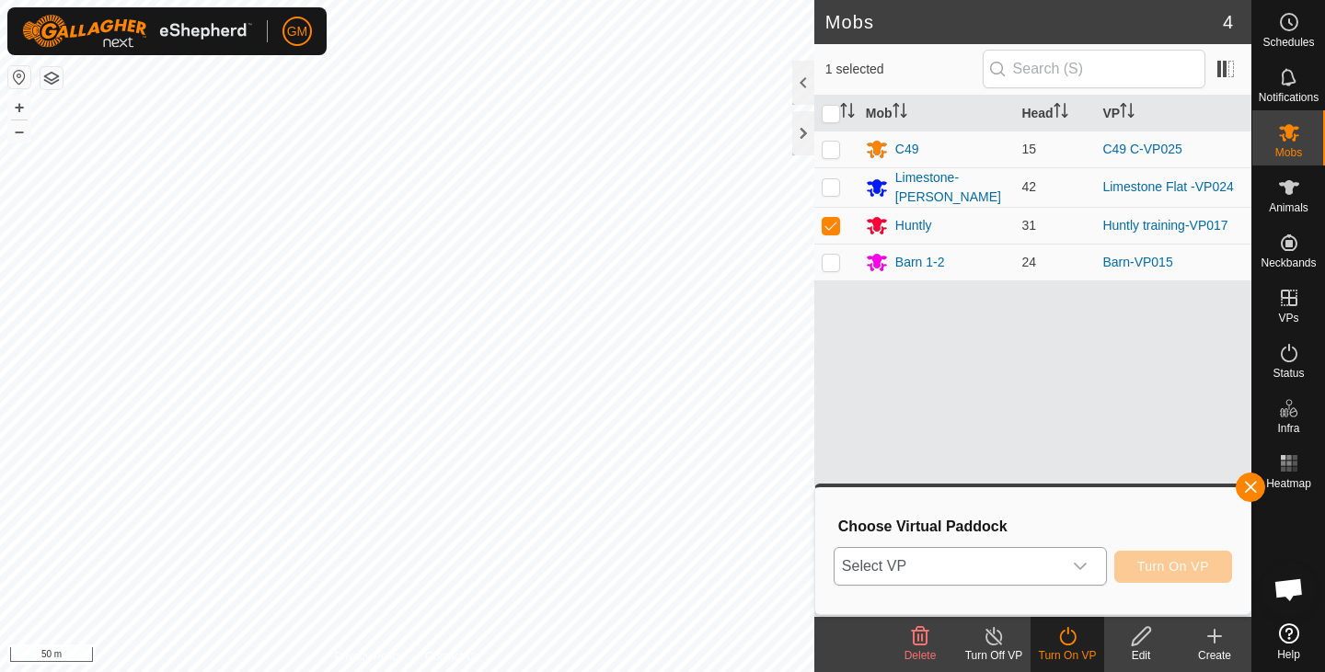
click at [1084, 553] on div "dropdown trigger" at bounding box center [1080, 566] width 37 height 37
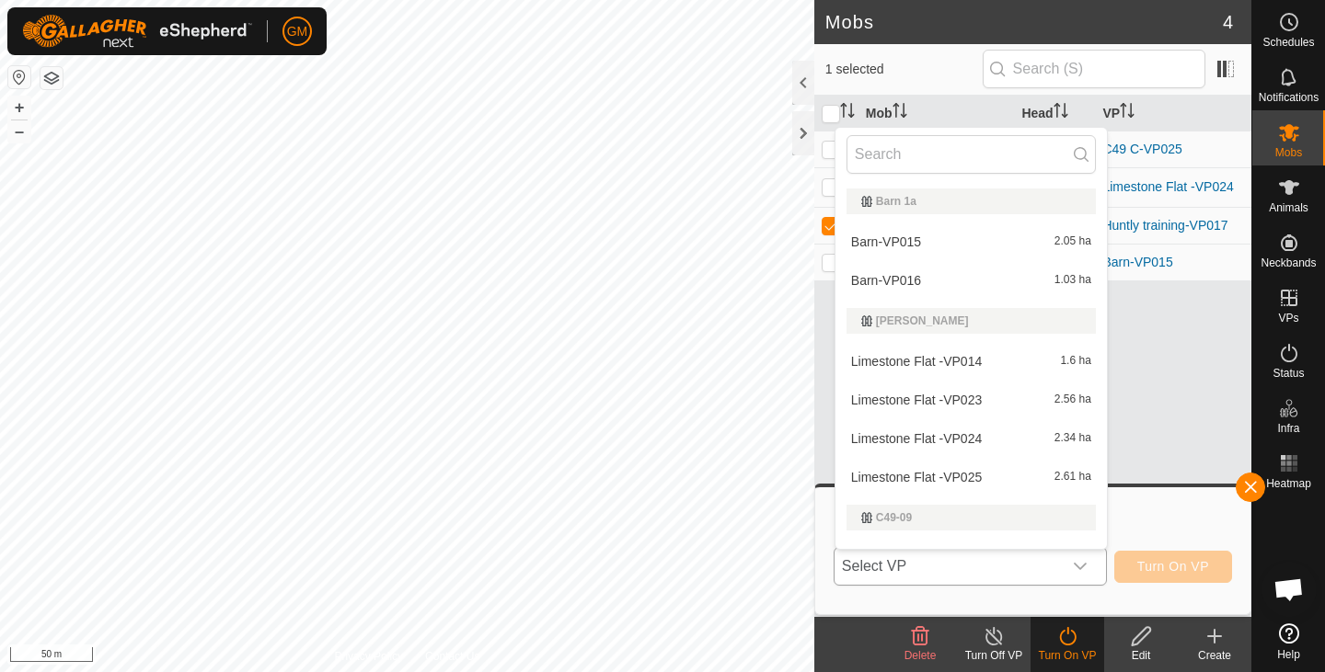
click at [1083, 565] on icon "dropdown trigger" at bounding box center [1080, 566] width 15 height 15
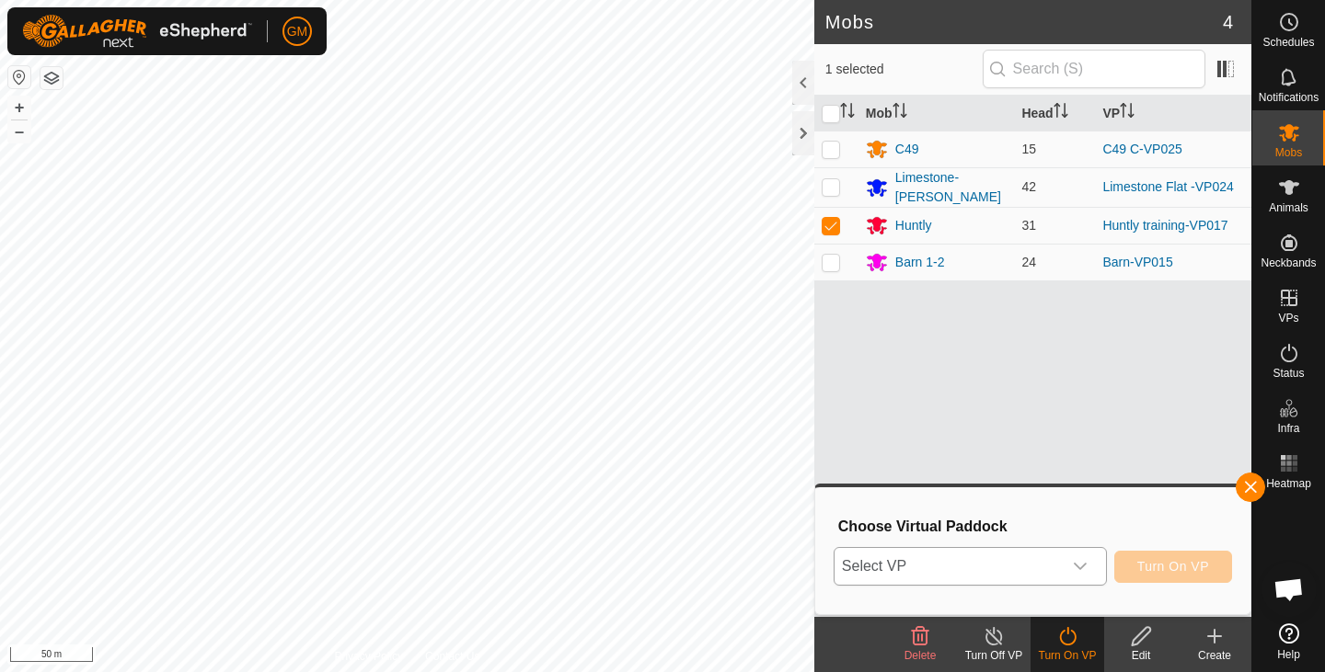
click at [1083, 565] on icon "dropdown trigger" at bounding box center [1080, 566] width 15 height 15
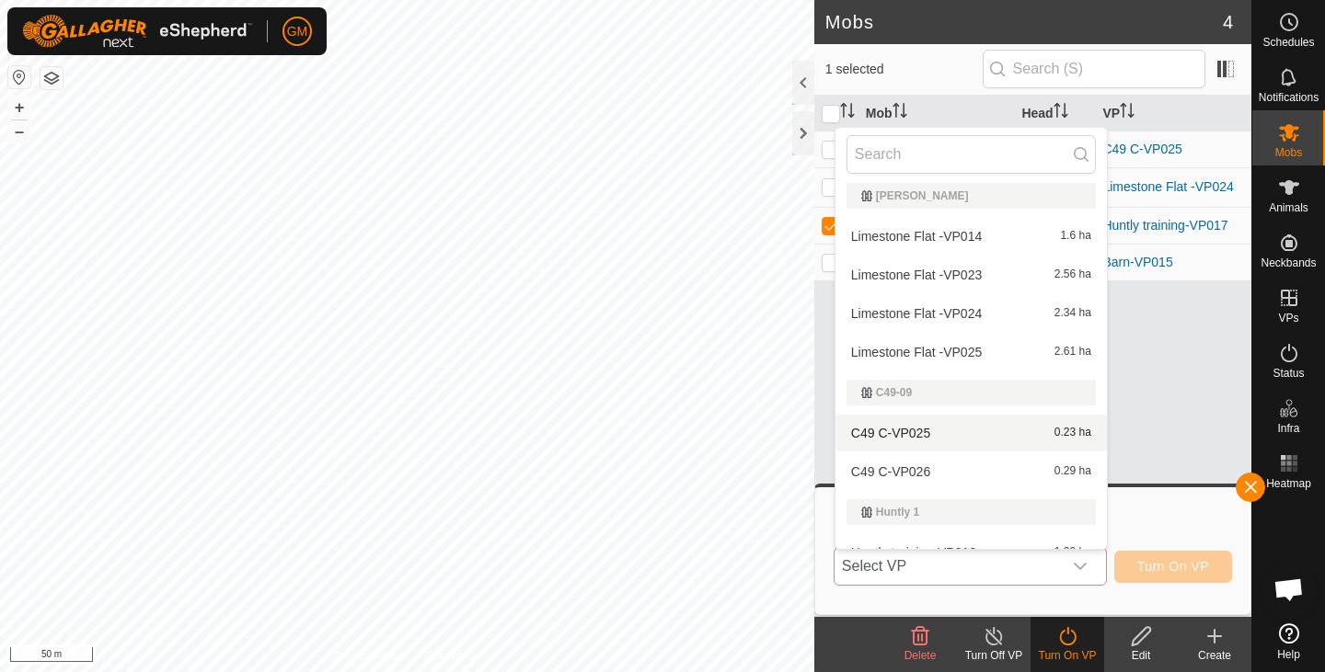
scroll to position [348, 0]
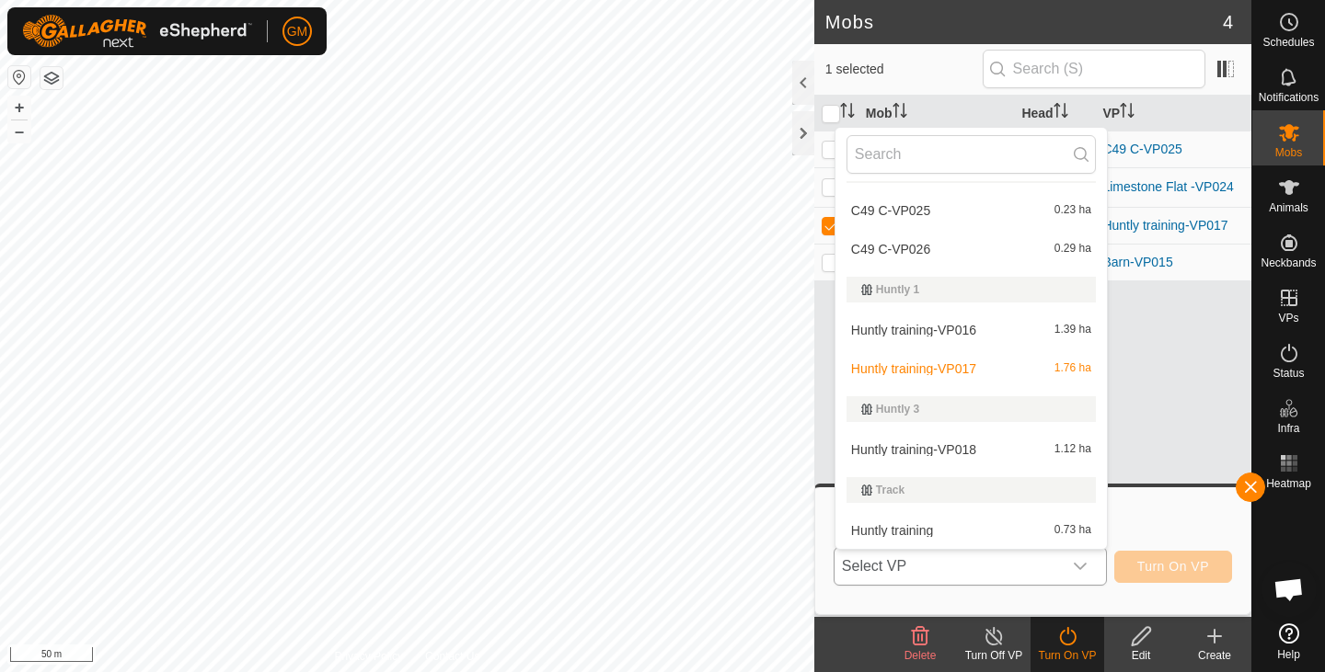
click at [945, 324] on li "Huntly training-VP016 1.39 ha" at bounding box center [970, 330] width 271 height 37
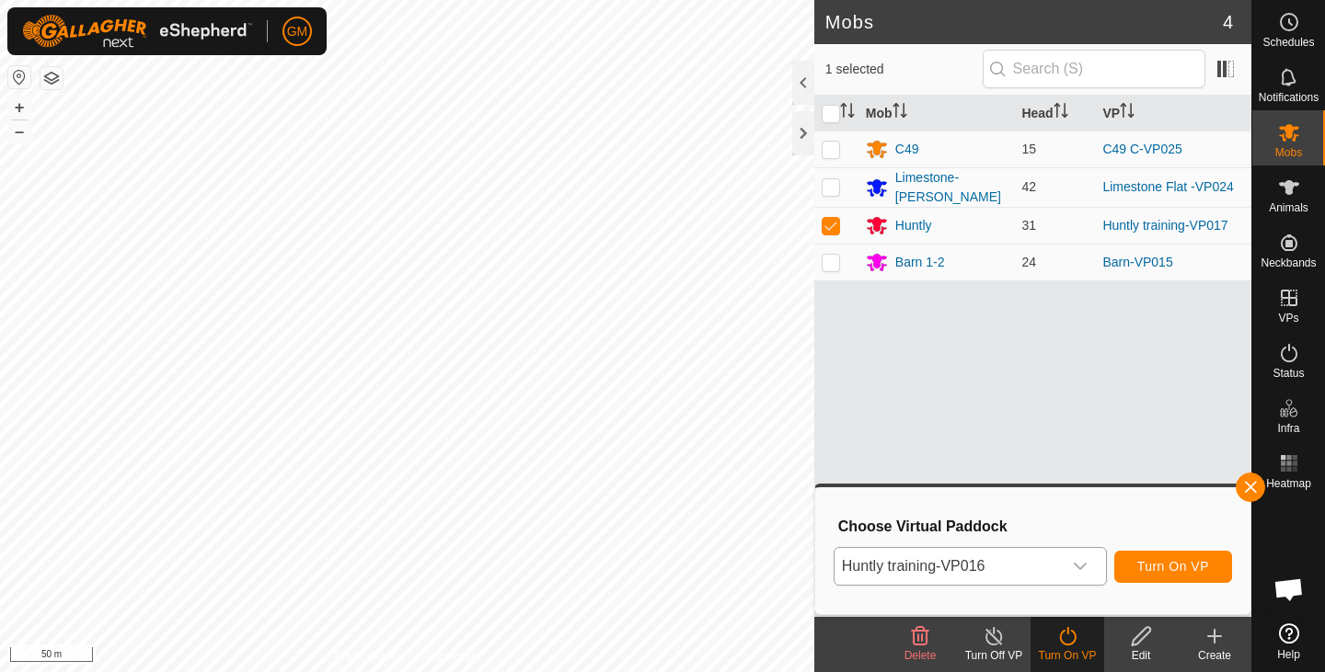
click at [1083, 564] on icon "dropdown trigger" at bounding box center [1080, 566] width 15 height 15
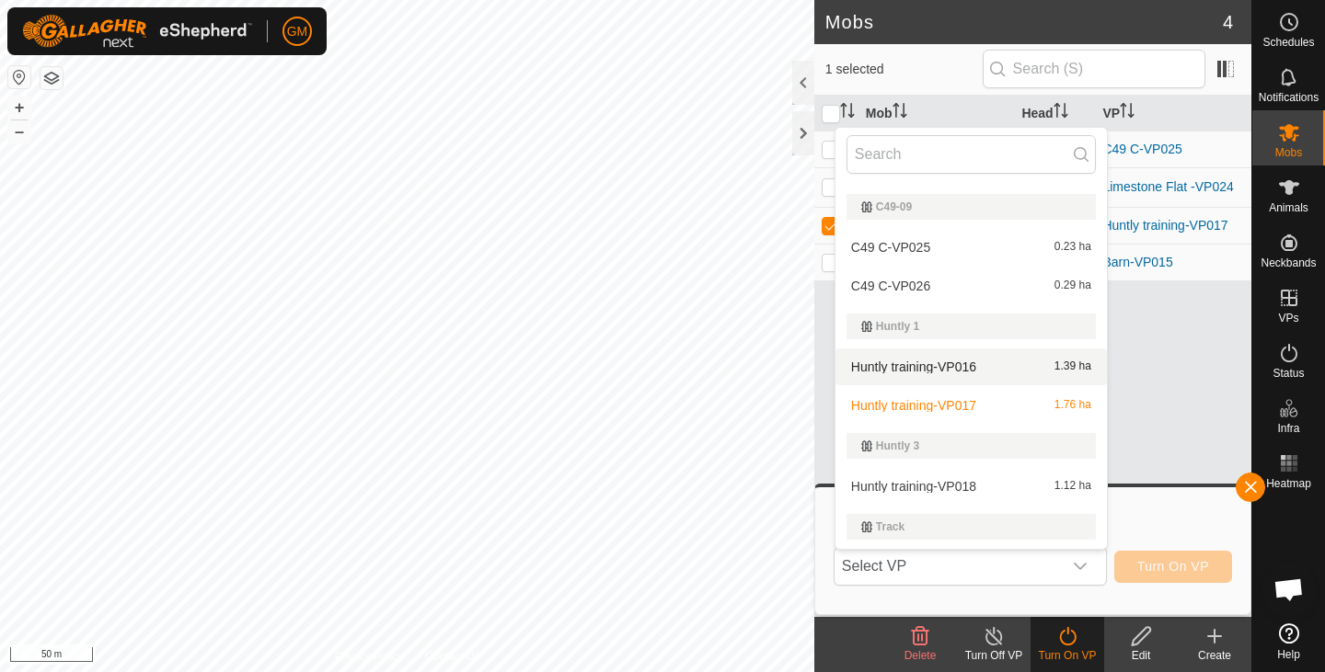
scroll to position [313, 0]
click at [978, 487] on li "Huntly training-VP018 1.12 ha" at bounding box center [970, 484] width 271 height 37
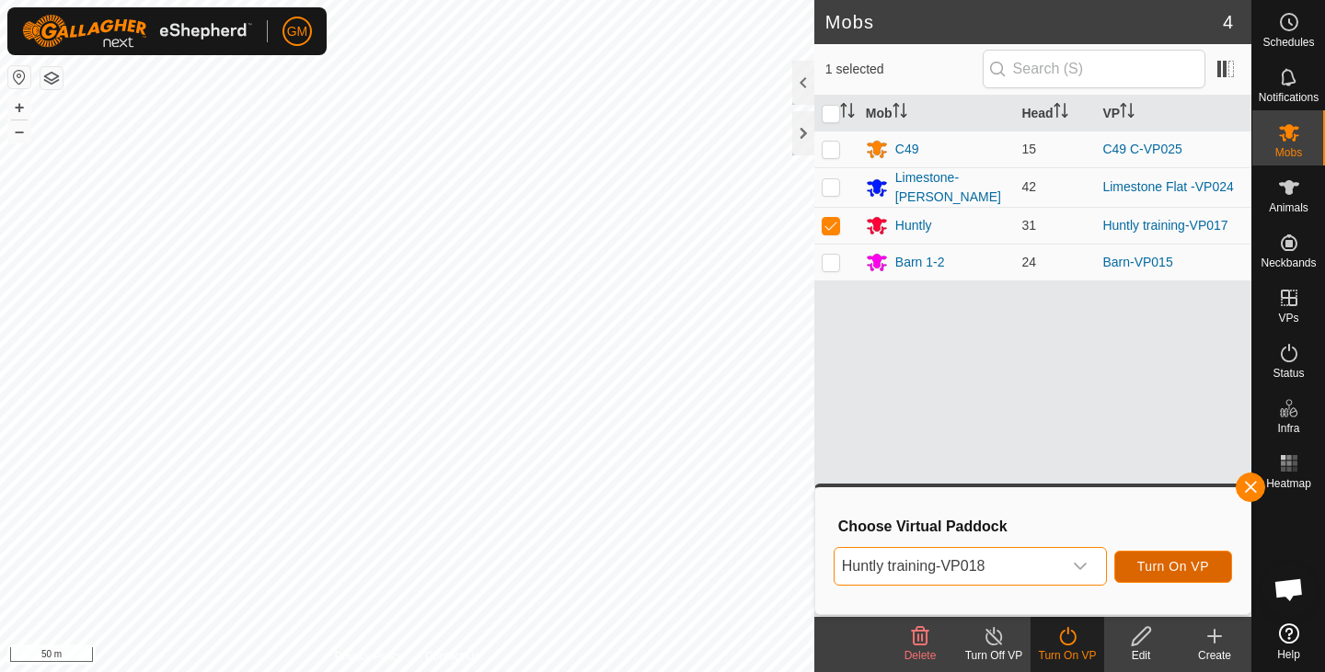
click at [1153, 557] on button "Turn On VP" at bounding box center [1173, 567] width 118 height 32
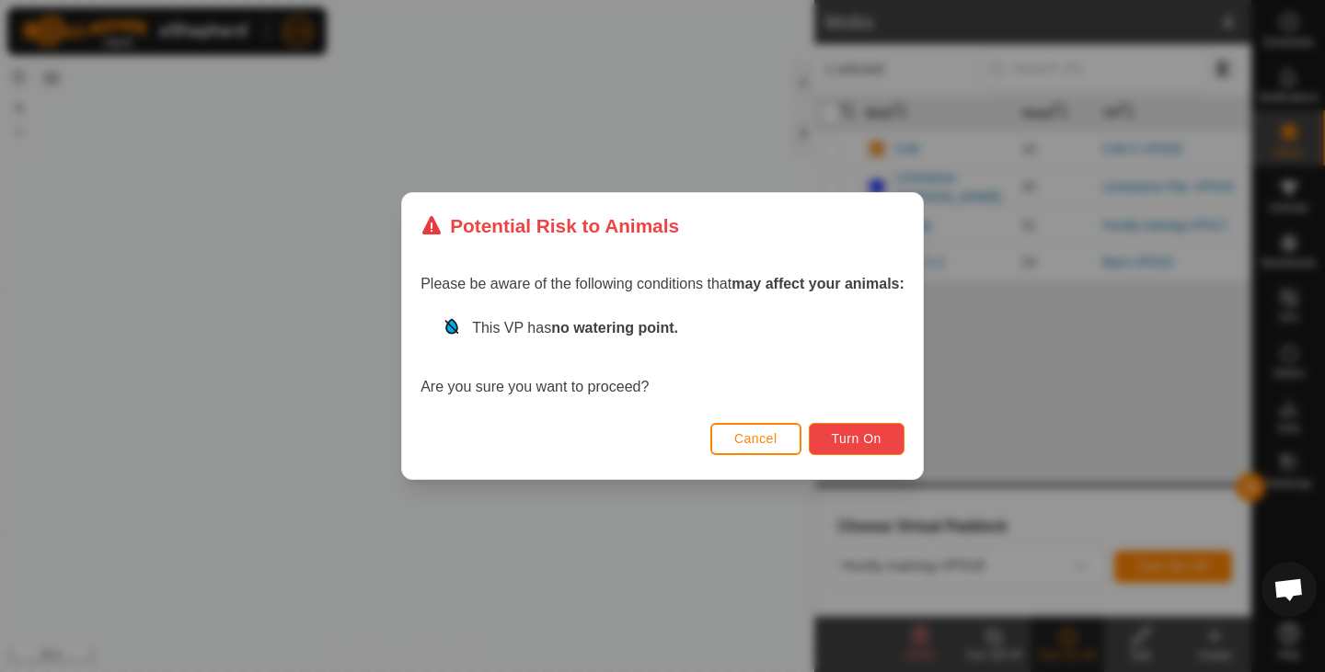
click at [857, 439] on span "Turn On" at bounding box center [857, 438] width 50 height 15
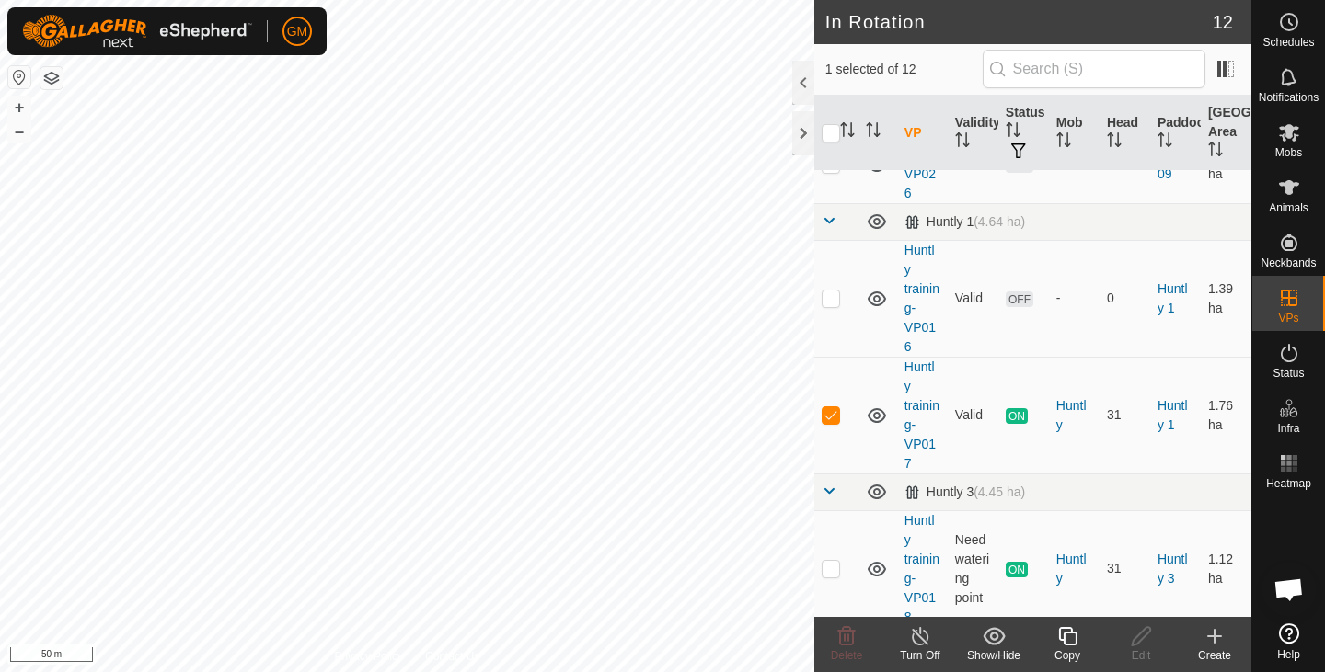
scroll to position [801, 0]
drag, startPoint x: 838, startPoint y: 424, endPoint x: 834, endPoint y: 400, distance: 24.2
click at [834, 406] on p-checkbox at bounding box center [831, 413] width 18 height 15
checkbox input "false"
click at [836, 289] on p-checkbox at bounding box center [831, 296] width 18 height 15
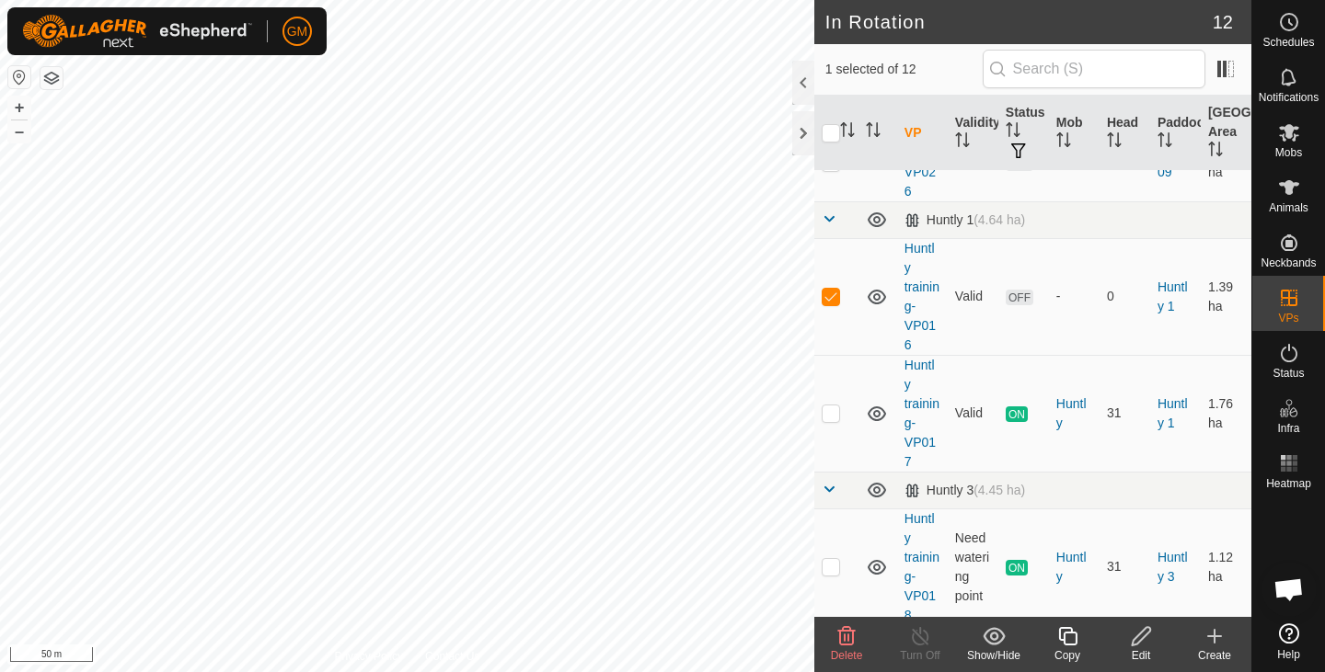
click at [849, 635] on icon at bounding box center [846, 637] width 22 height 22
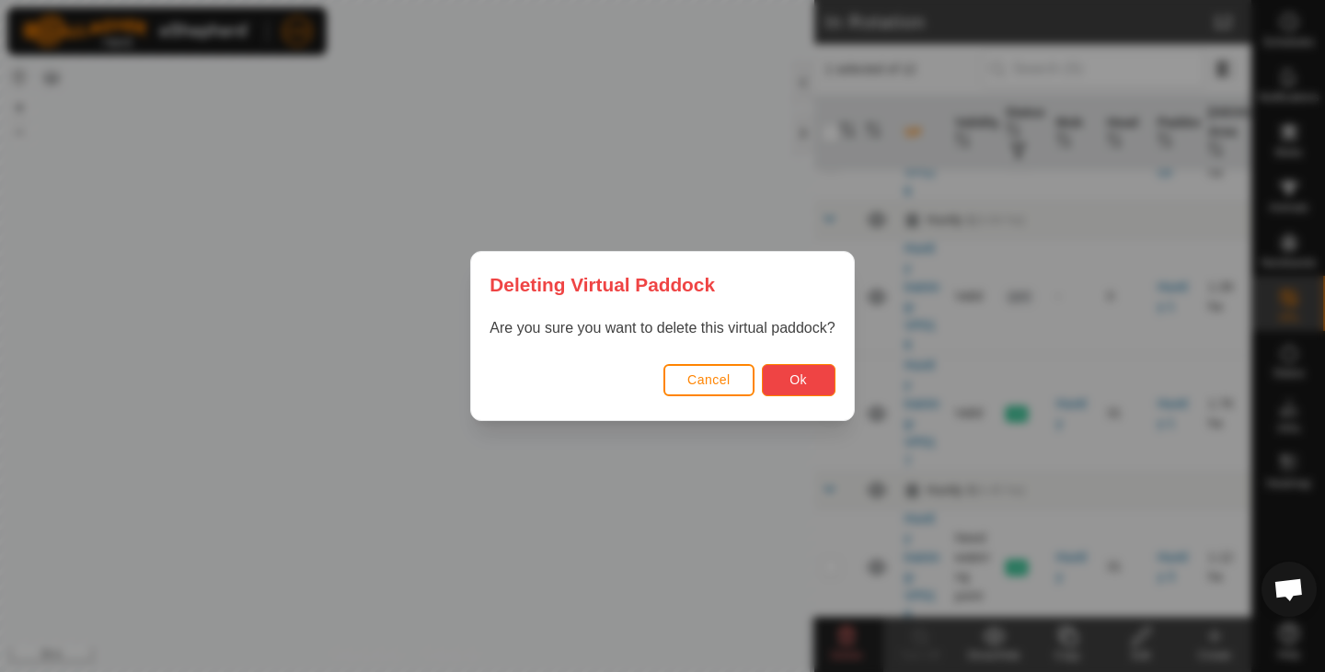
click at [804, 374] on span "Ok" at bounding box center [797, 380] width 17 height 15
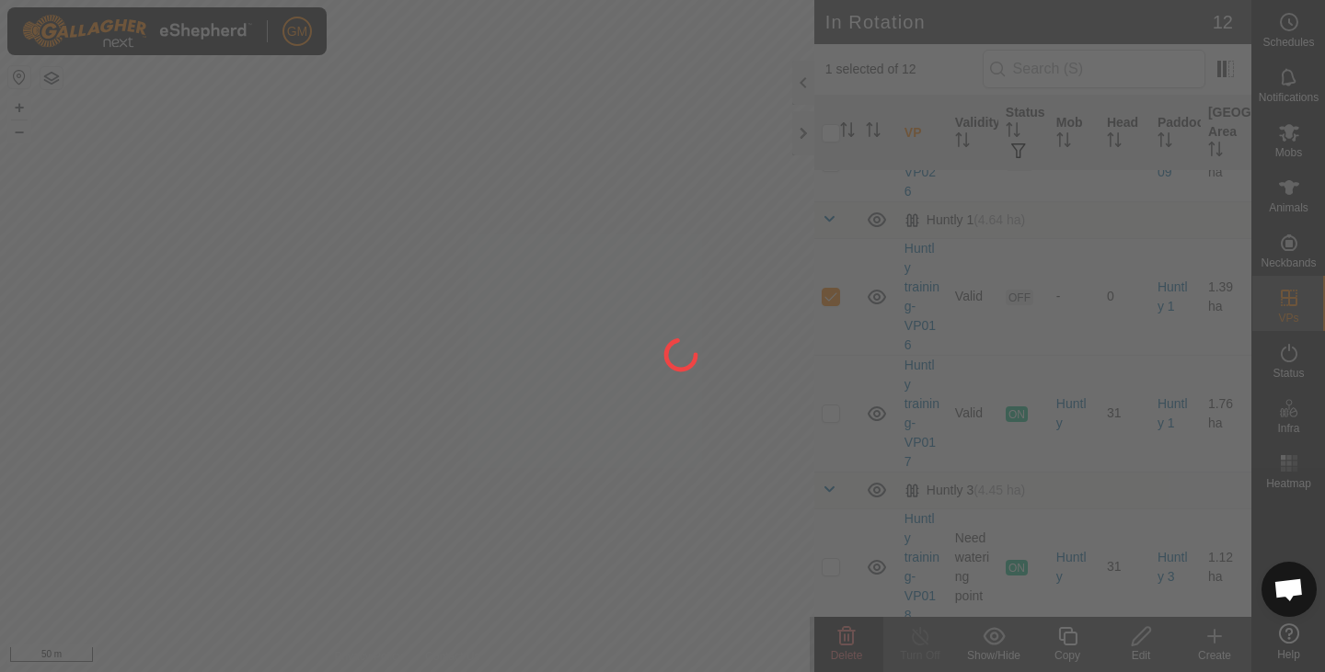
checkbox input "false"
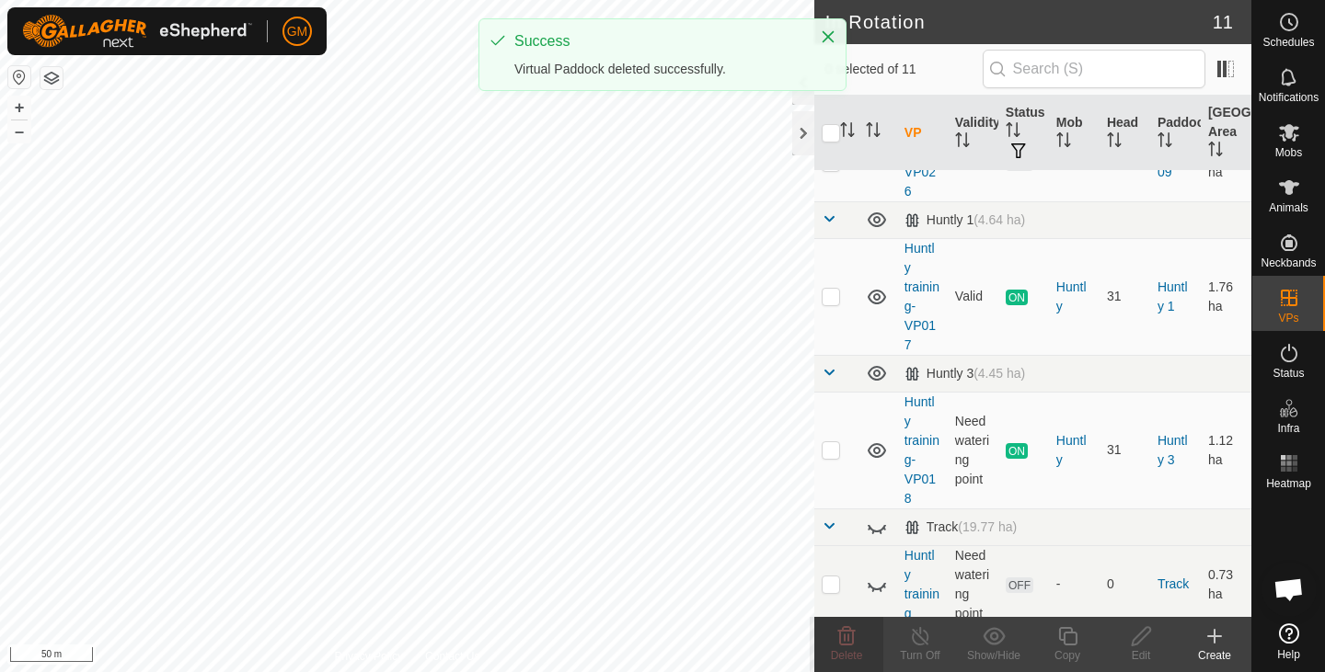
scroll to position [789, 0]
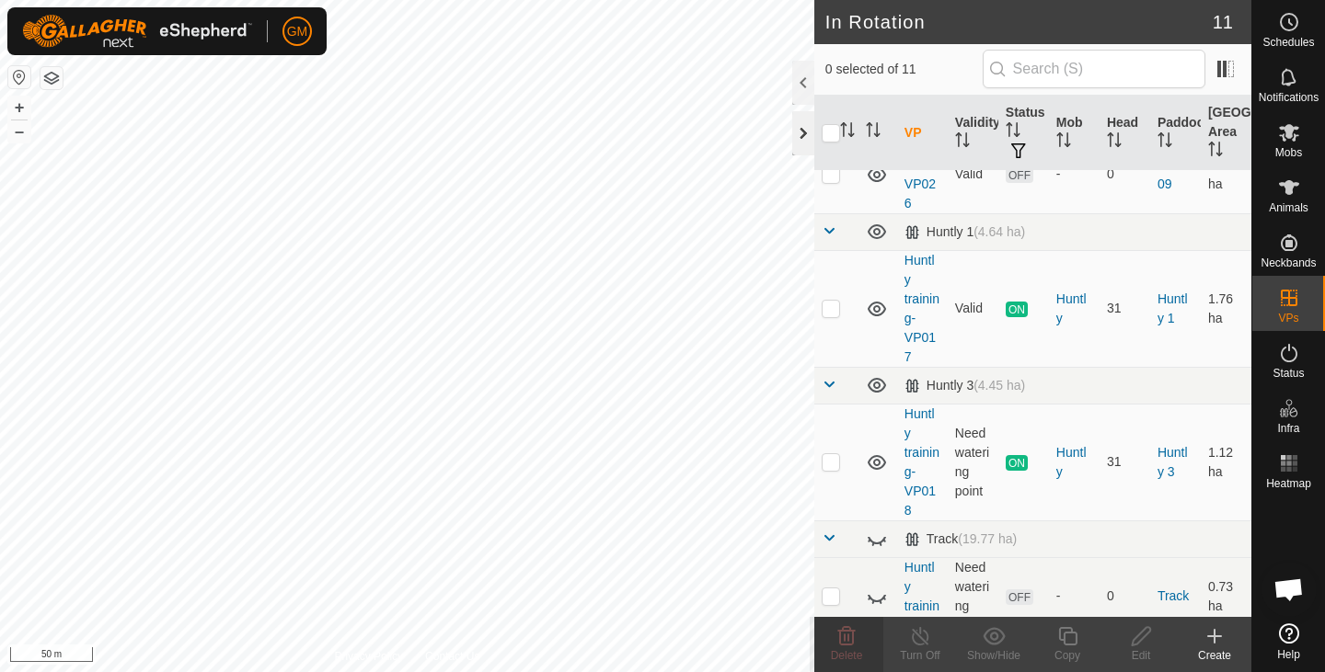
click at [797, 131] on div at bounding box center [803, 133] width 22 height 44
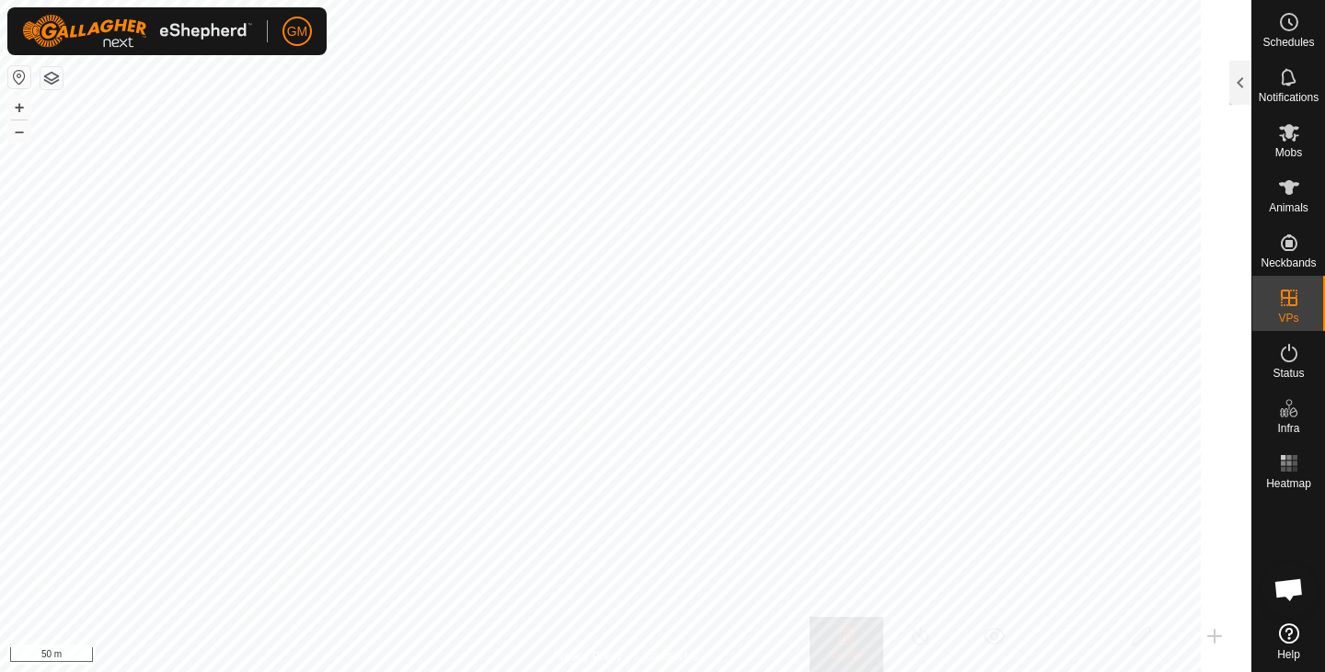
scroll to position [801, 0]
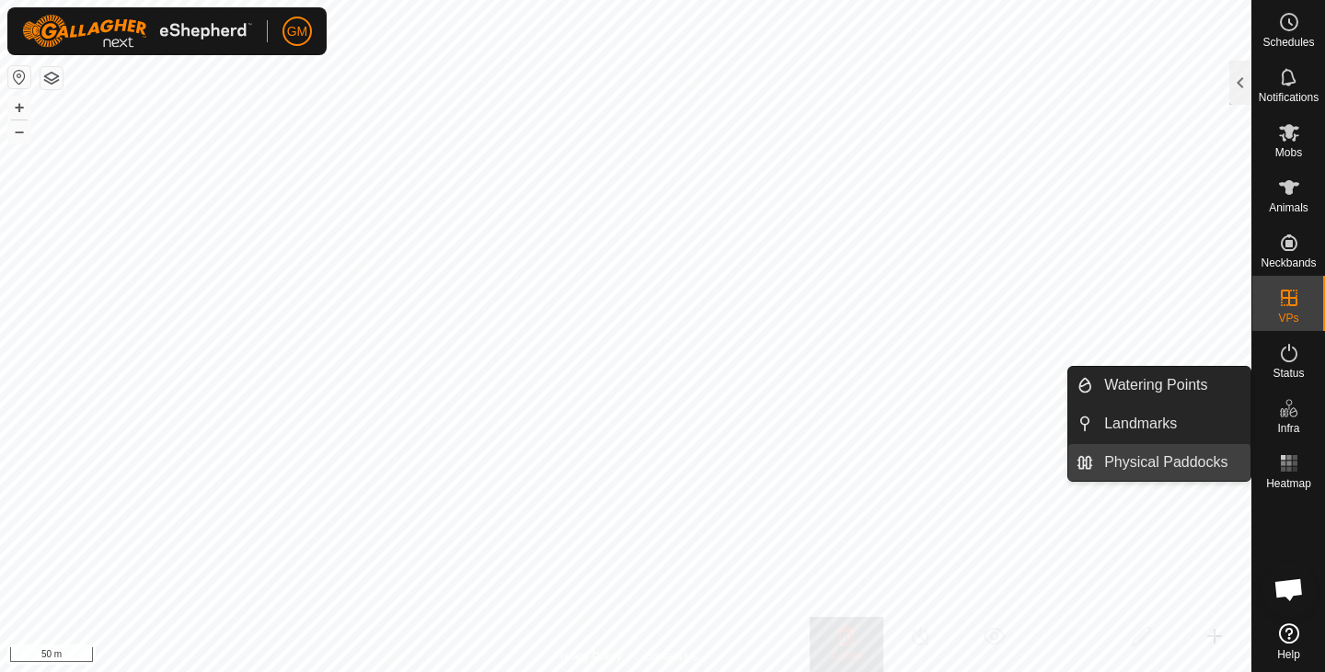
click at [1177, 459] on link "Physical Paddocks" at bounding box center [1171, 462] width 157 height 37
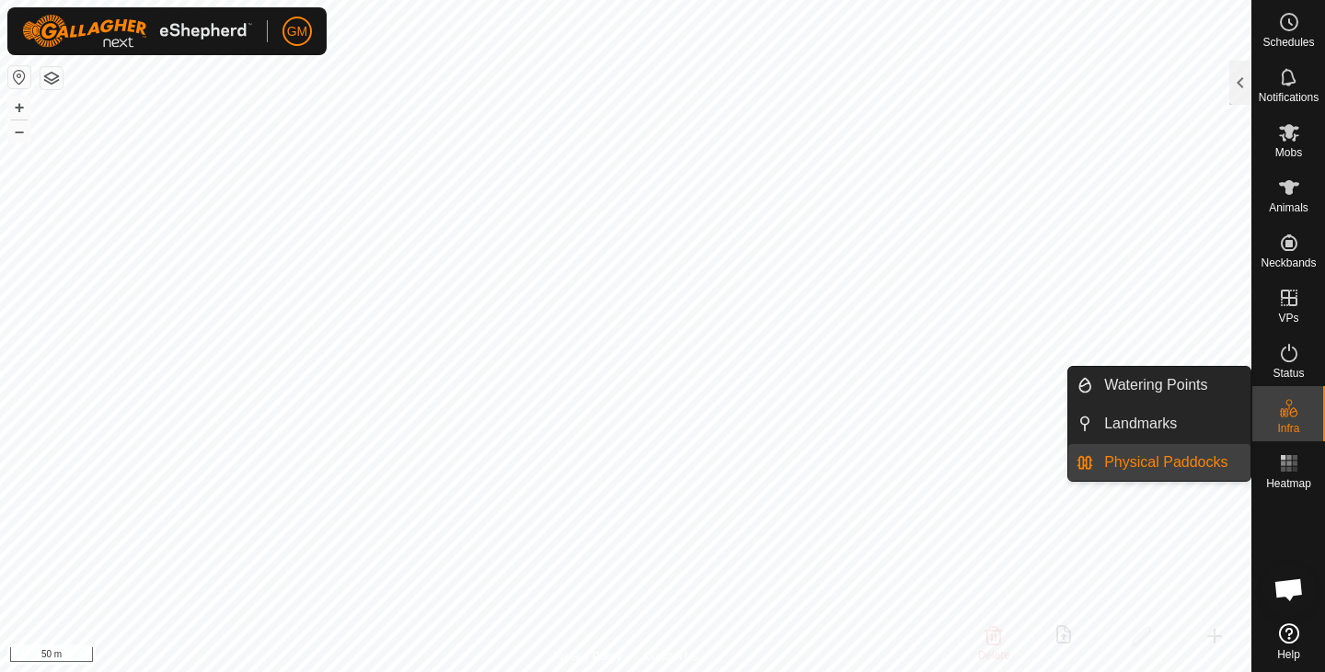
click at [1169, 463] on link "Physical Paddocks" at bounding box center [1171, 462] width 157 height 37
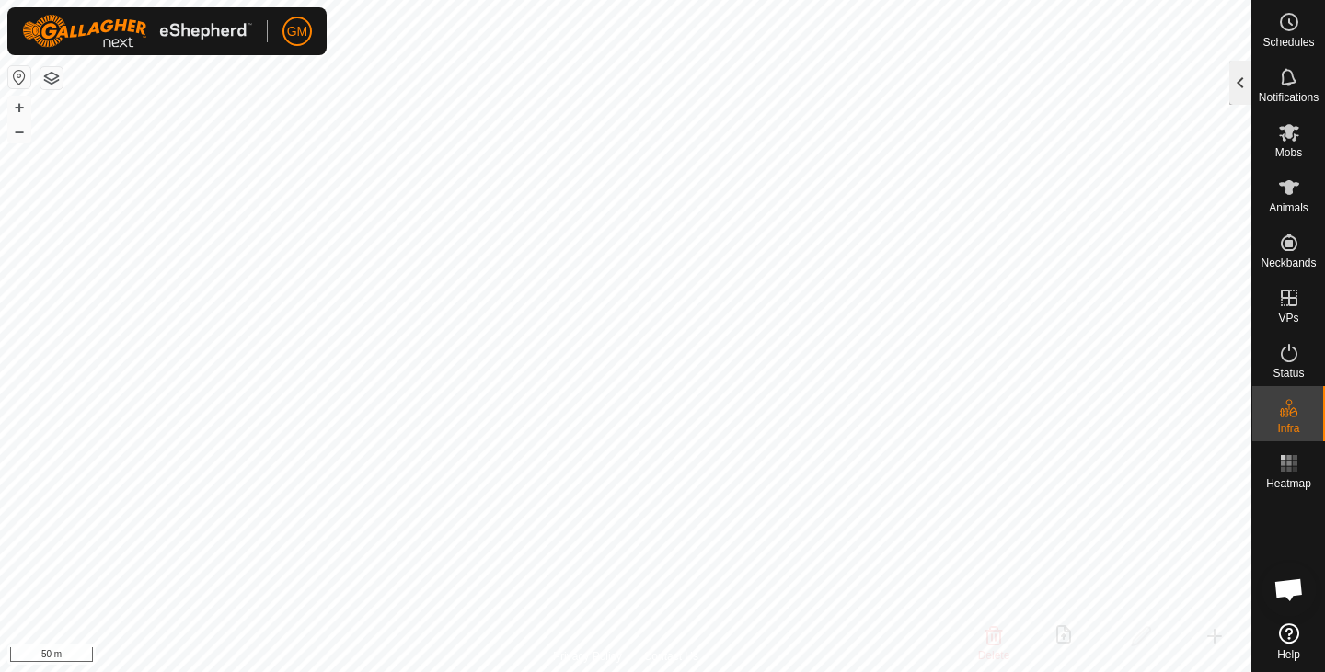
click at [1238, 77] on div at bounding box center [1240, 83] width 22 height 44
